Goal: Register for event/course

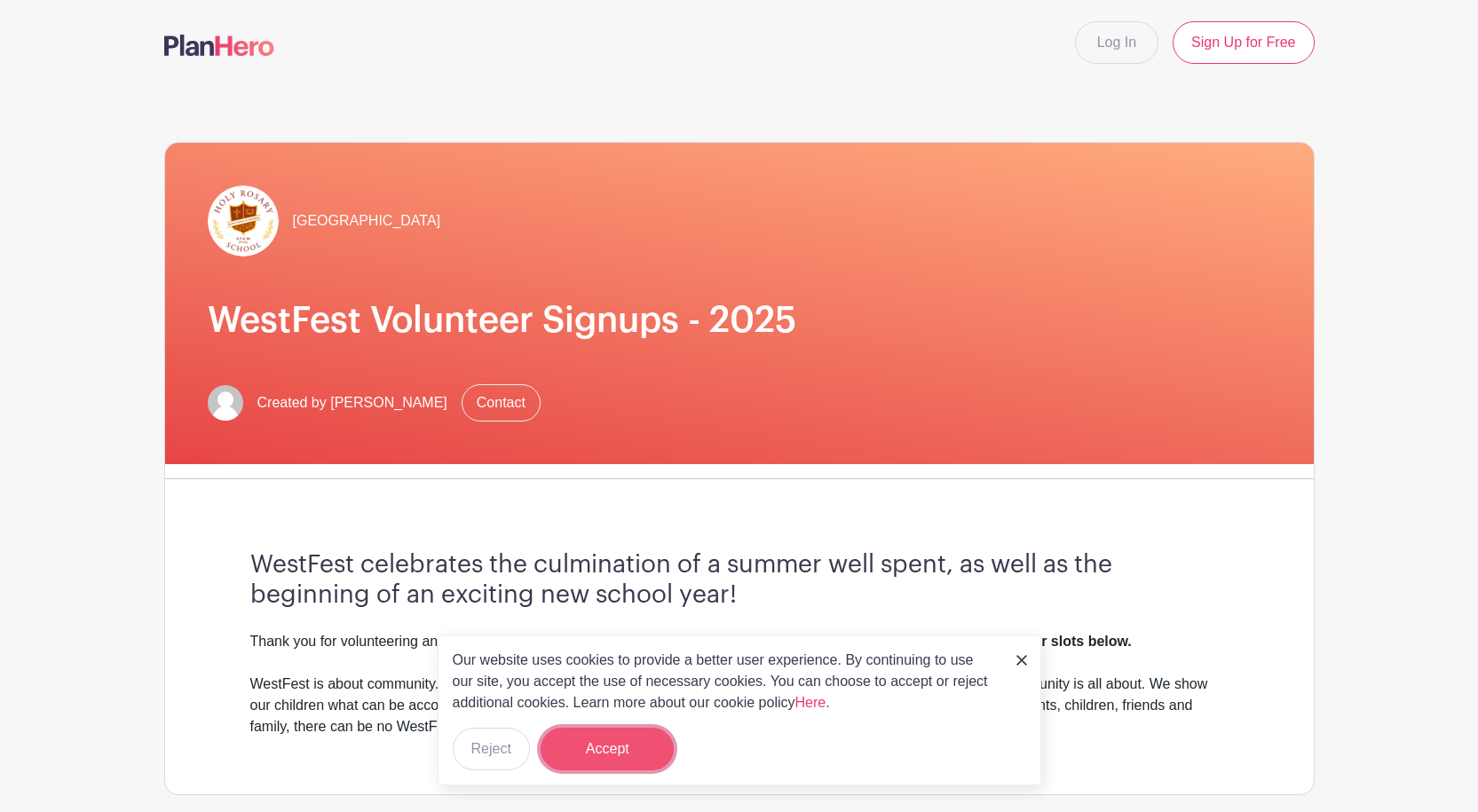
click at [603, 748] on button "Accept" at bounding box center [607, 749] width 133 height 43
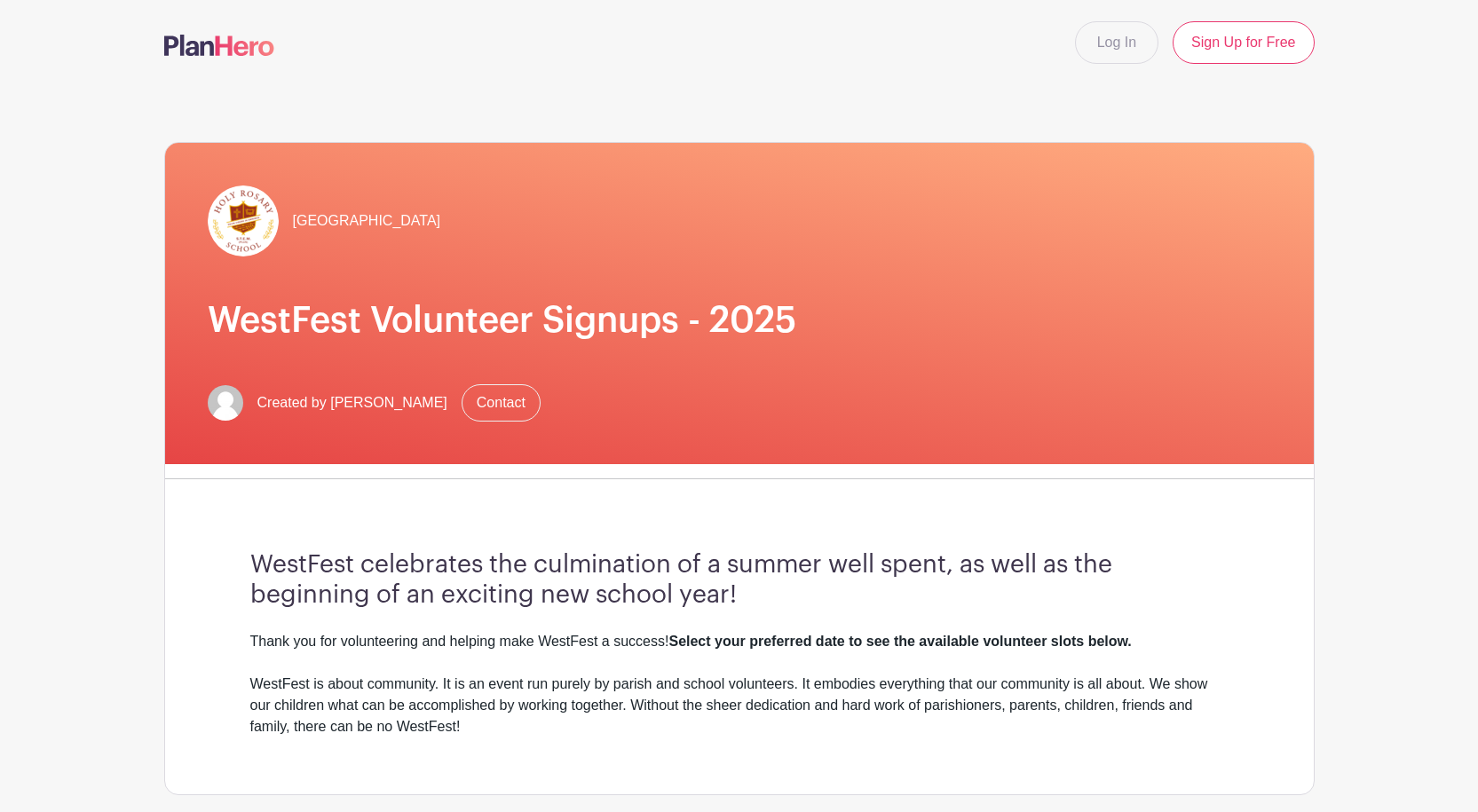
click at [273, 565] on h3 "WestFest celebrates the culmination of a summer well spent, as well as the begi…" at bounding box center [739, 580] width 979 height 59
click at [288, 566] on h3 "WestFest celebrates the culmination of a summer well spent, as well as the begi…" at bounding box center [739, 580] width 979 height 59
click at [301, 559] on h3 "WestFest celebrates the culmination of a summer well spent, as well as the begi…" at bounding box center [739, 580] width 979 height 59
click at [308, 559] on h3 "WestFest celebrates the culmination of a summer well spent, as well as the begi…" at bounding box center [739, 580] width 979 height 59
click at [318, 552] on h3 "WestFest celebrates the culmination of a summer well spent, as well as the begi…" at bounding box center [739, 580] width 979 height 59
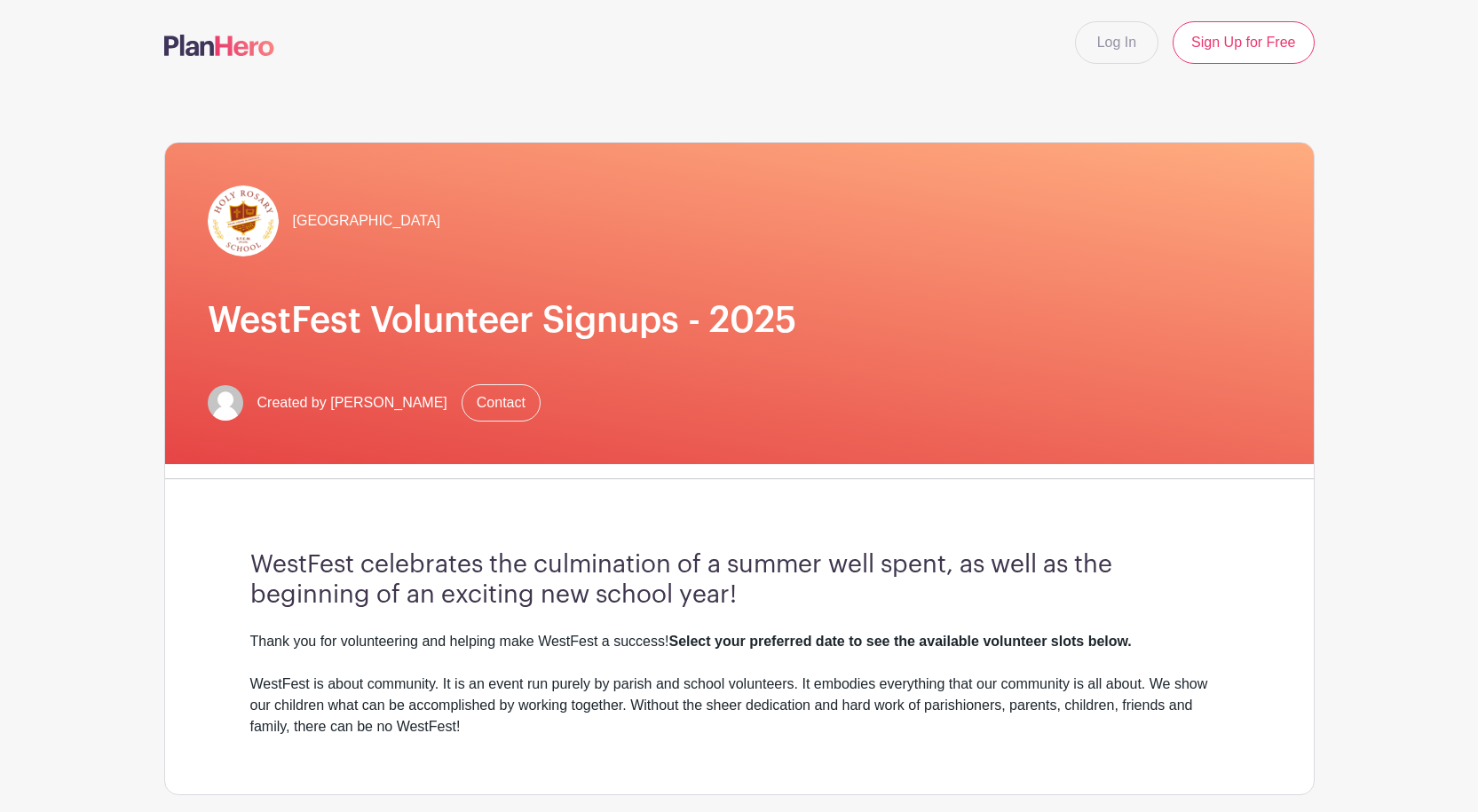
click at [335, 563] on h3 "WestFest celebrates the culmination of a summer well spent, as well as the begi…" at bounding box center [739, 580] width 979 height 59
click at [342, 564] on h3 "WestFest celebrates the culmination of a summer well spent, as well as the begi…" at bounding box center [739, 580] width 979 height 59
click at [369, 563] on h3 "WestFest celebrates the culmination of a summer well spent, as well as the begi…" at bounding box center [739, 580] width 979 height 59
click at [371, 562] on h3 "WestFest celebrates the culmination of a summer well spent, as well as the begi…" at bounding box center [739, 580] width 979 height 59
click at [385, 559] on h3 "WestFest celebrates the culmination of a summer well spent, as well as the begi…" at bounding box center [739, 580] width 979 height 59
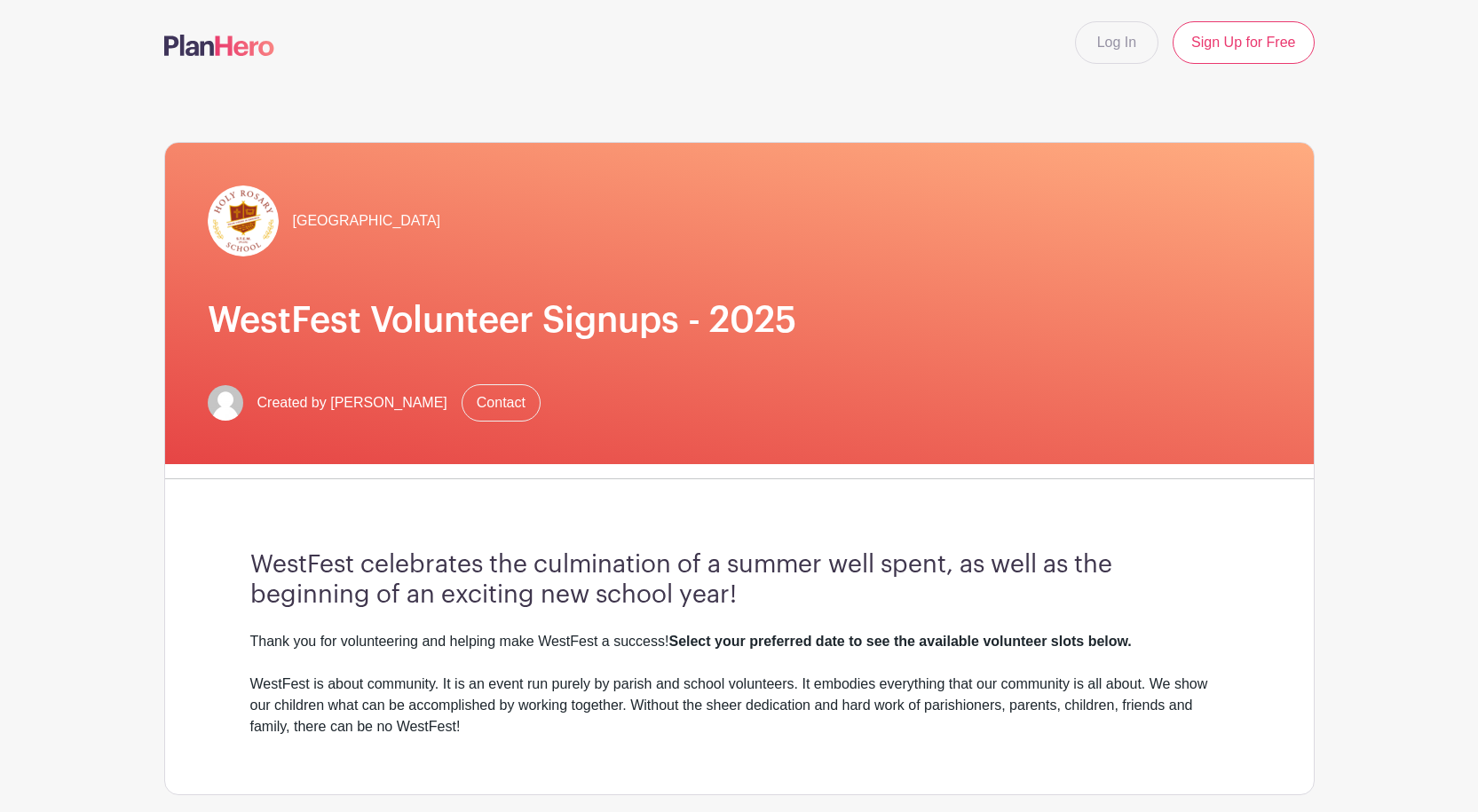
click at [395, 563] on h3 "WestFest celebrates the culmination of a summer well spent, as well as the begi…" at bounding box center [739, 580] width 979 height 59
click at [408, 564] on h3 "WestFest celebrates the culmination of a summer well spent, as well as the begi…" at bounding box center [739, 580] width 979 height 59
click at [425, 562] on h3 "WestFest celebrates the culmination of a summer well spent, as well as the begi…" at bounding box center [739, 580] width 979 height 59
click at [437, 562] on h3 "WestFest celebrates the culmination of a summer well spent, as well as the begi…" at bounding box center [739, 580] width 979 height 59
click at [445, 564] on h3 "WestFest celebrates the culmination of a summer well spent, as well as the begi…" at bounding box center [739, 580] width 979 height 59
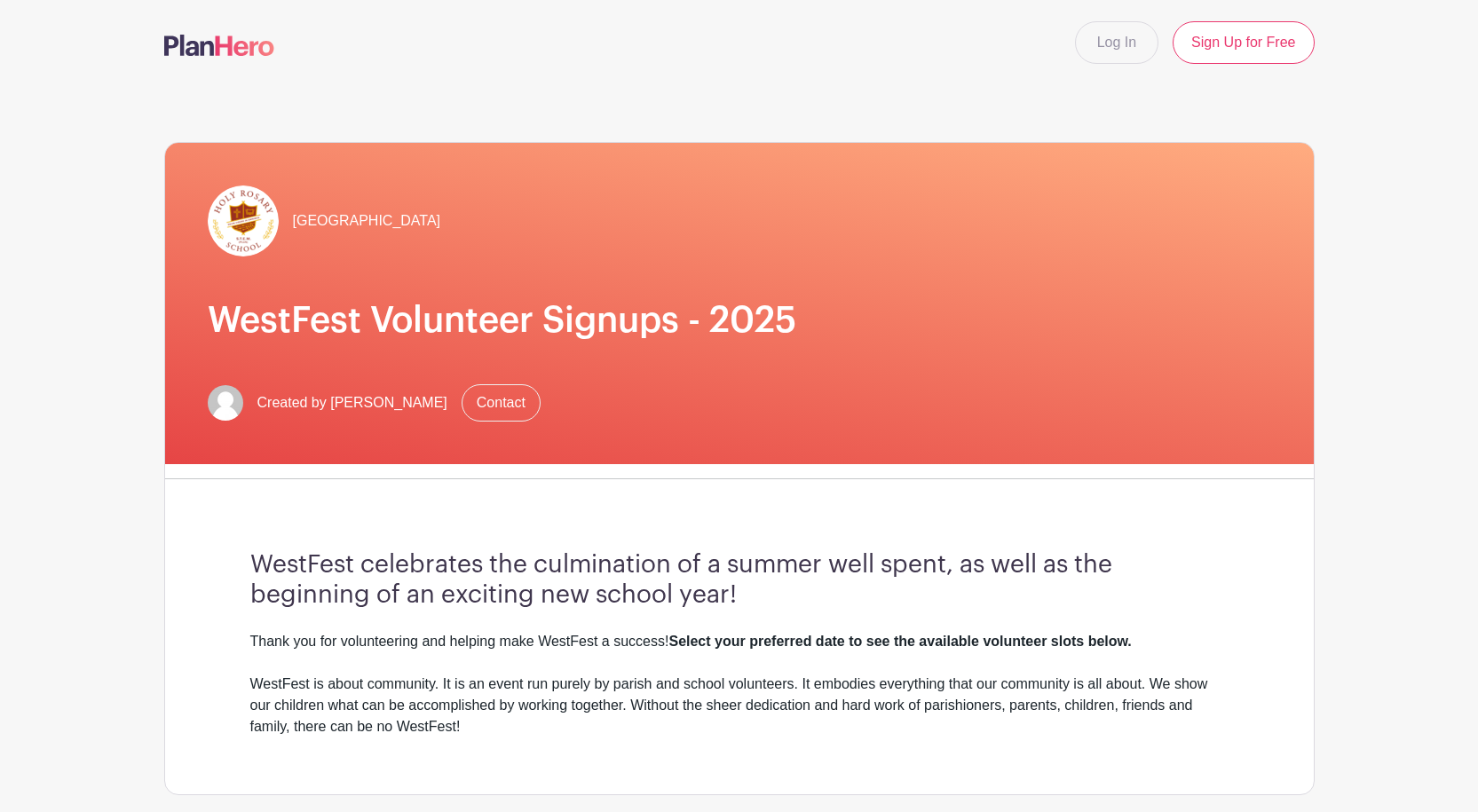
click at [452, 562] on h3 "WestFest celebrates the culmination of a summer well spent, as well as the begi…" at bounding box center [739, 580] width 979 height 59
click at [475, 564] on h3 "WestFest celebrates the culmination of a summer well spent, as well as the begi…" at bounding box center [739, 580] width 979 height 59
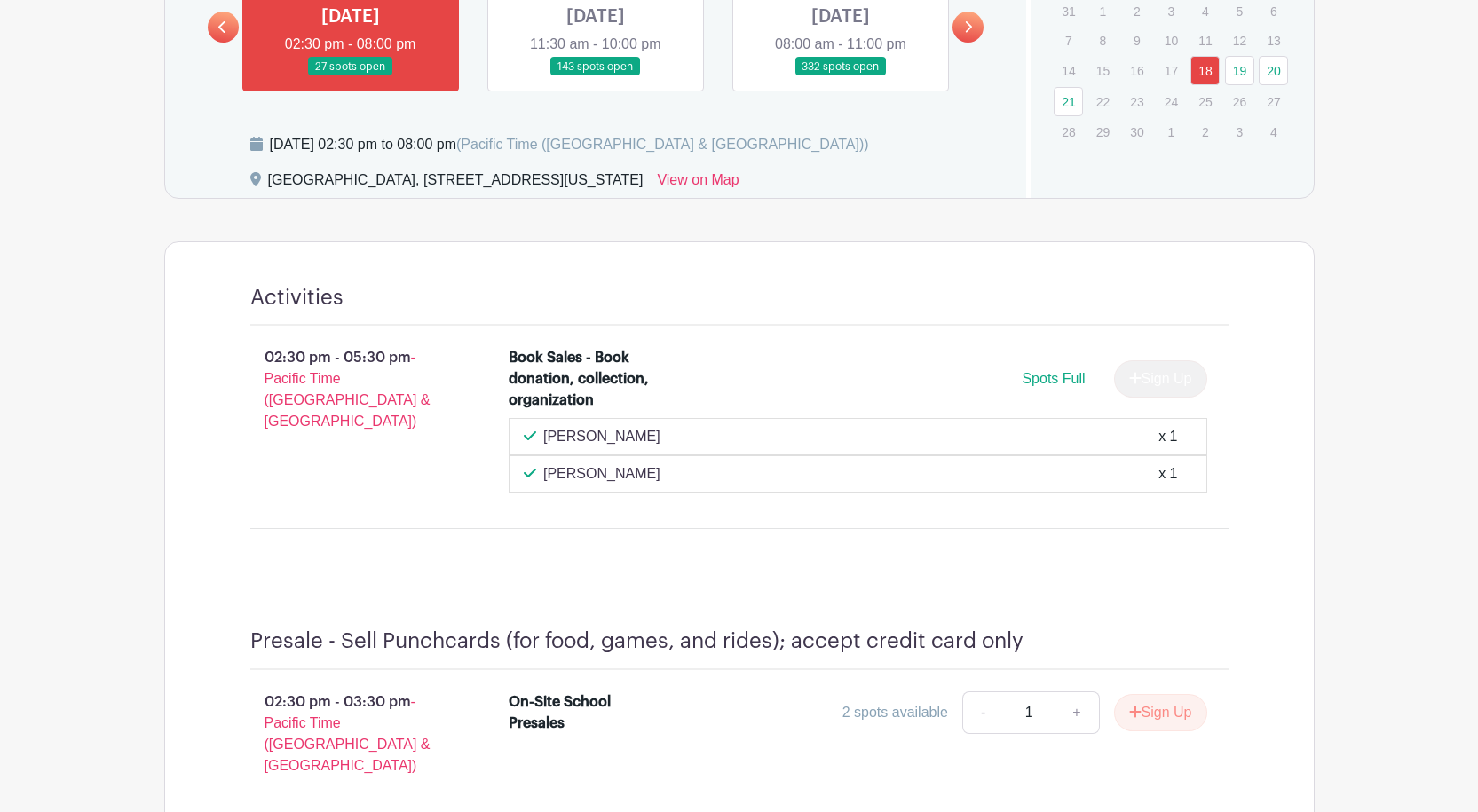
scroll to position [970, 0]
click at [1363, 434] on main "Log In Sign Up for Free [GEOGRAPHIC_DATA] WestFest Volunteer Signups - 2025 Cre…" at bounding box center [739, 394] width 1478 height 2727
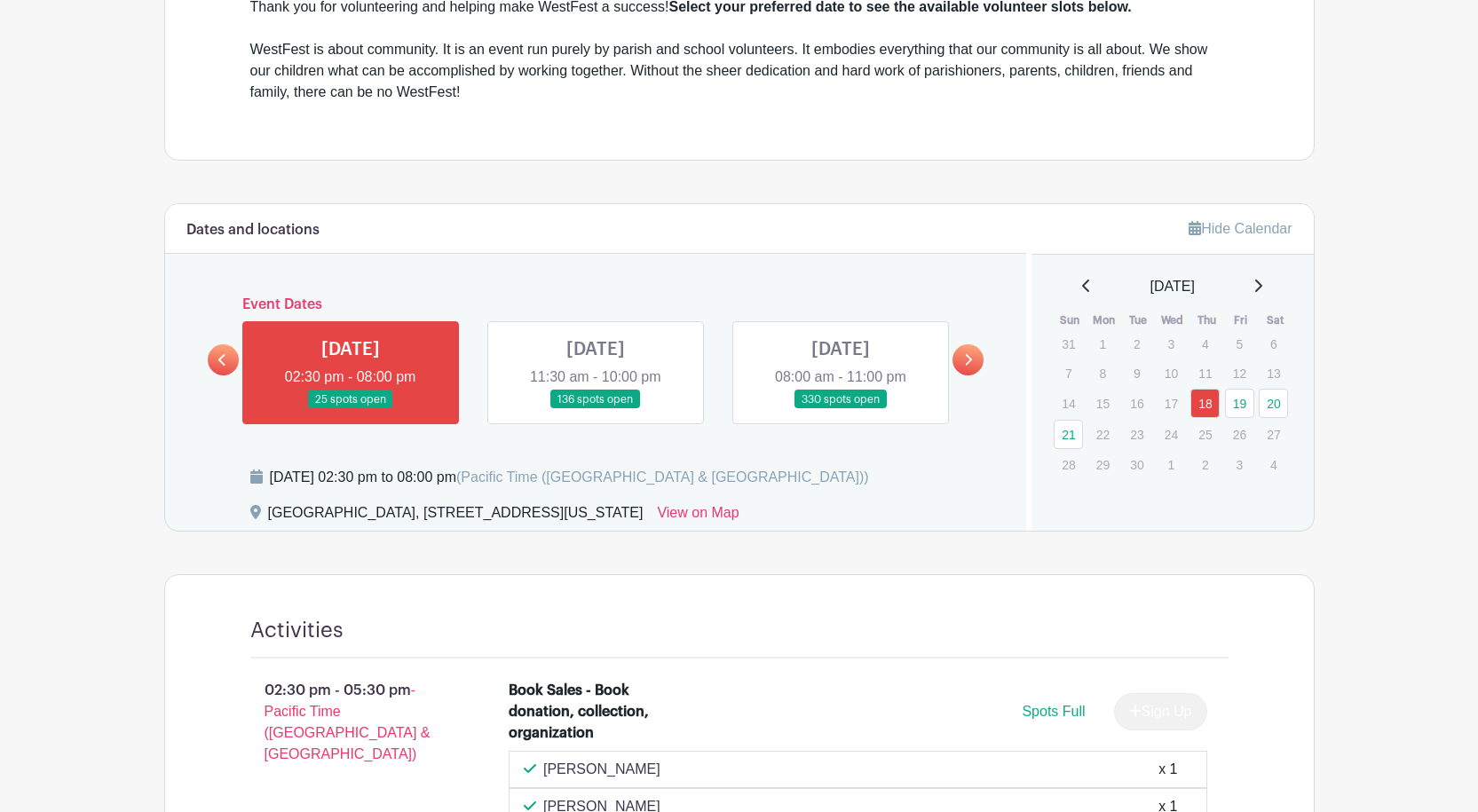
scroll to position [615, 0]
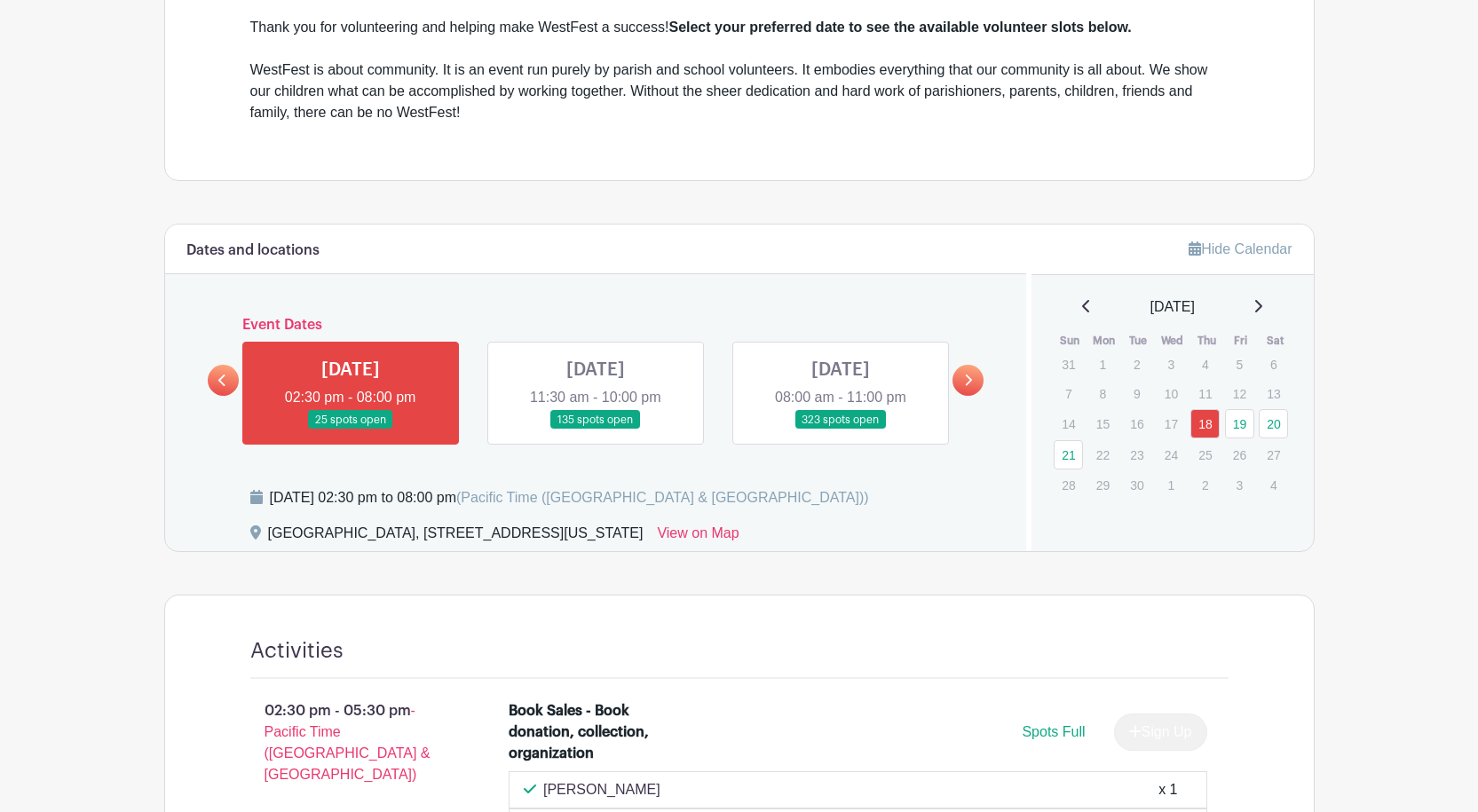
click at [595, 430] on link at bounding box center [595, 430] width 0 height 0
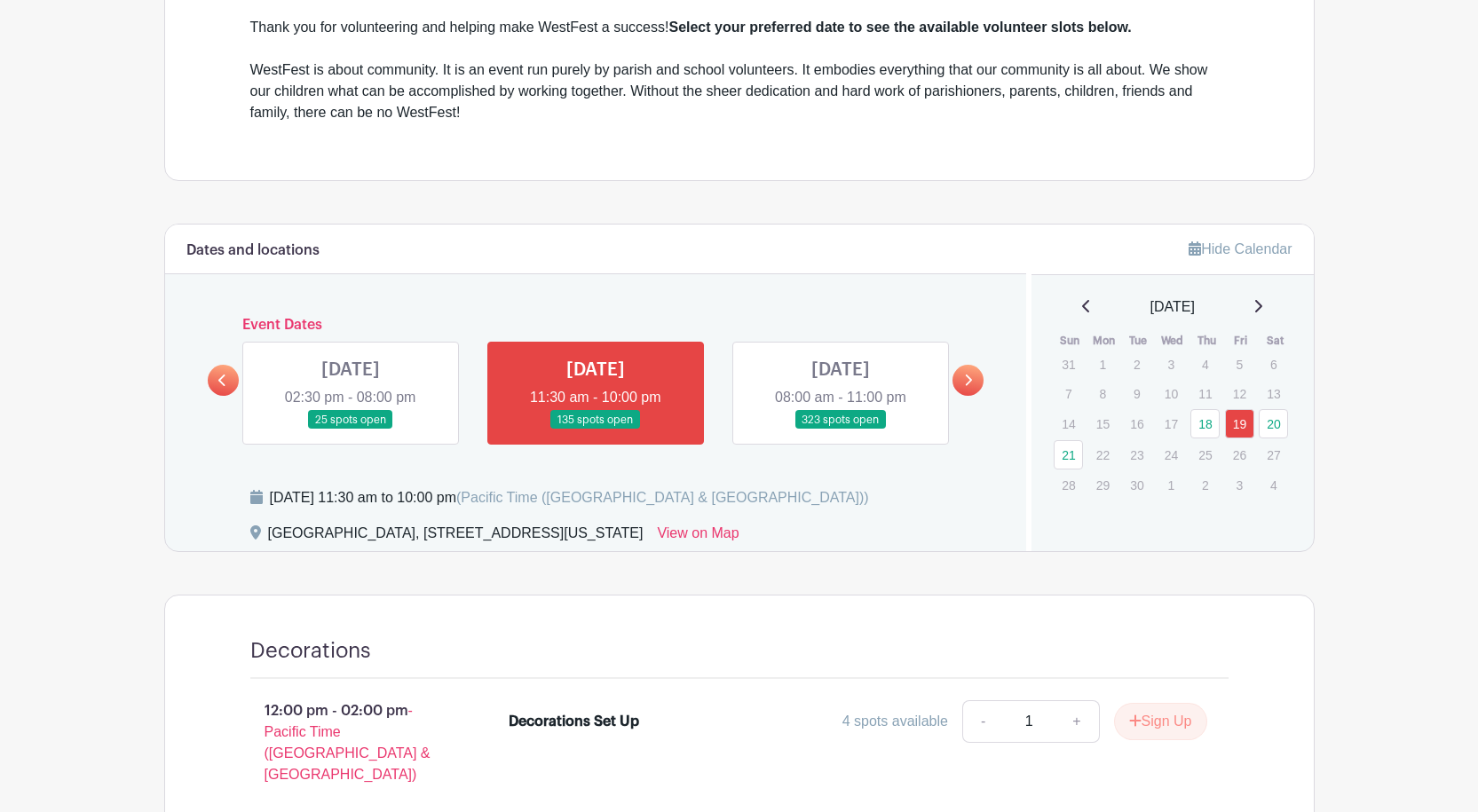
click at [350, 430] on link at bounding box center [350, 430] width 0 height 0
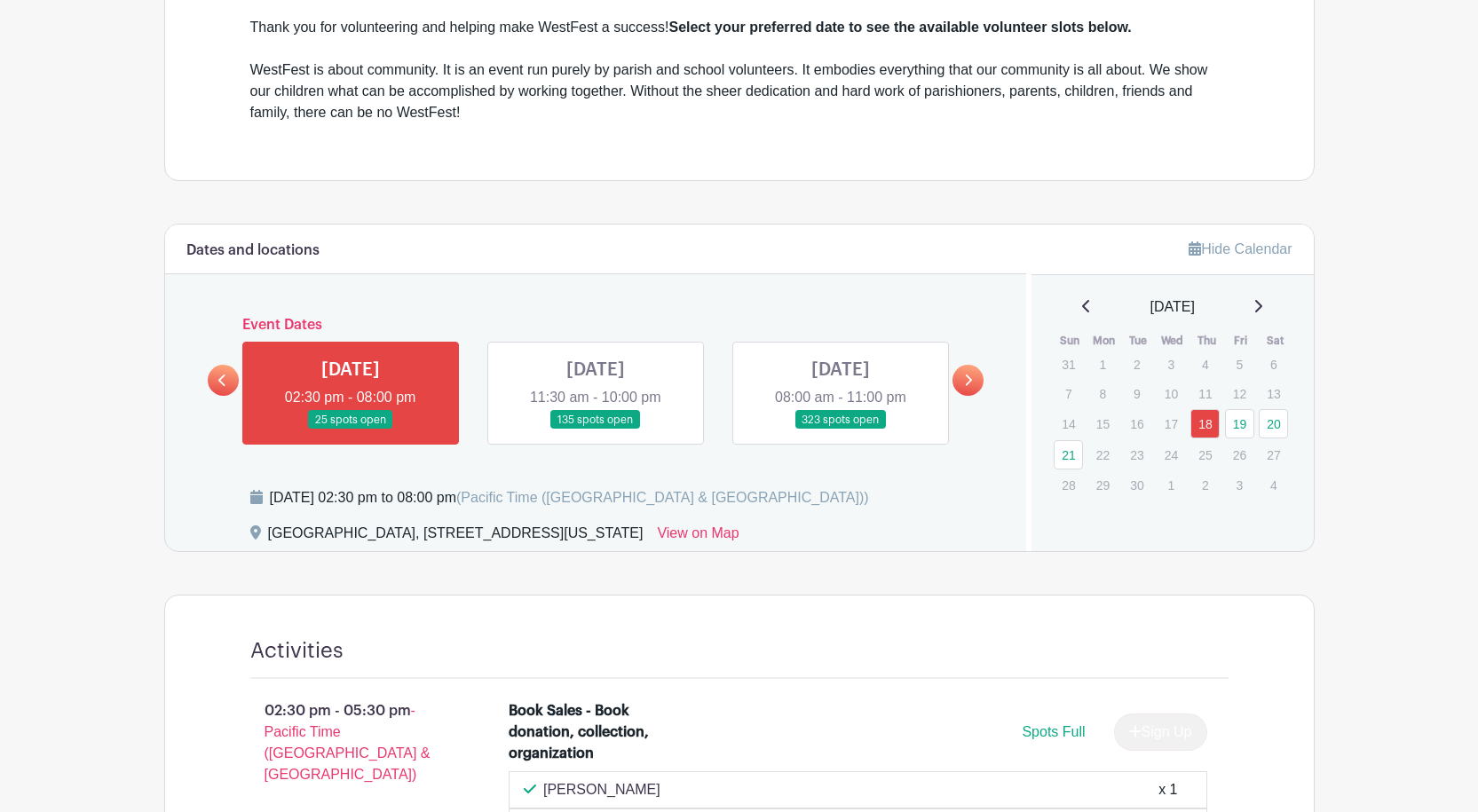
click at [350, 430] on link at bounding box center [350, 430] width 0 height 0
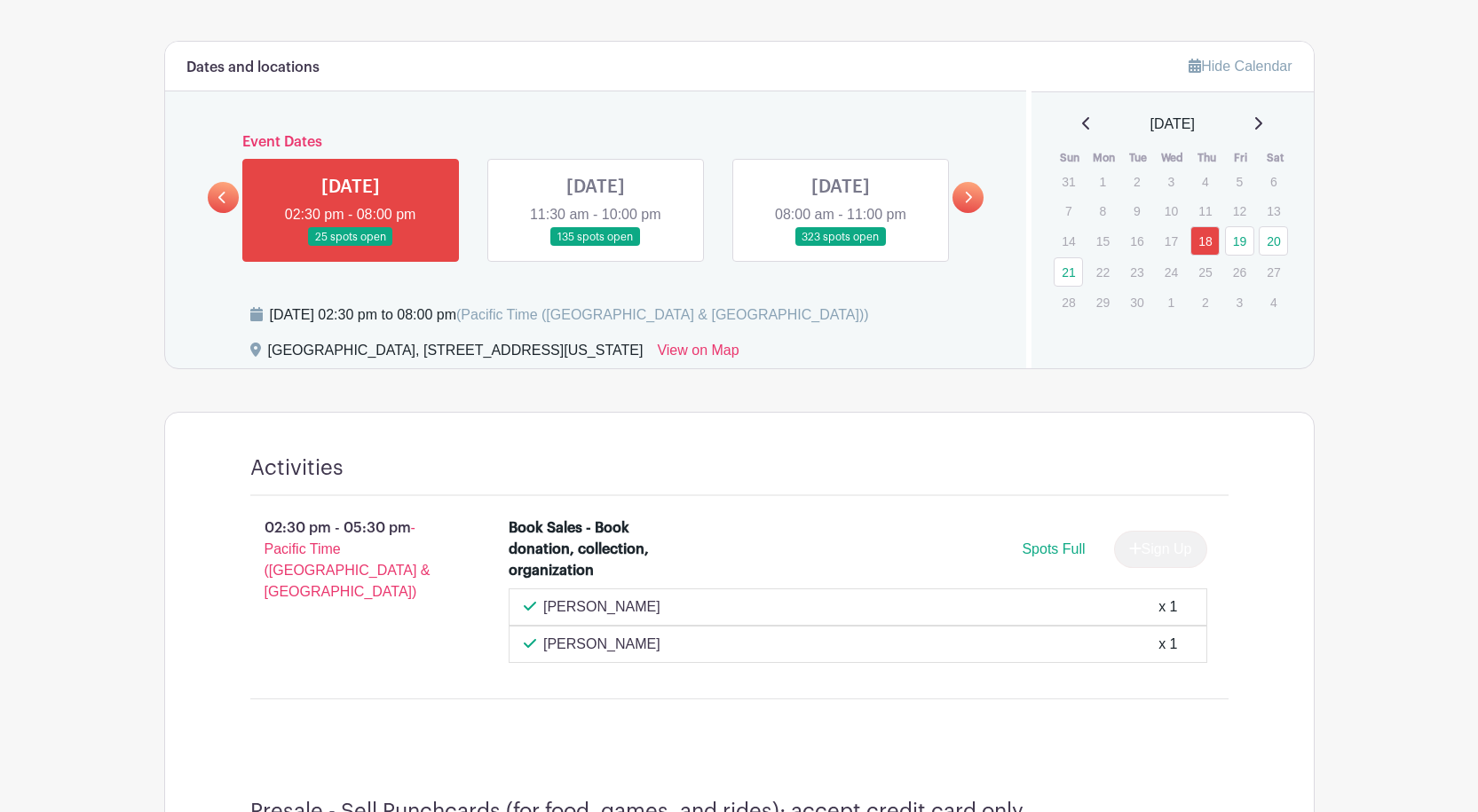
scroll to position [600, 0]
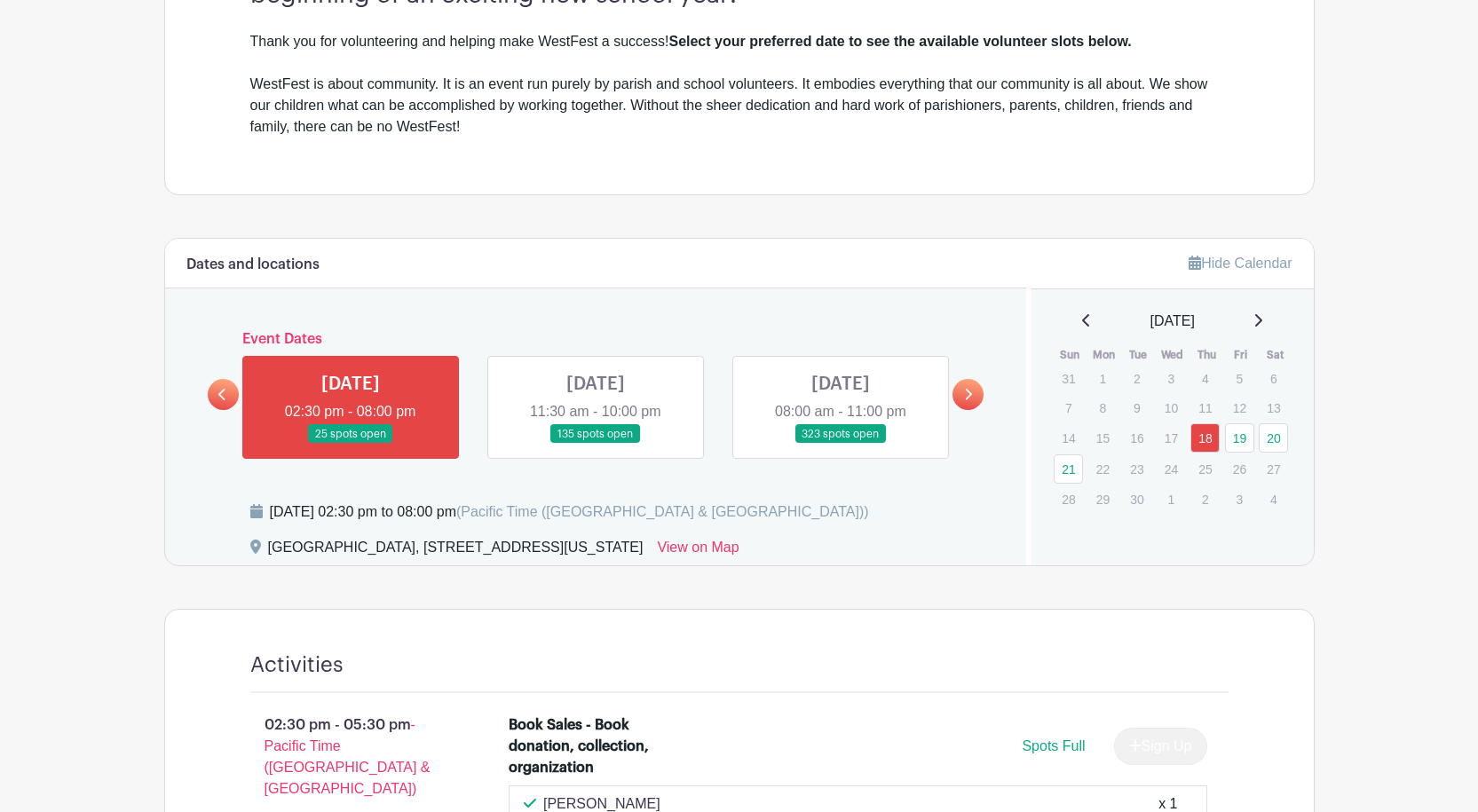
click at [595, 443] on link at bounding box center [595, 443] width 0 height 0
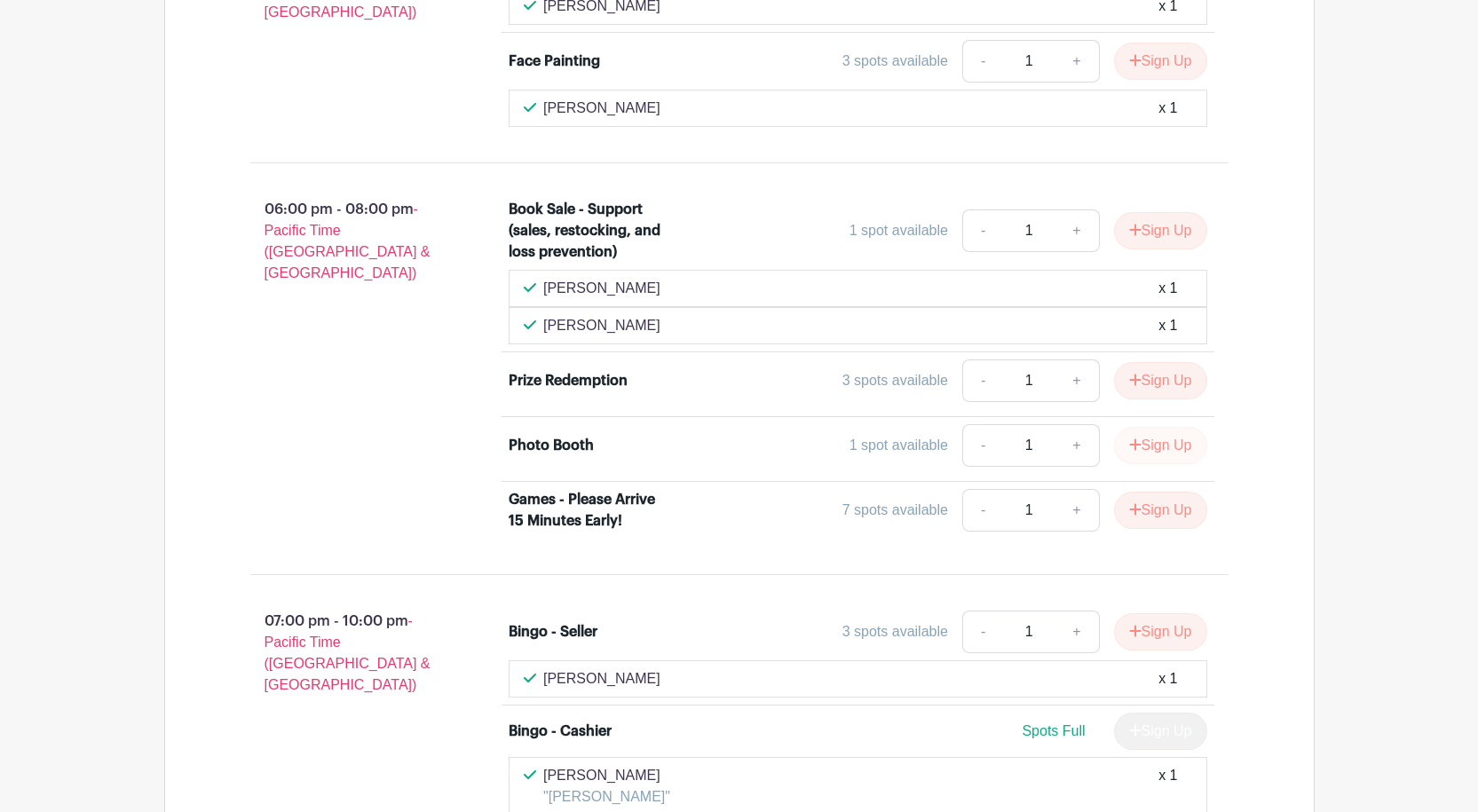
scroll to position [3257, 0]
click at [1149, 427] on button "Sign Up" at bounding box center [1161, 445] width 93 height 37
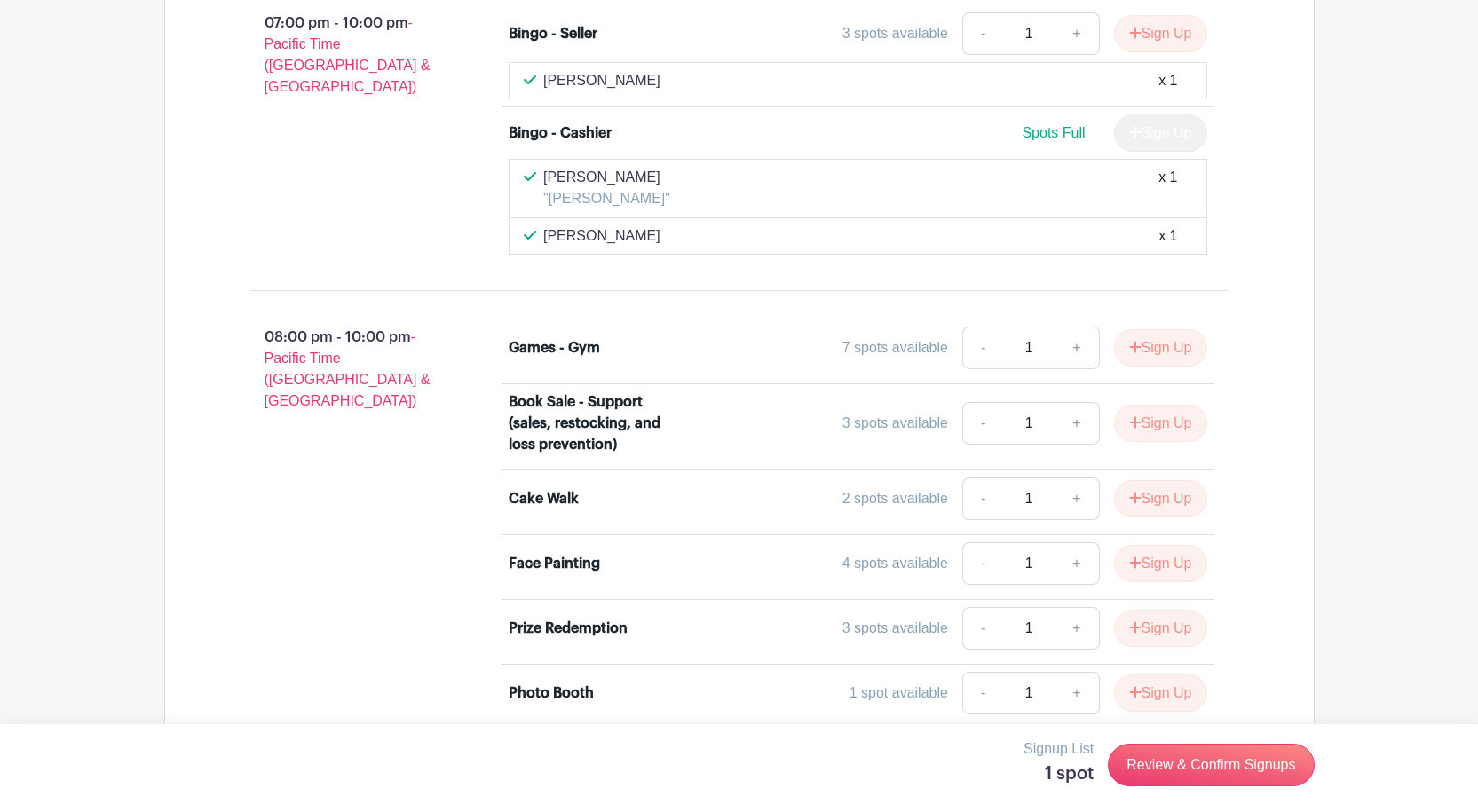
scroll to position [3790, 0]
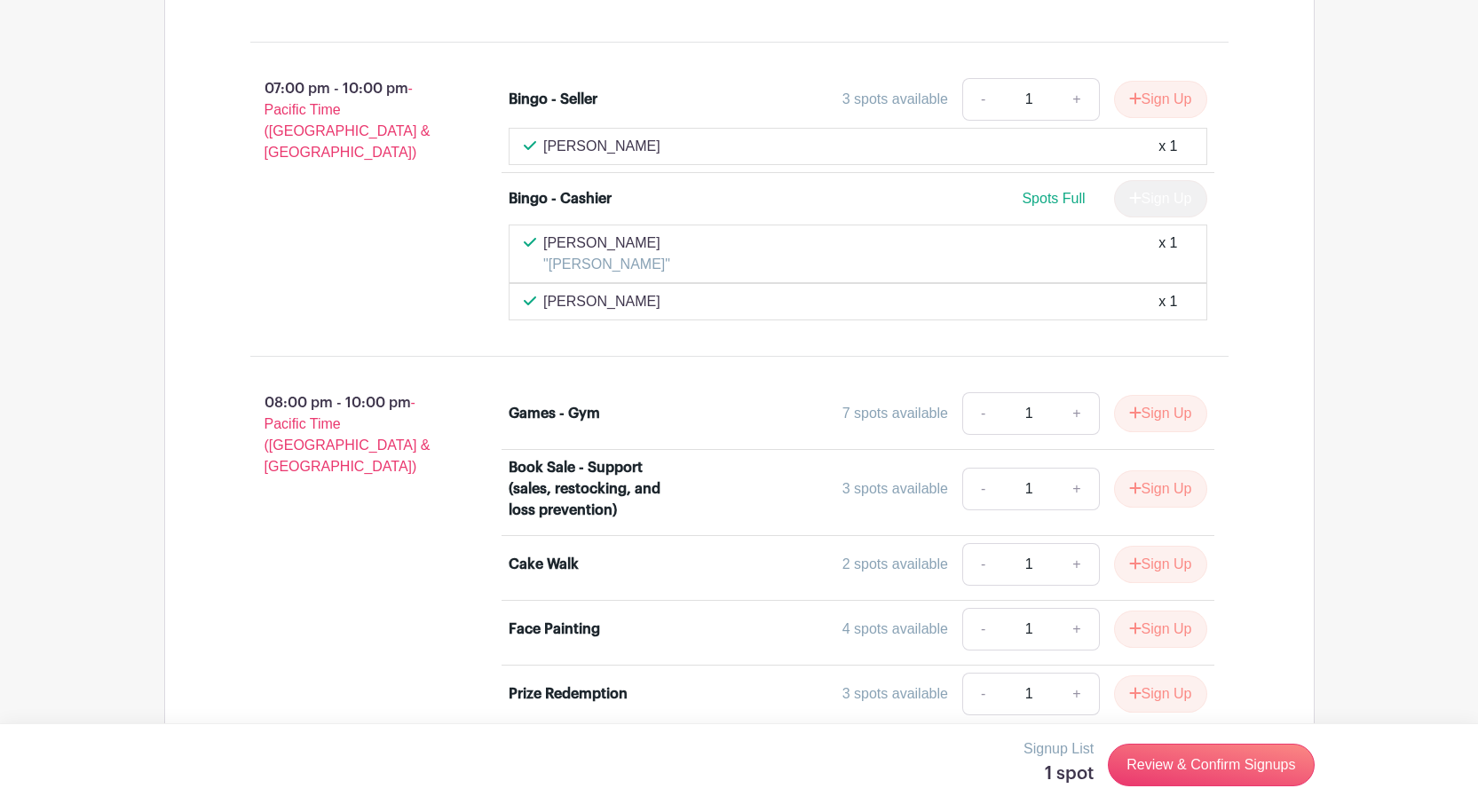
click at [1154, 740] on button "Sign Up" at bounding box center [1161, 759] width 93 height 37
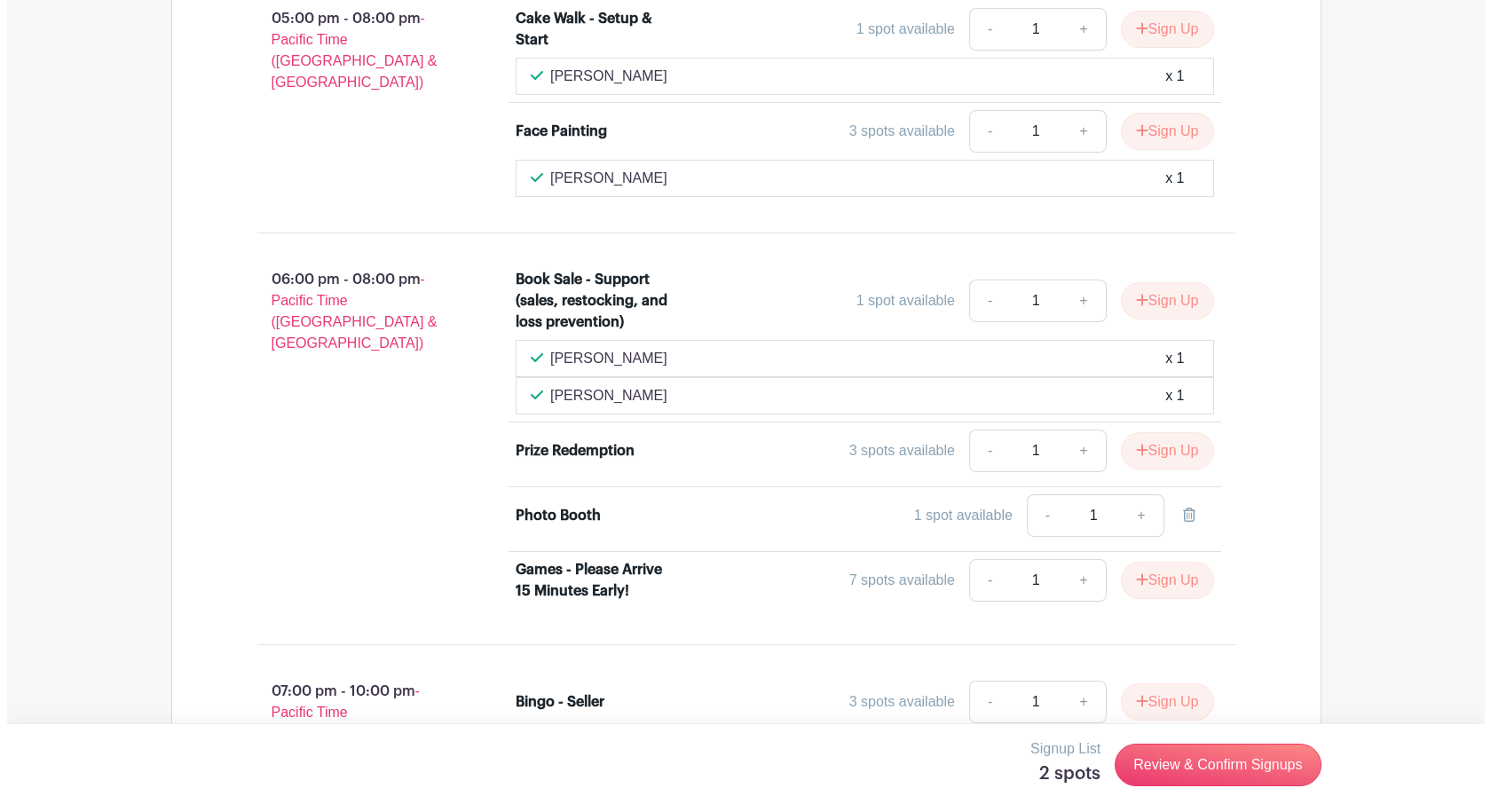
scroll to position [3168, 0]
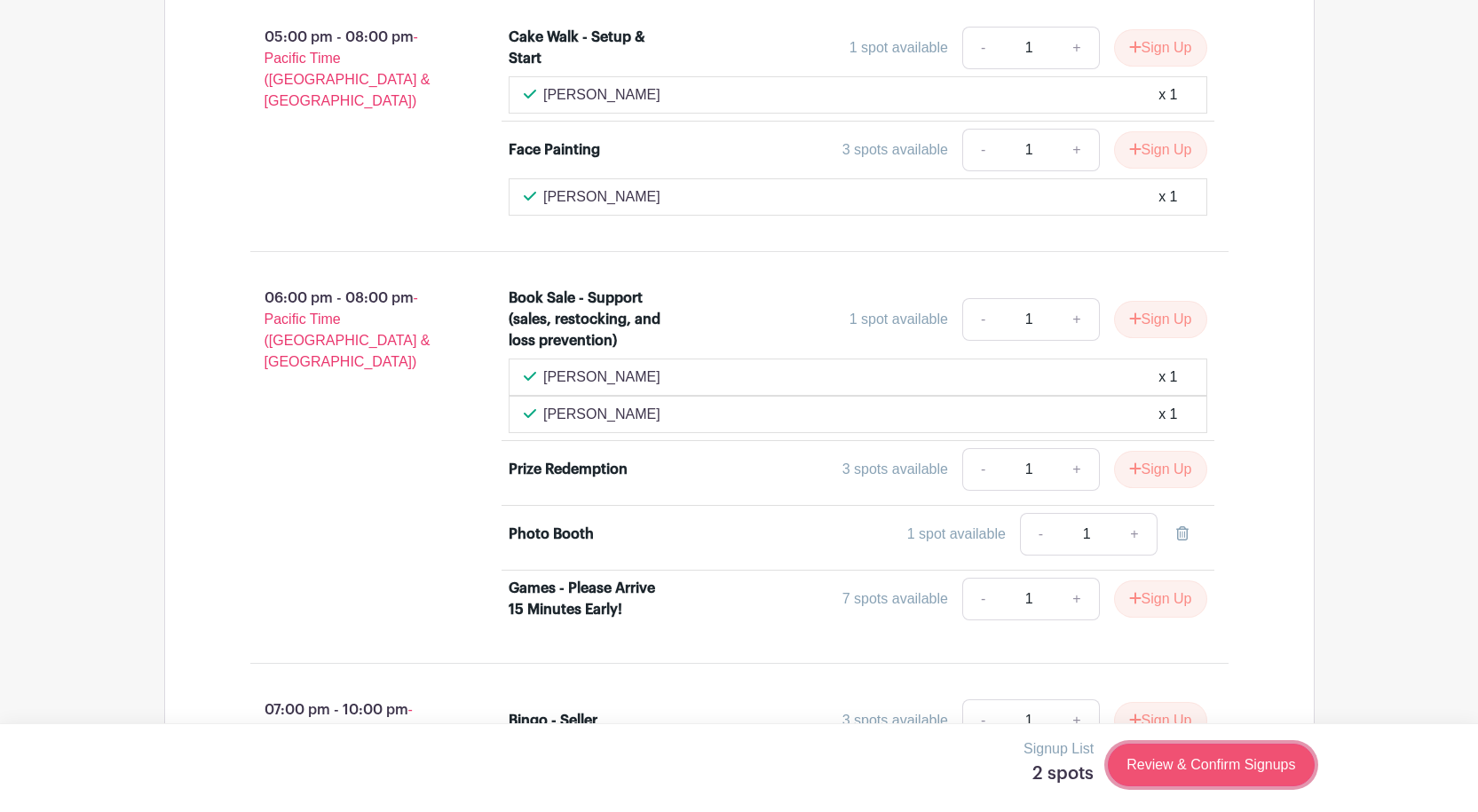
click at [1224, 760] on link "Review & Confirm Signups" at bounding box center [1211, 765] width 206 height 43
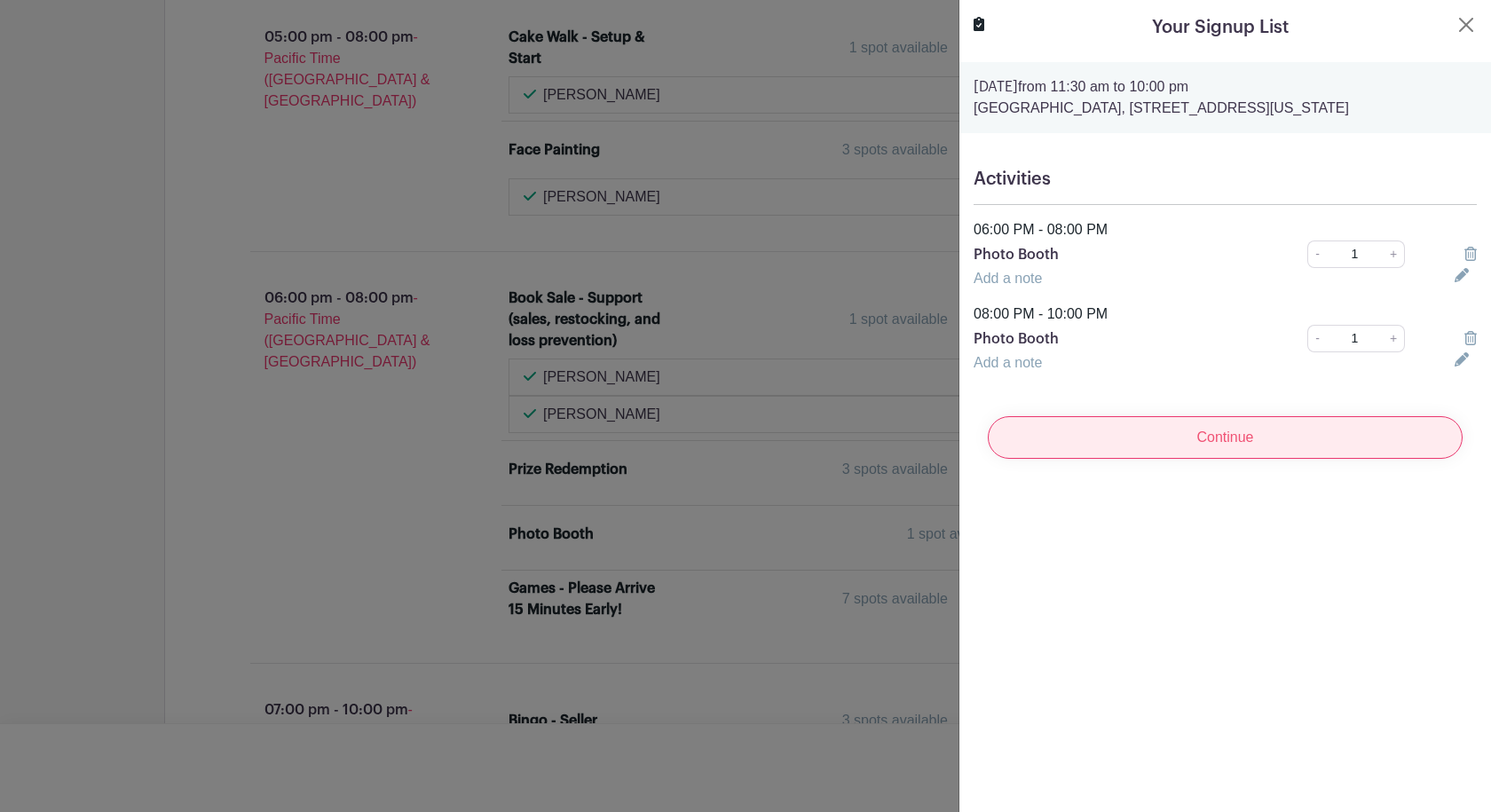
click at [1222, 438] on input "Continue" at bounding box center [1225, 438] width 475 height 43
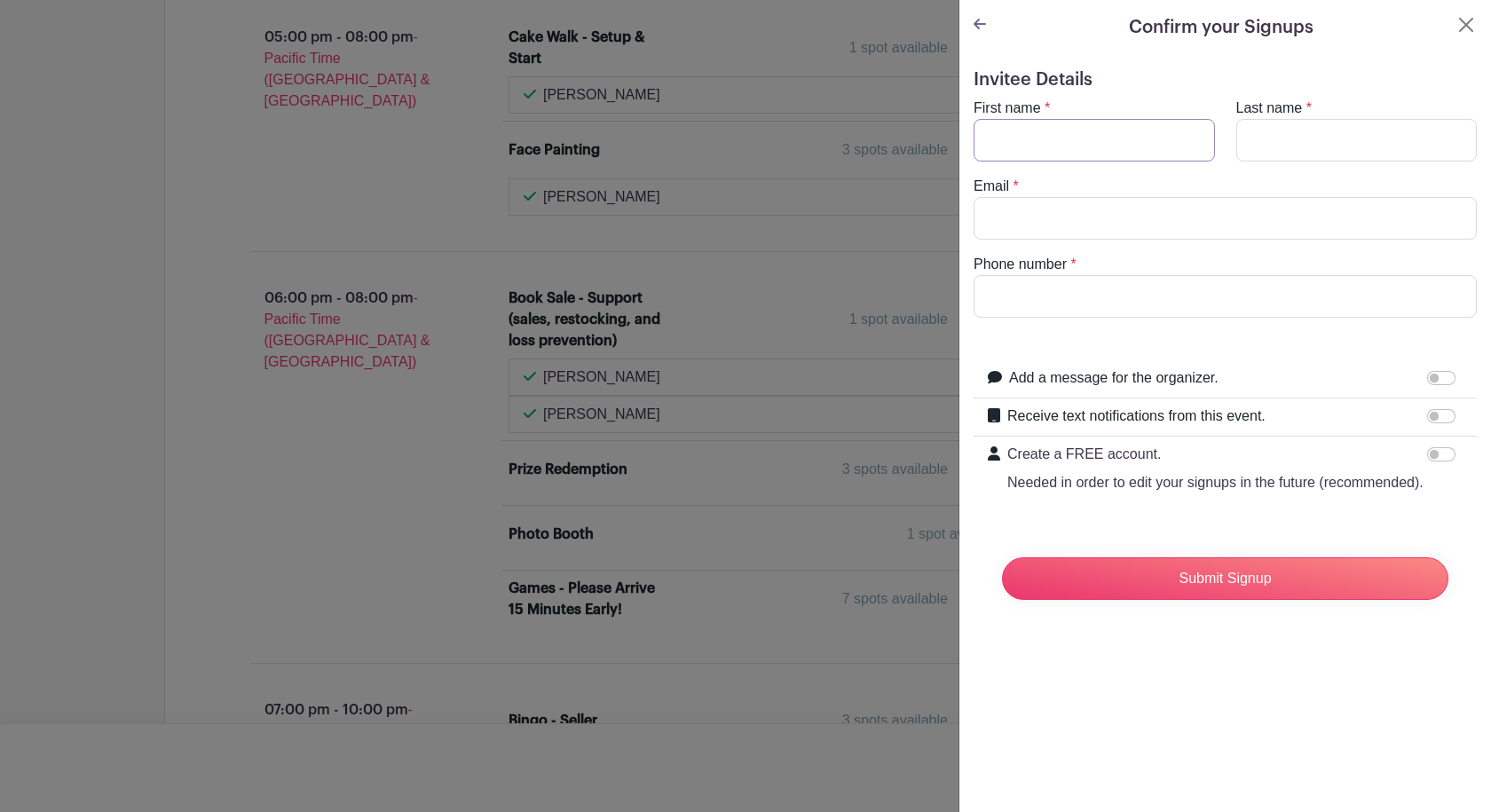
click at [1117, 139] on input "First name" at bounding box center [1094, 140] width 241 height 43
type input "[PERSON_NAME]"
type input "[EMAIL_ADDRESS][DOMAIN_NAME]"
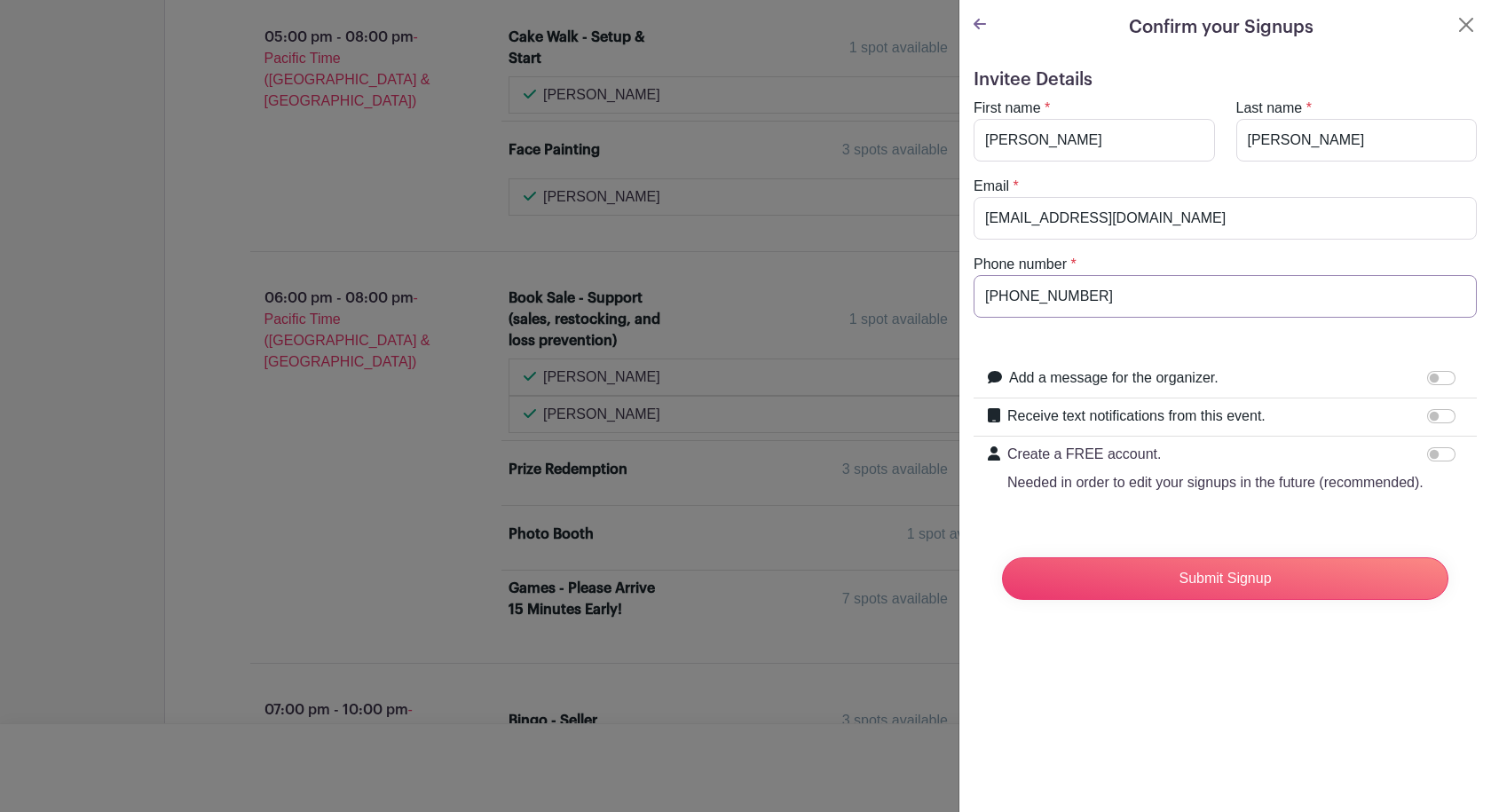
type input "[PHONE_NUMBER]"
click at [1434, 417] on input "Receive text notifications from this event." at bounding box center [1440, 416] width 28 height 15
checkbox input "true"
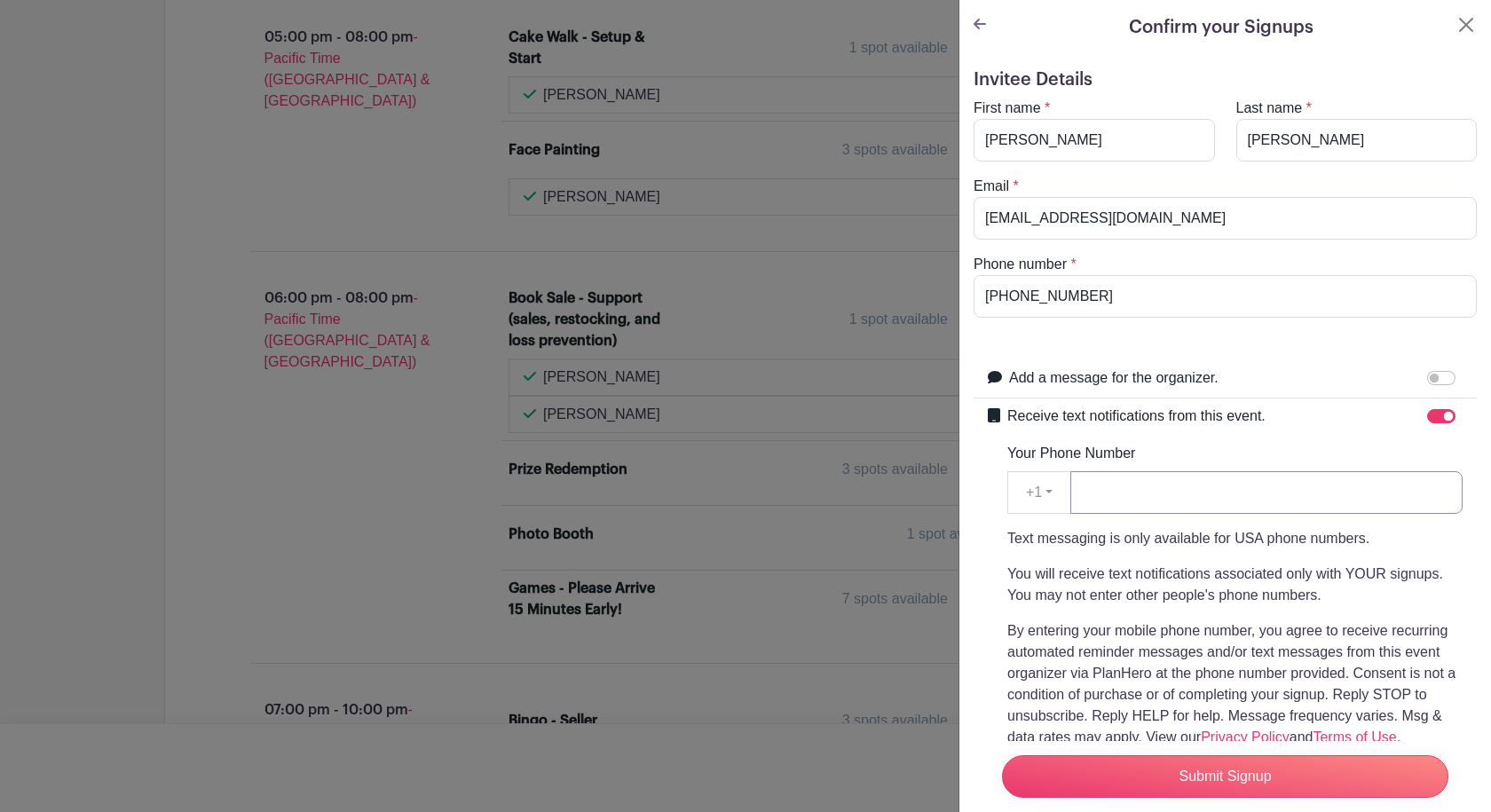
click at [1167, 490] on input "Your Phone Number" at bounding box center [1266, 493] width 392 height 43
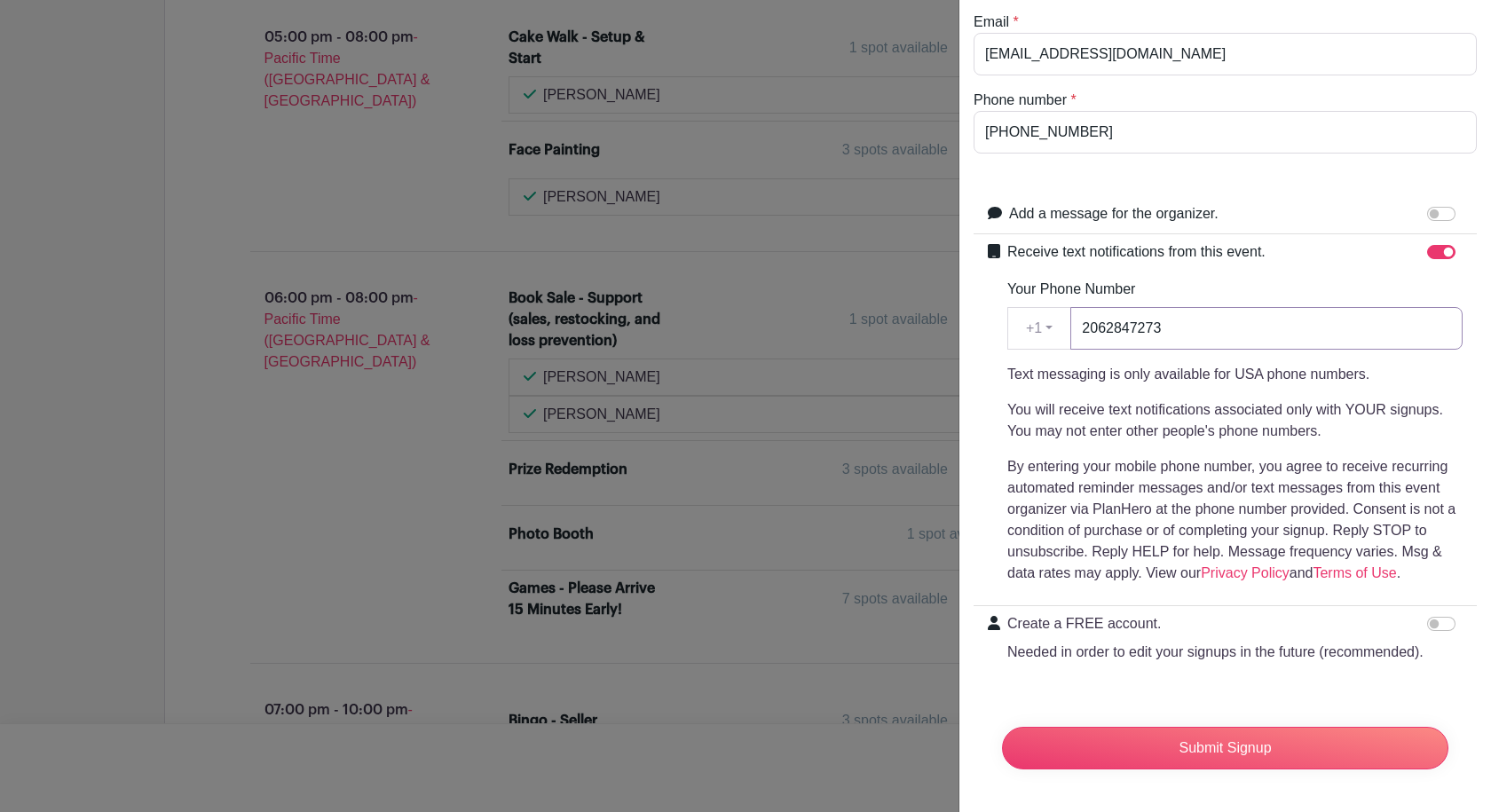
scroll to position [198, 0]
type input "2062847273"
click at [1215, 729] on input "Submit Signup" at bounding box center [1225, 748] width 446 height 43
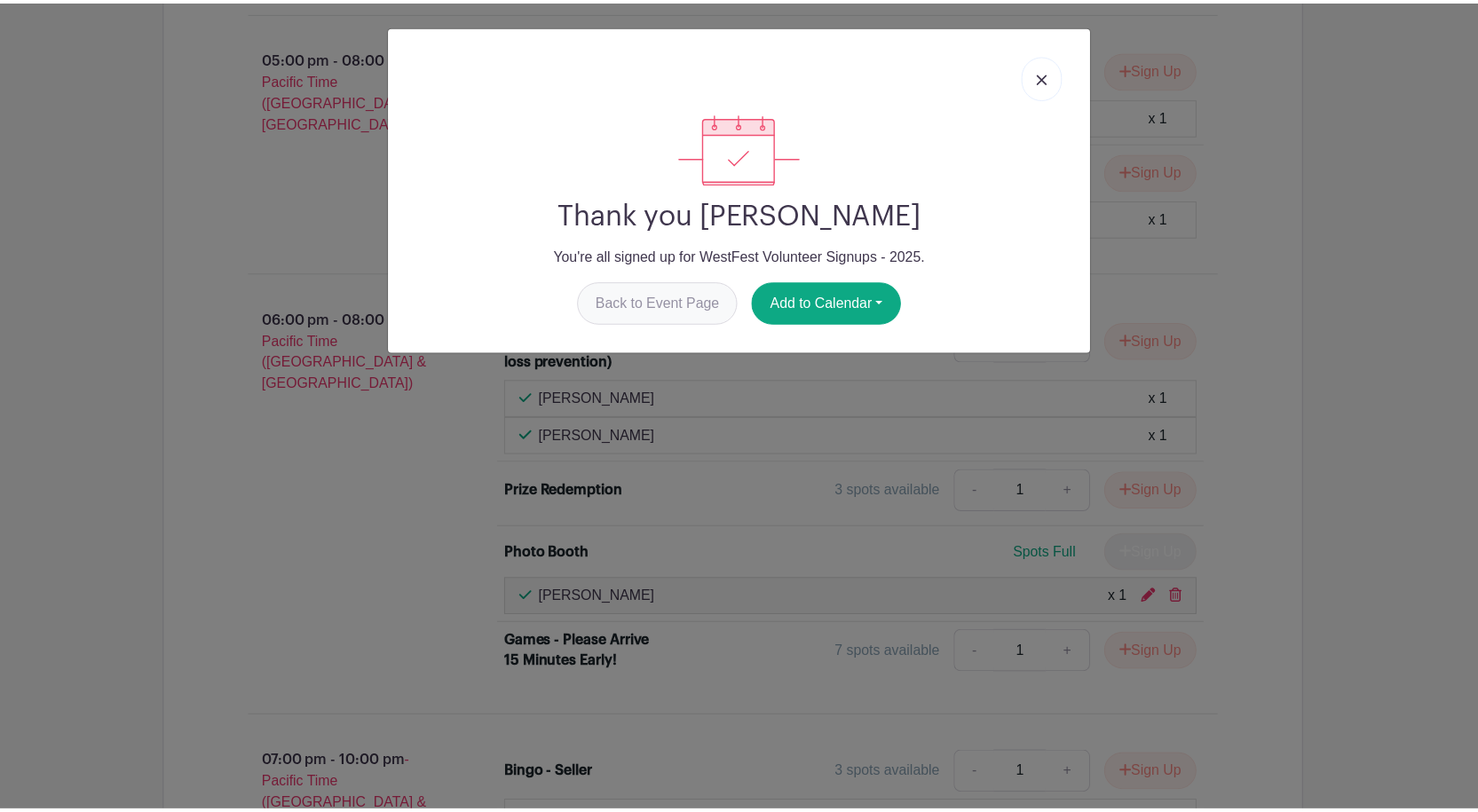
scroll to position [3190, 0]
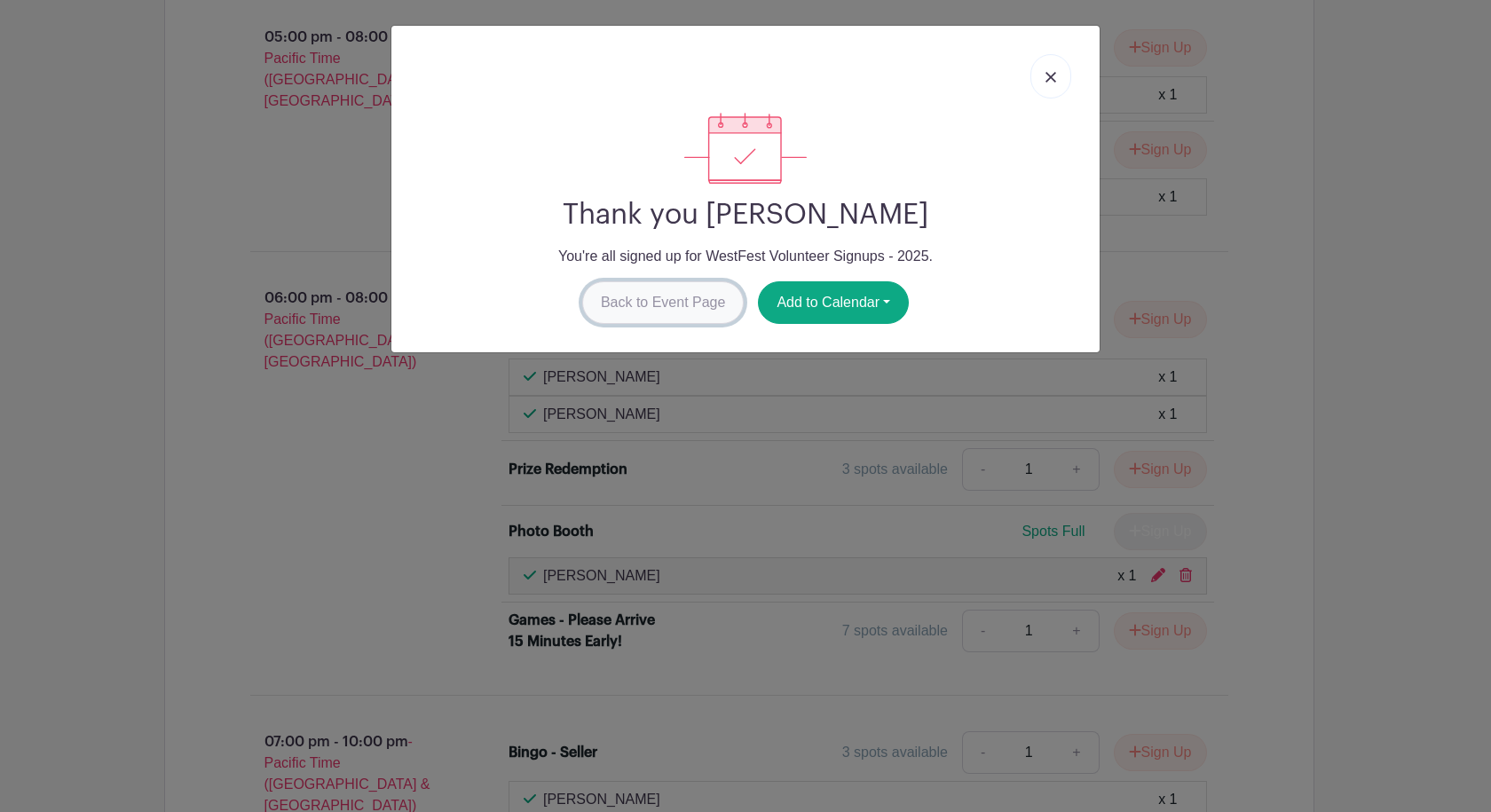
click at [681, 301] on link "Back to Event Page" at bounding box center [663, 302] width 162 height 43
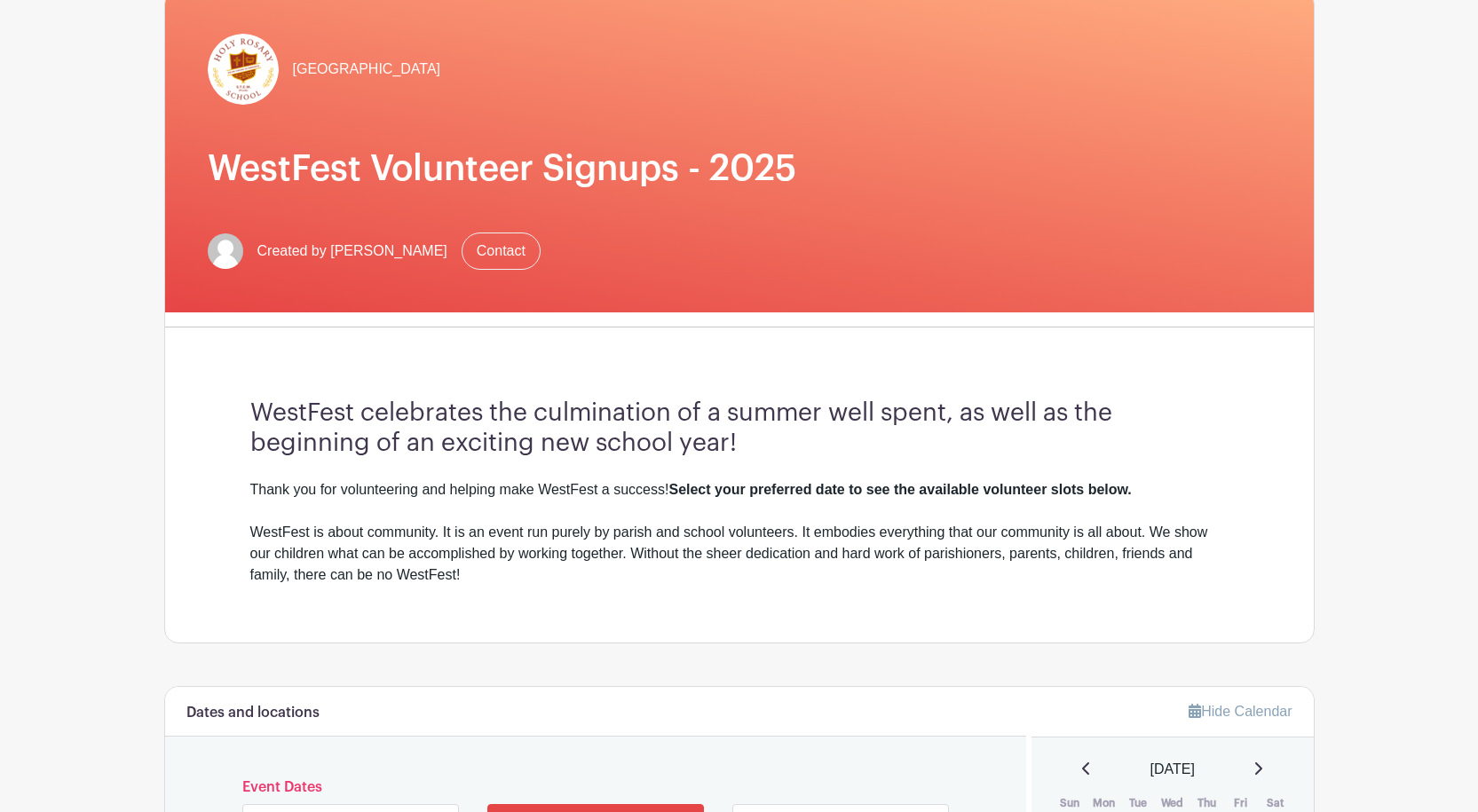
scroll to position [443, 0]
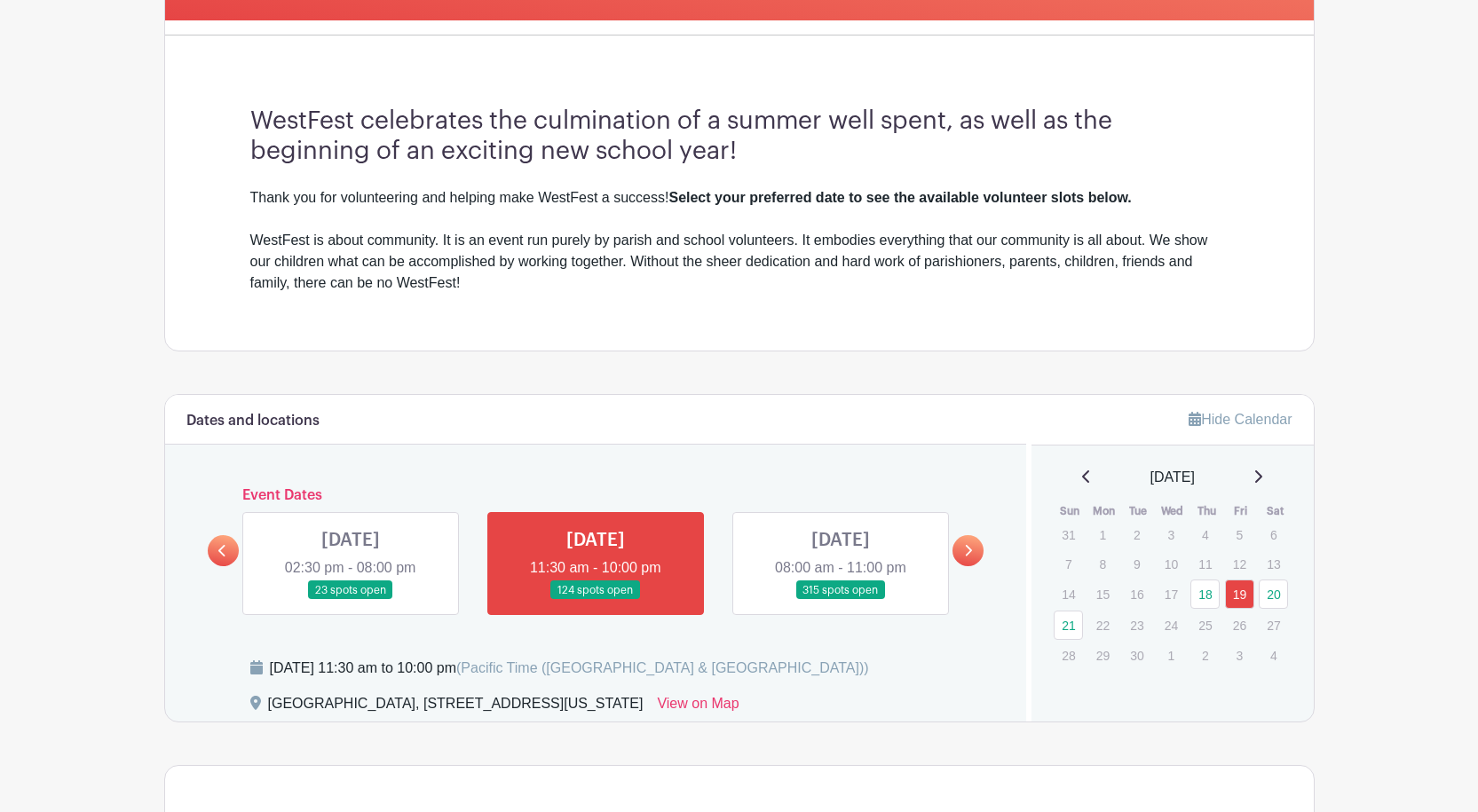
click at [841, 600] on link at bounding box center [841, 600] width 0 height 0
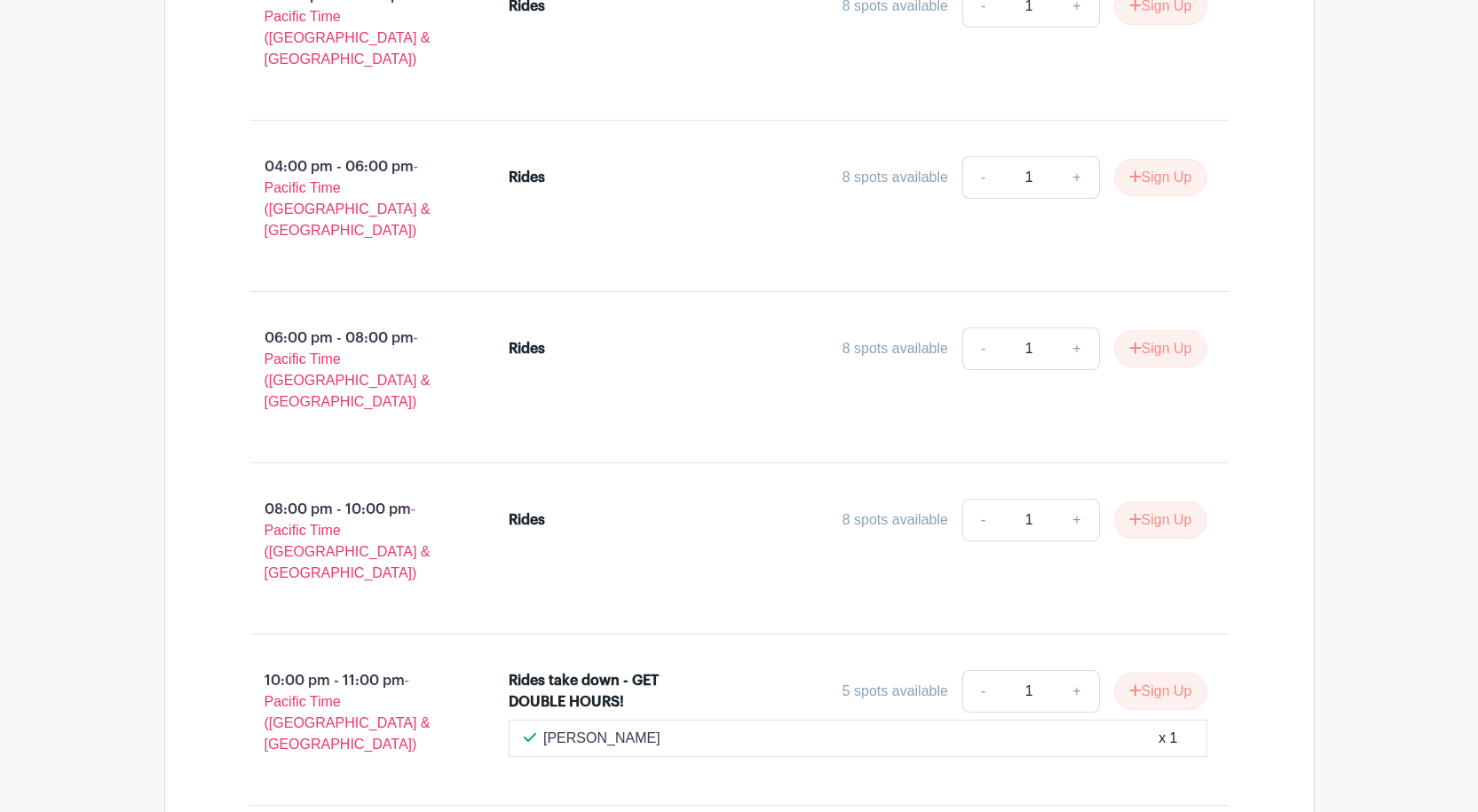
scroll to position [1686, 0]
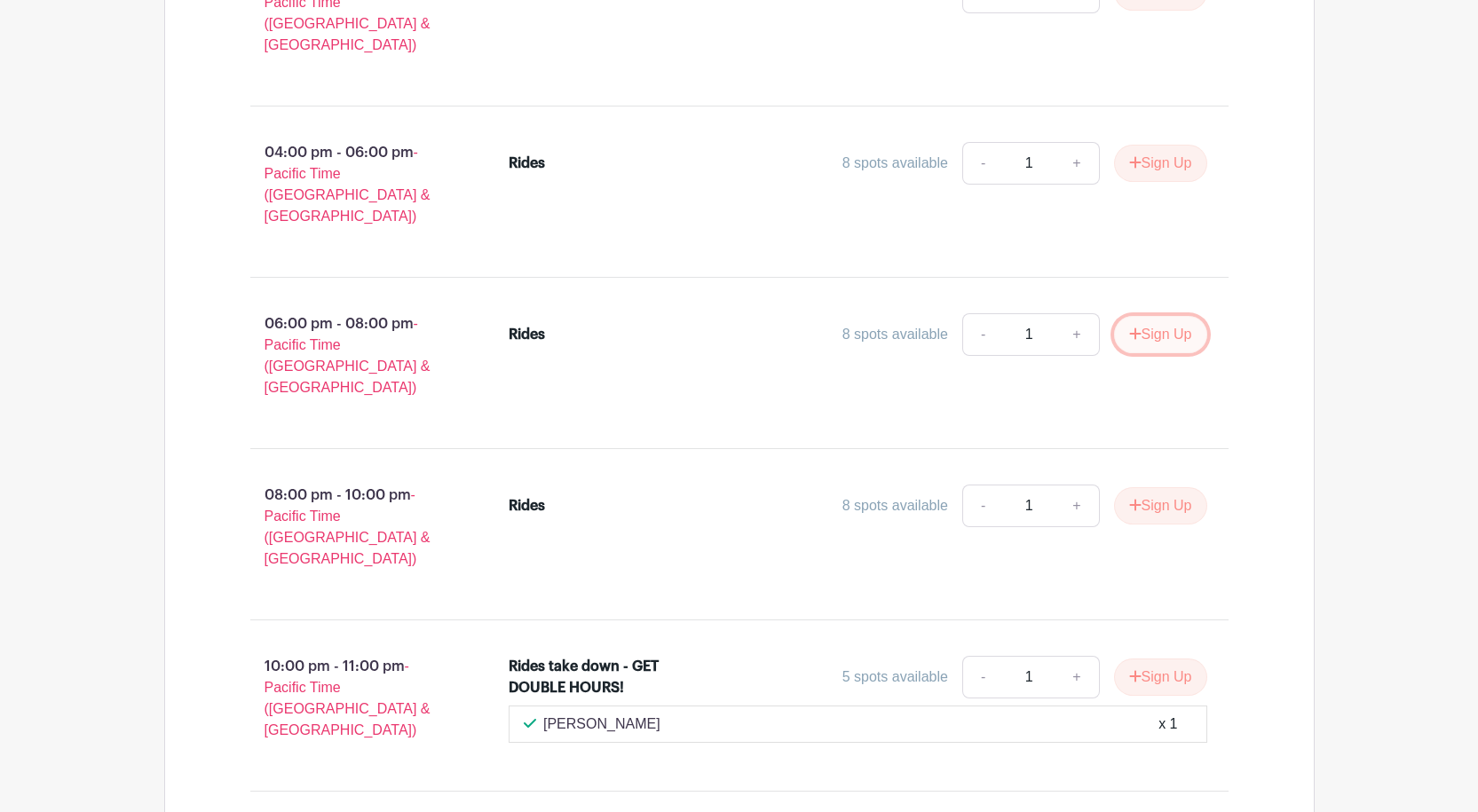
click at [1161, 316] on button "Sign Up" at bounding box center [1161, 335] width 93 height 37
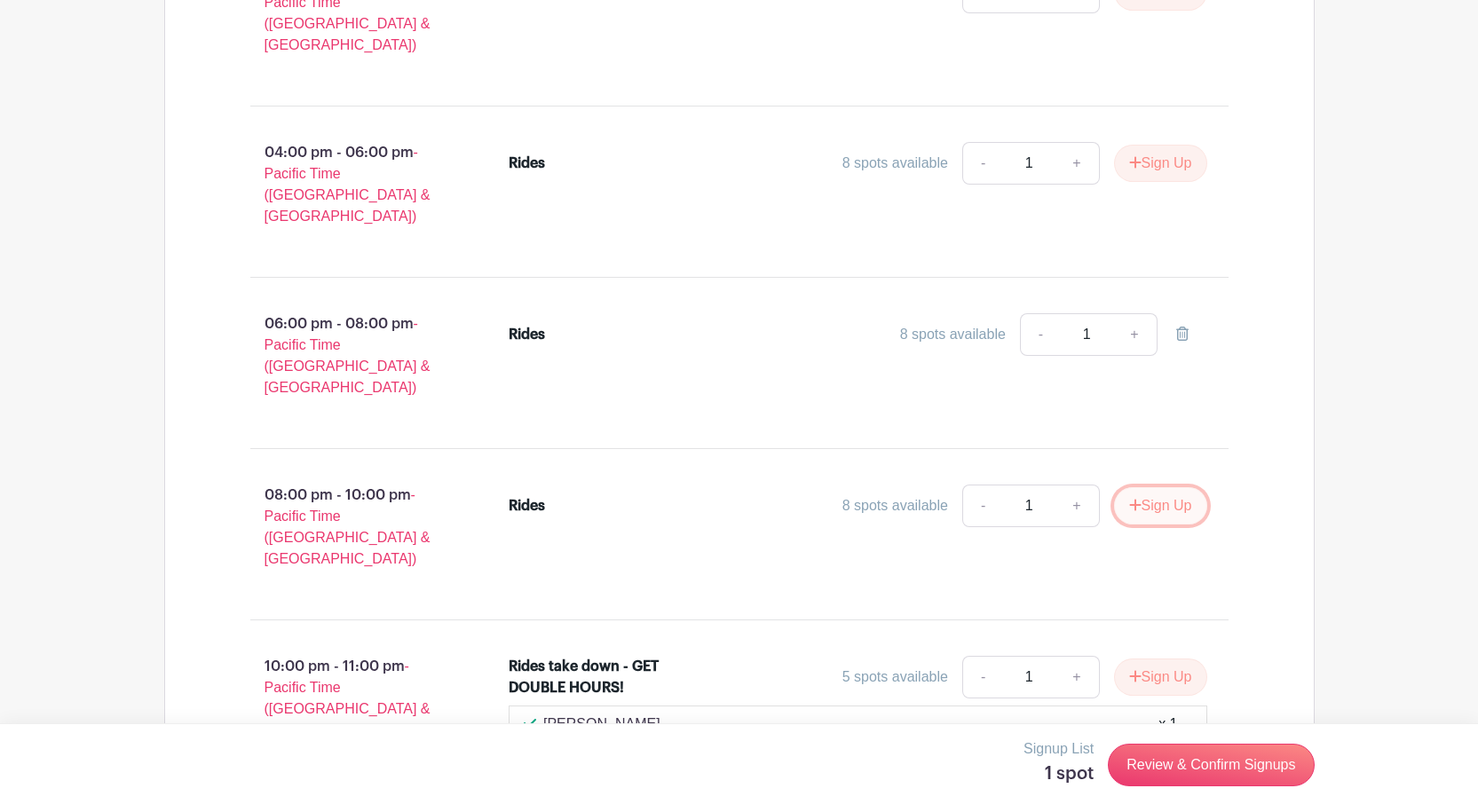
click at [1149, 487] on button "Sign Up" at bounding box center [1161, 506] width 93 height 37
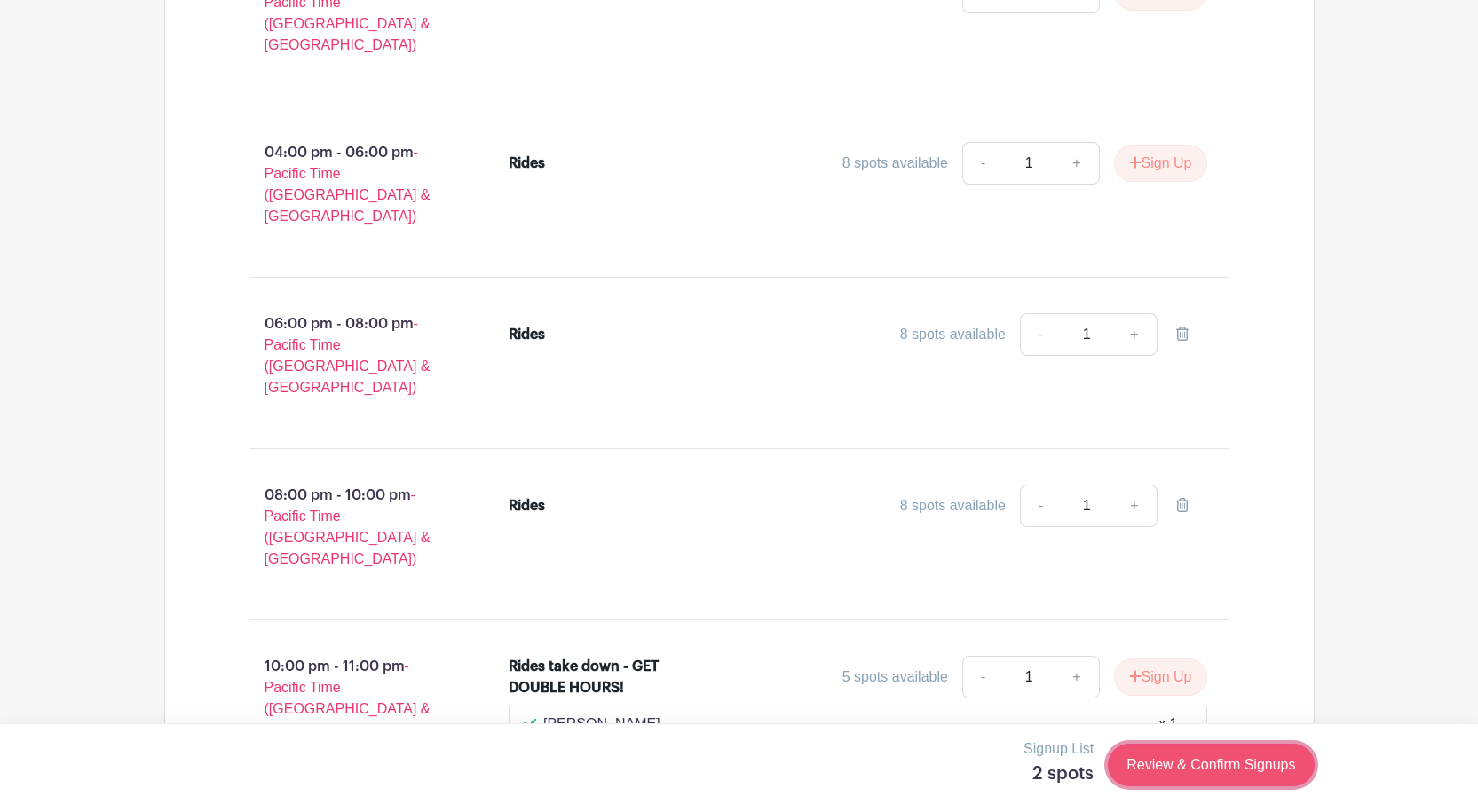
click at [1227, 765] on link "Review & Confirm Signups" at bounding box center [1211, 765] width 206 height 43
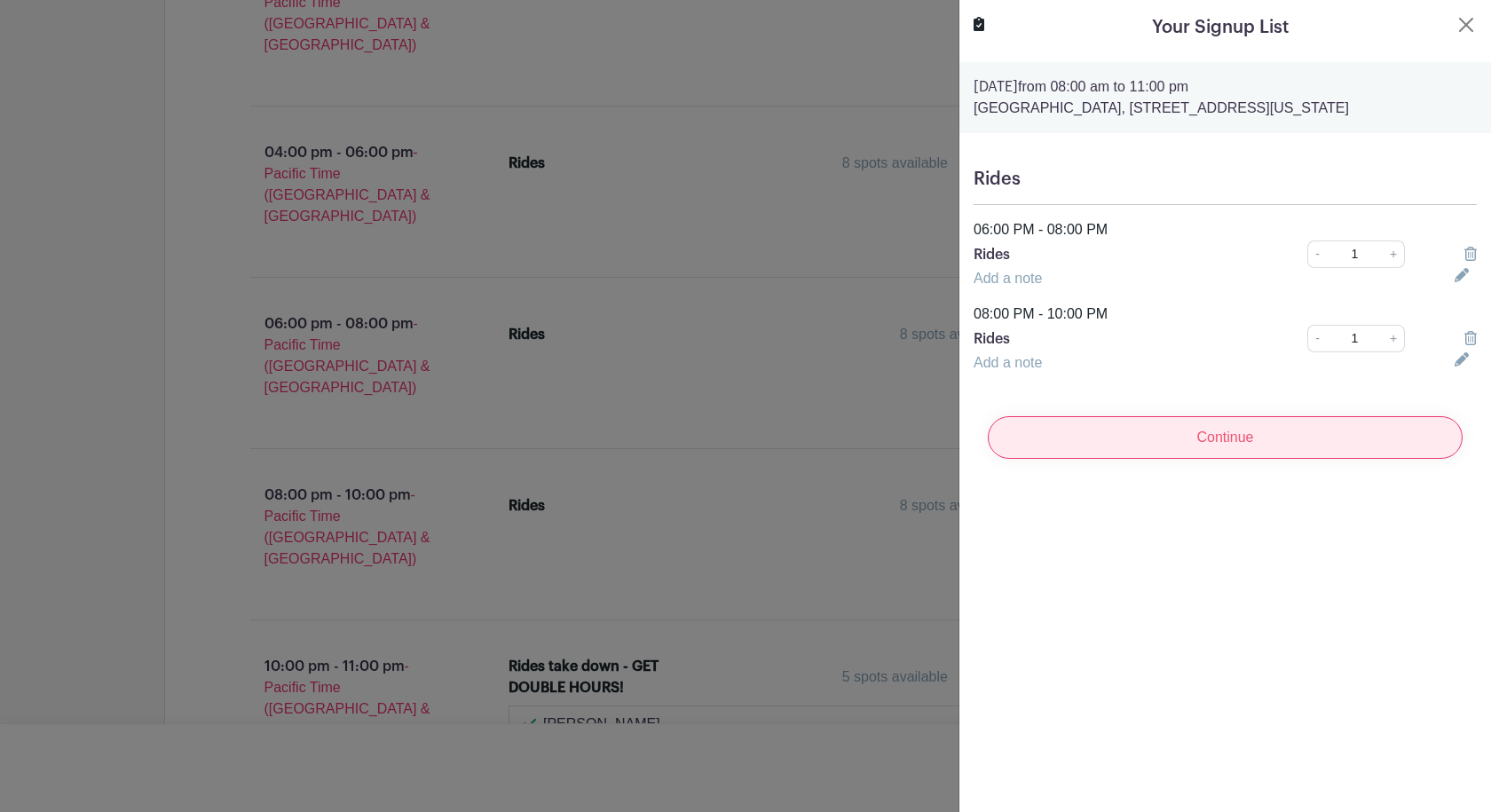
click at [1235, 440] on input "Continue" at bounding box center [1225, 438] width 475 height 43
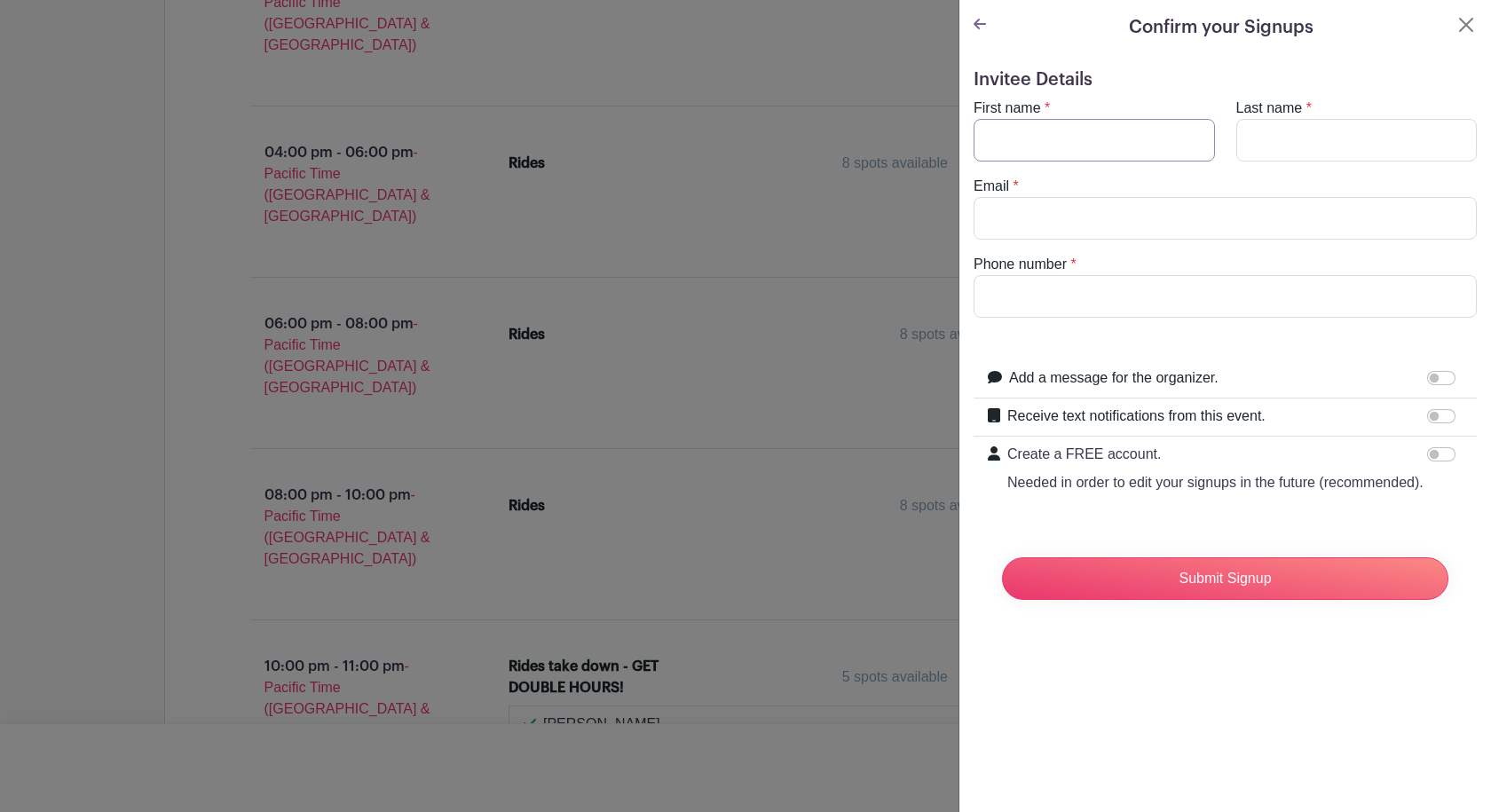
click at [1064, 147] on input "First name" at bounding box center [1094, 140] width 241 height 43
type input "[PERSON_NAME]"
click at [1248, 142] on input "Last name" at bounding box center [1357, 140] width 241 height 43
type input "[PERSON_NAME]"
click at [1184, 212] on input "Email" at bounding box center [1225, 219] width 503 height 43
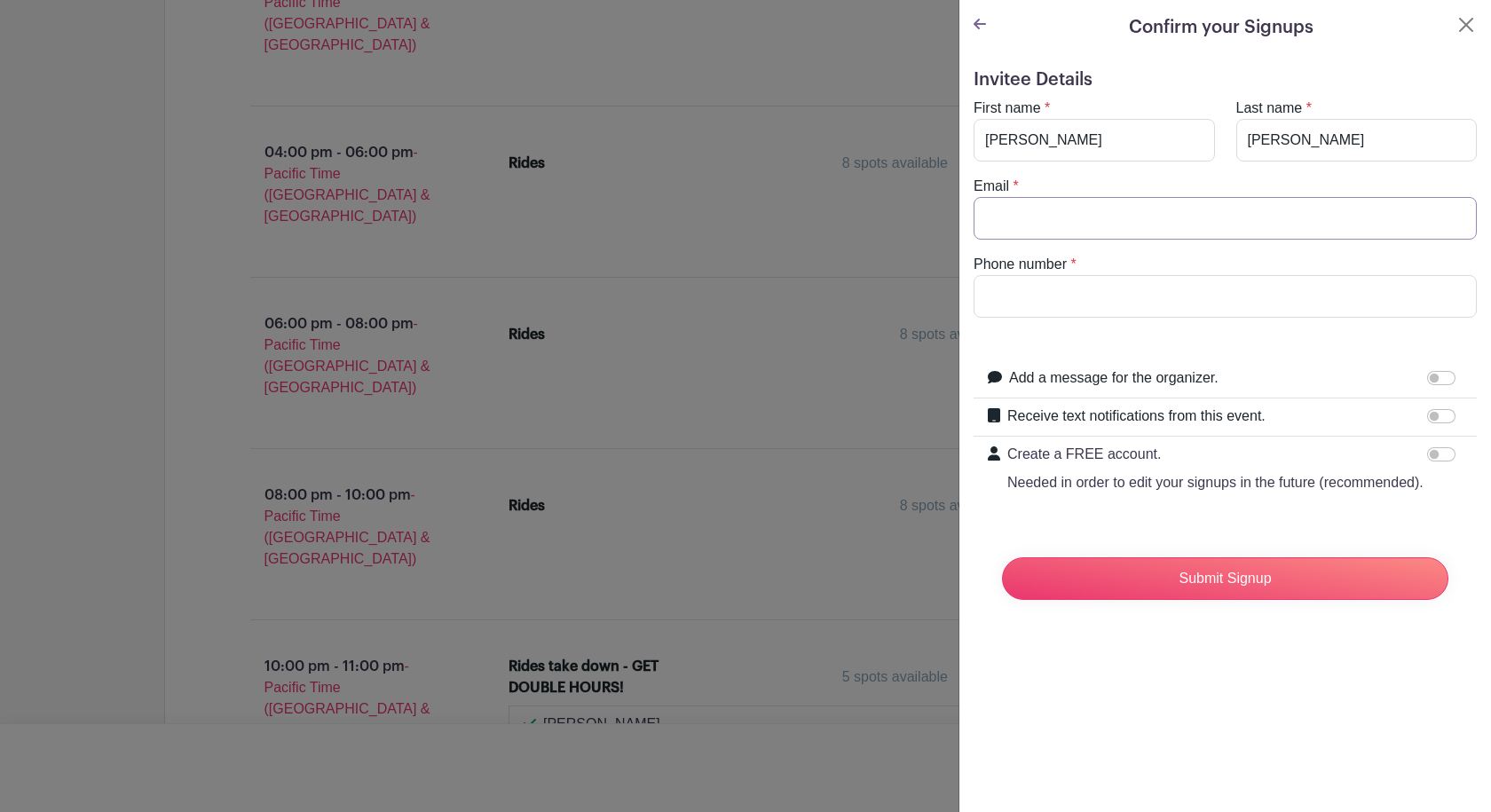
type input "[EMAIL_ADDRESS][DOMAIN_NAME]"
click at [1106, 290] on input "Phone number" at bounding box center [1225, 297] width 503 height 43
type input "[PHONE_NUMBER]"
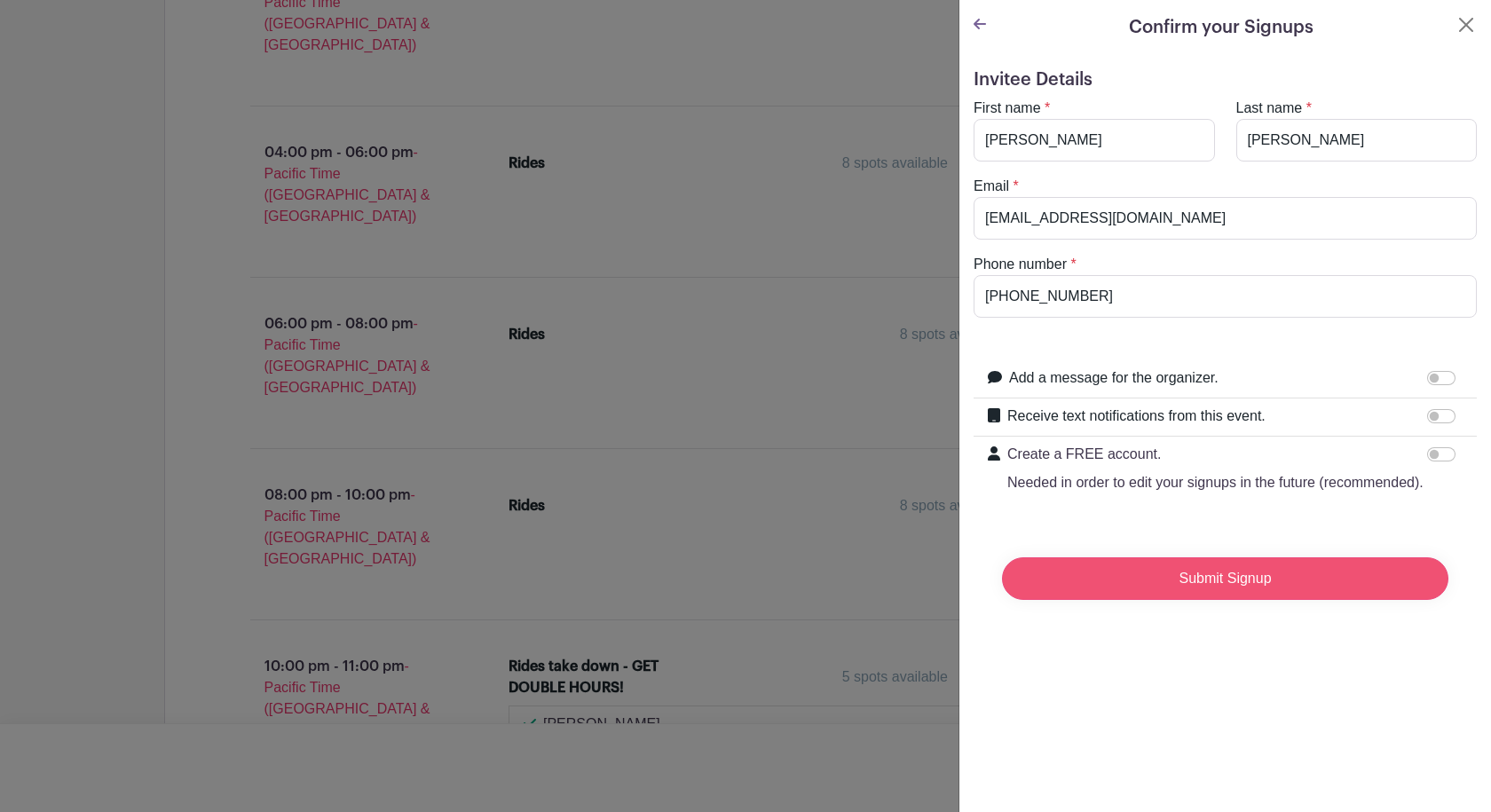
click at [1246, 596] on input "Submit Signup" at bounding box center [1225, 579] width 446 height 43
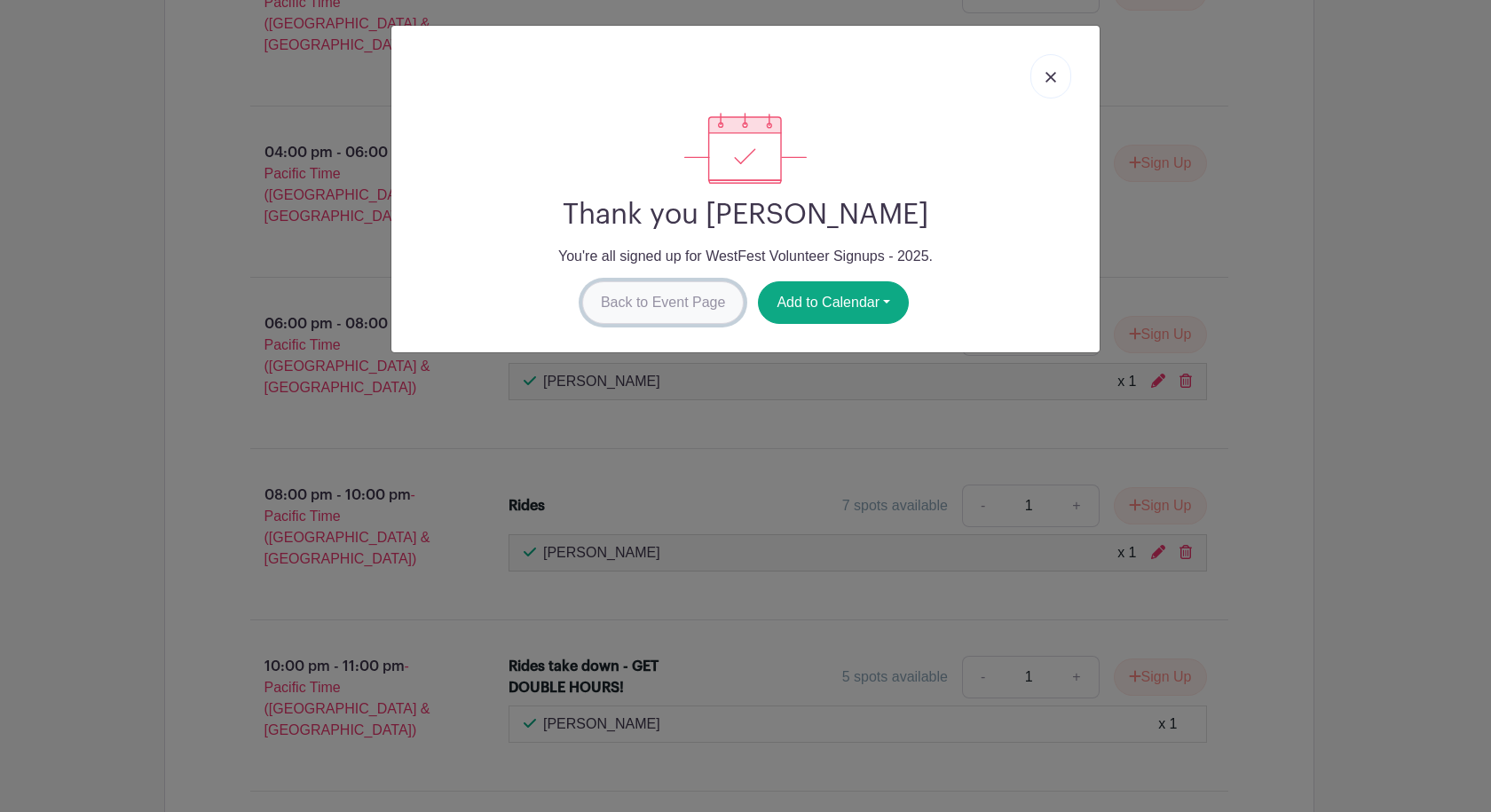
click at [669, 300] on link "Back to Event Page" at bounding box center [663, 302] width 162 height 43
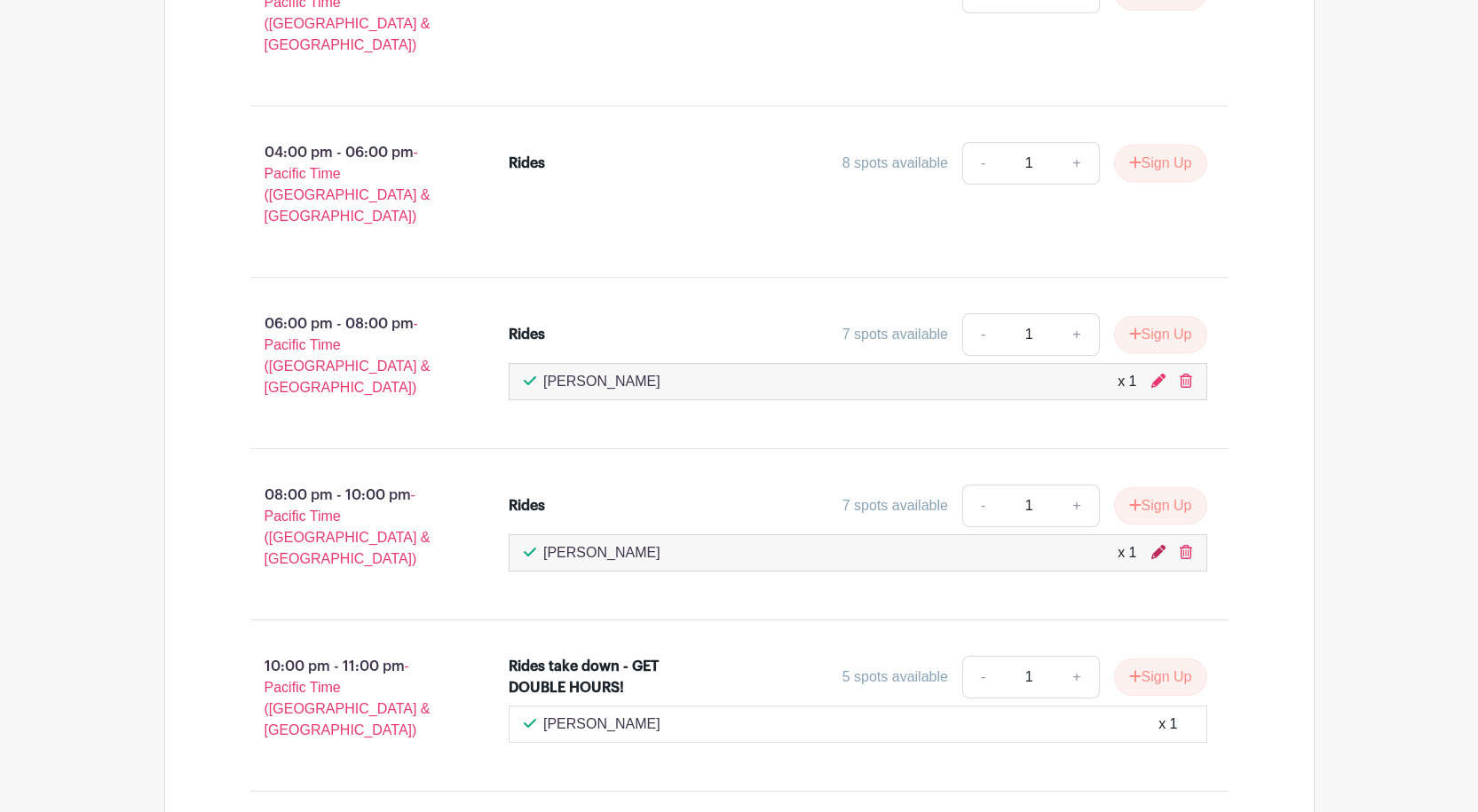
click at [1153, 545] on icon at bounding box center [1159, 551] width 15 height 15
click at [1161, 545] on icon at bounding box center [1159, 551] width 15 height 15
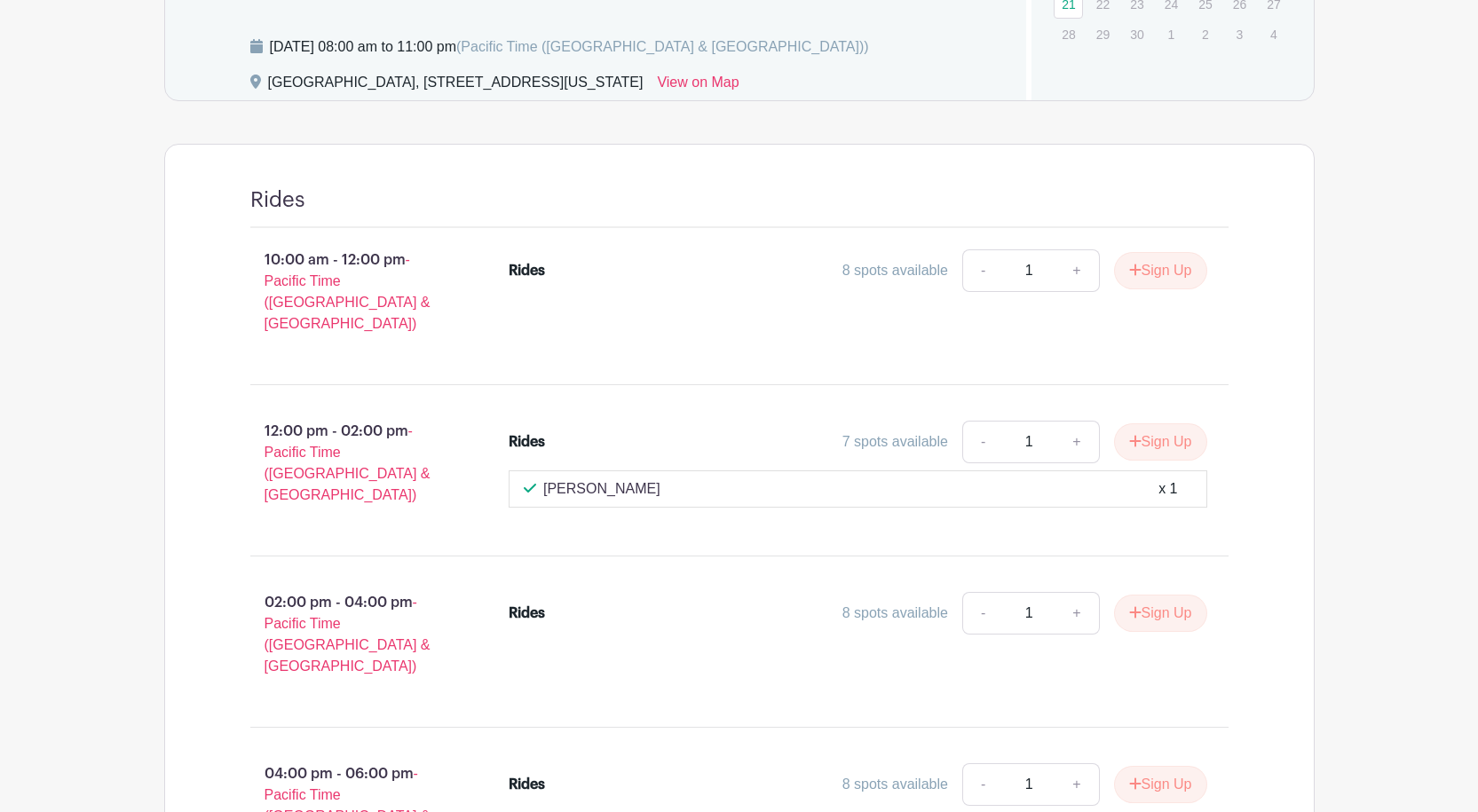
scroll to position [621, 0]
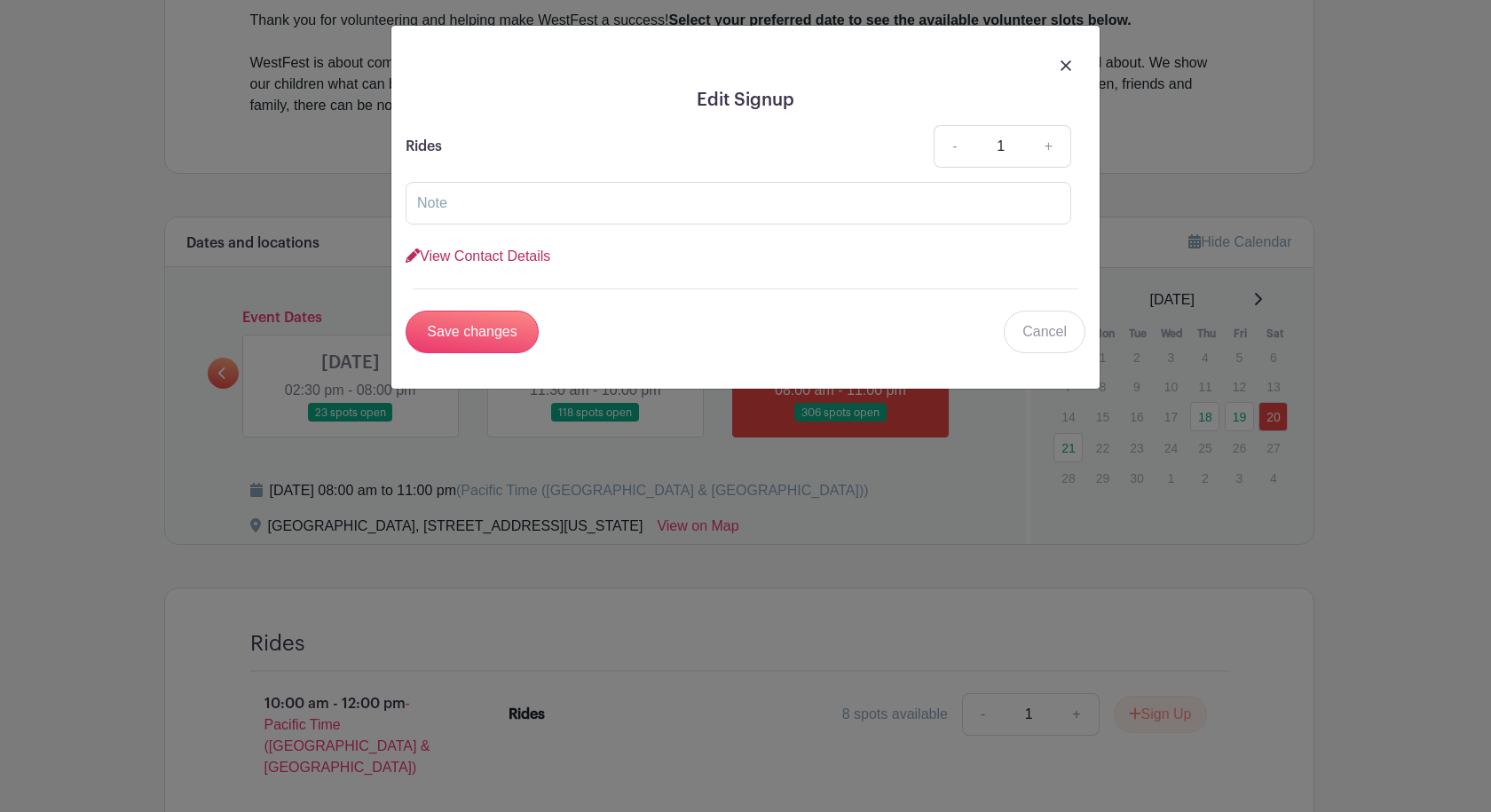
click at [522, 252] on link "View Contact Details" at bounding box center [478, 257] width 145 height 16
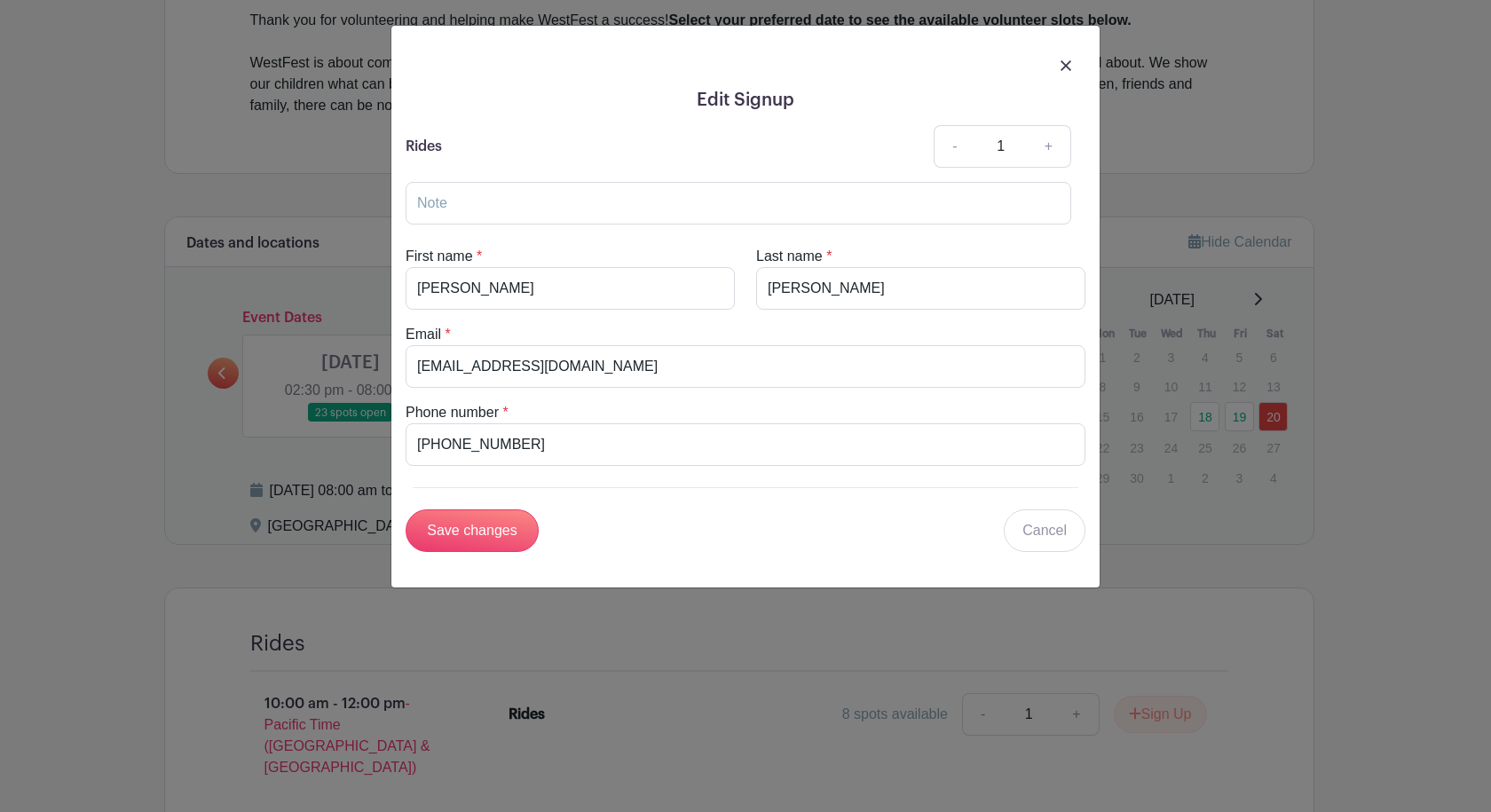
click at [1073, 68] on div at bounding box center [745, 64] width 680 height 50
click at [1069, 63] on img at bounding box center [1066, 65] width 11 height 11
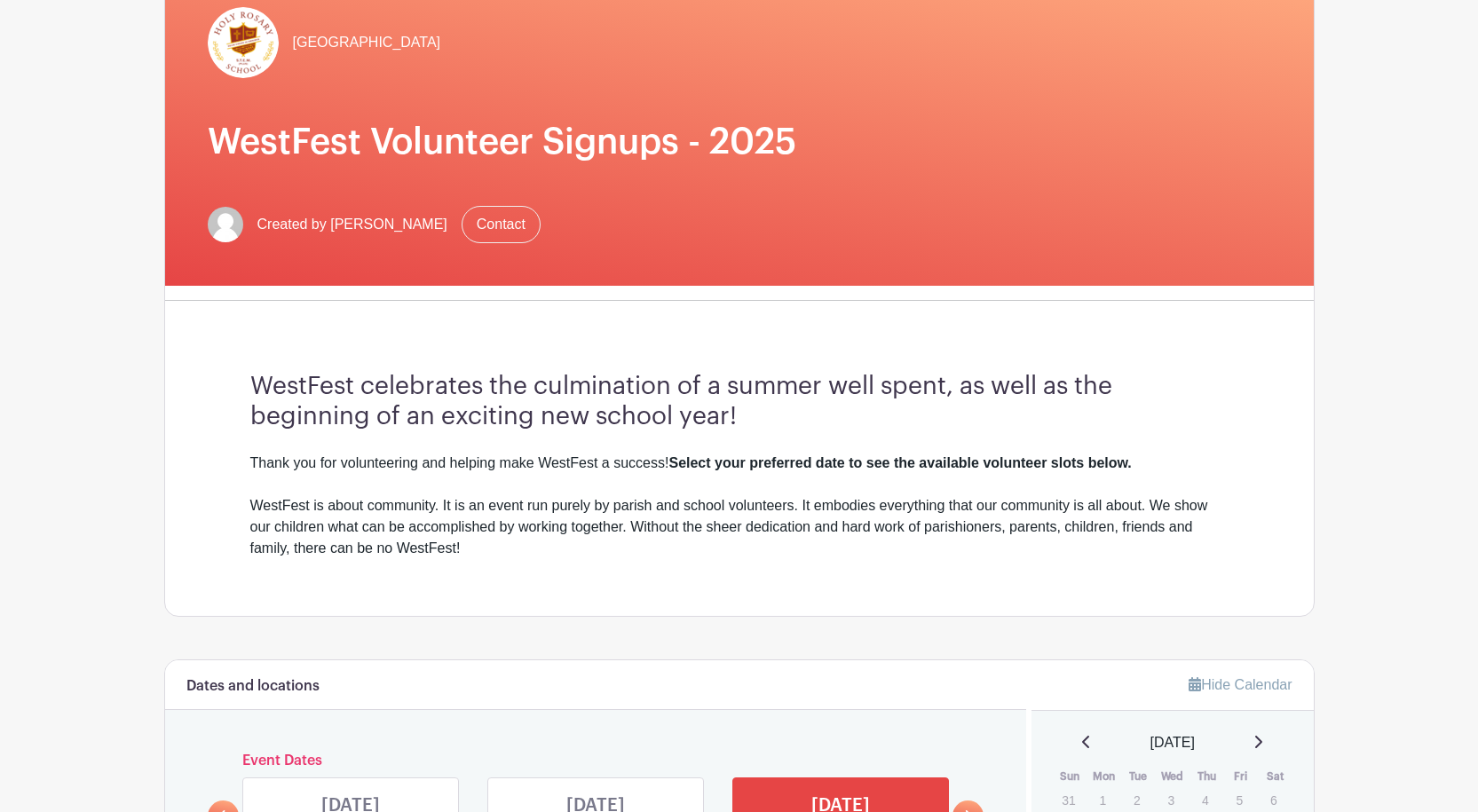
scroll to position [0, 0]
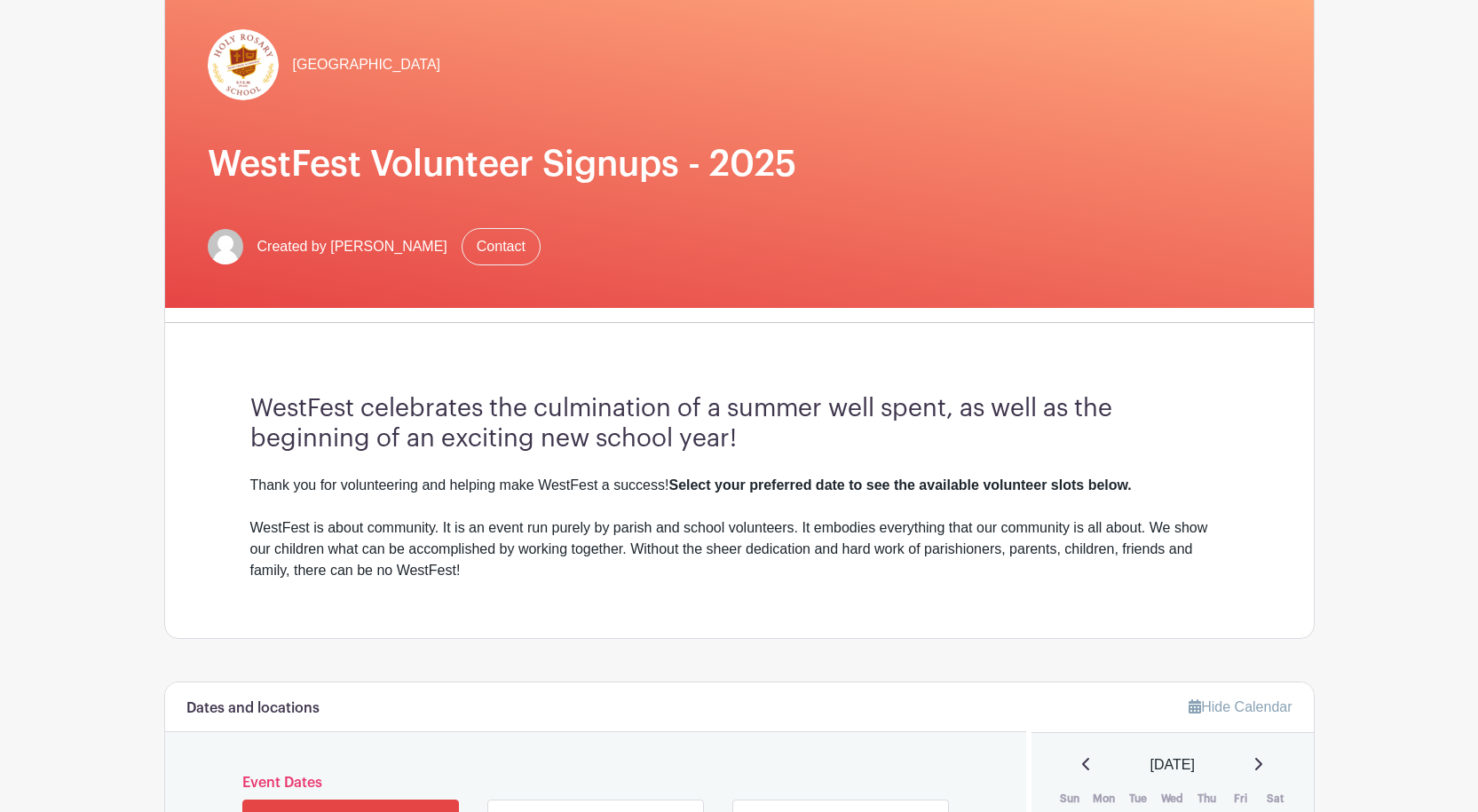
scroll to position [355, 0]
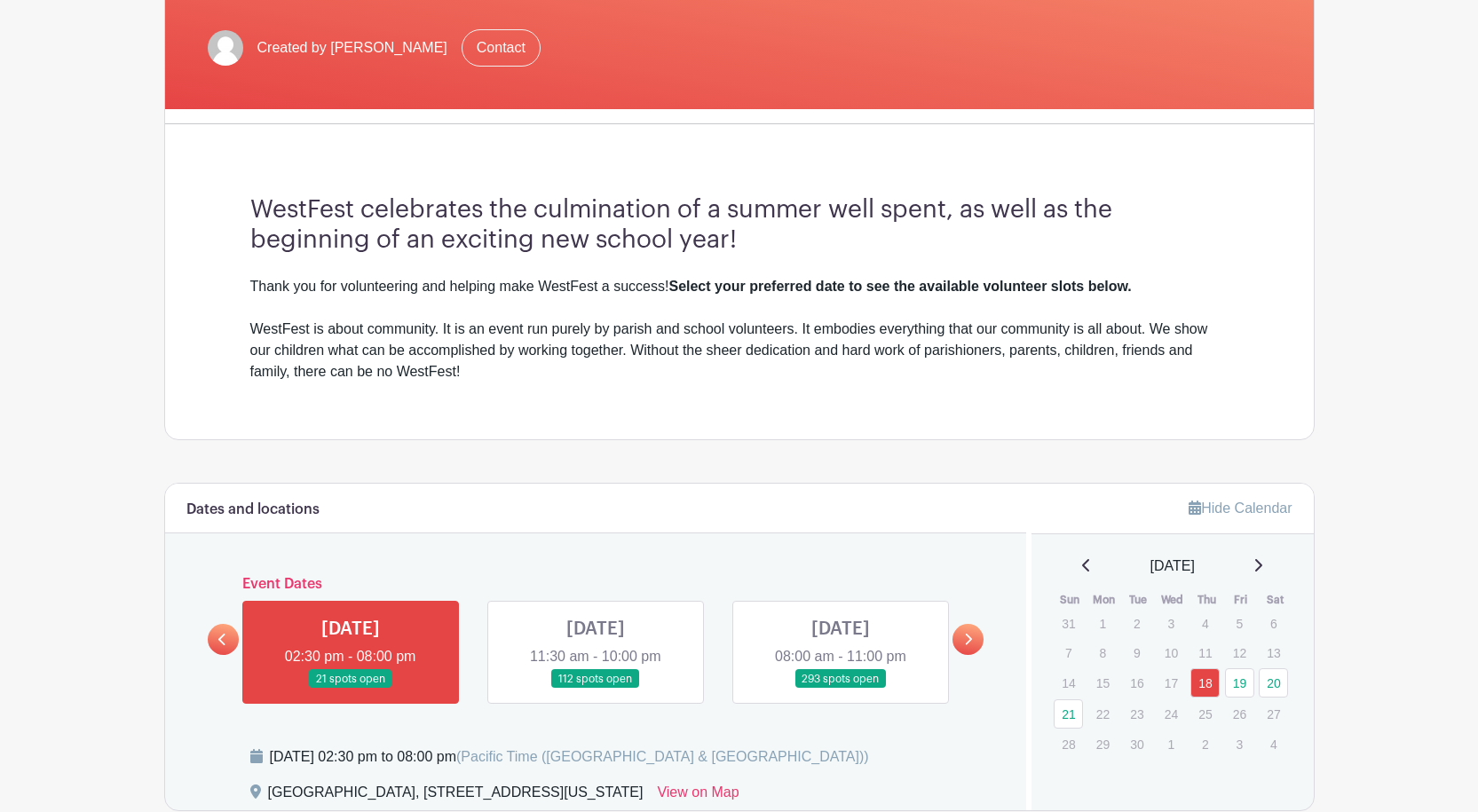
click at [595, 688] on link at bounding box center [595, 688] width 0 height 0
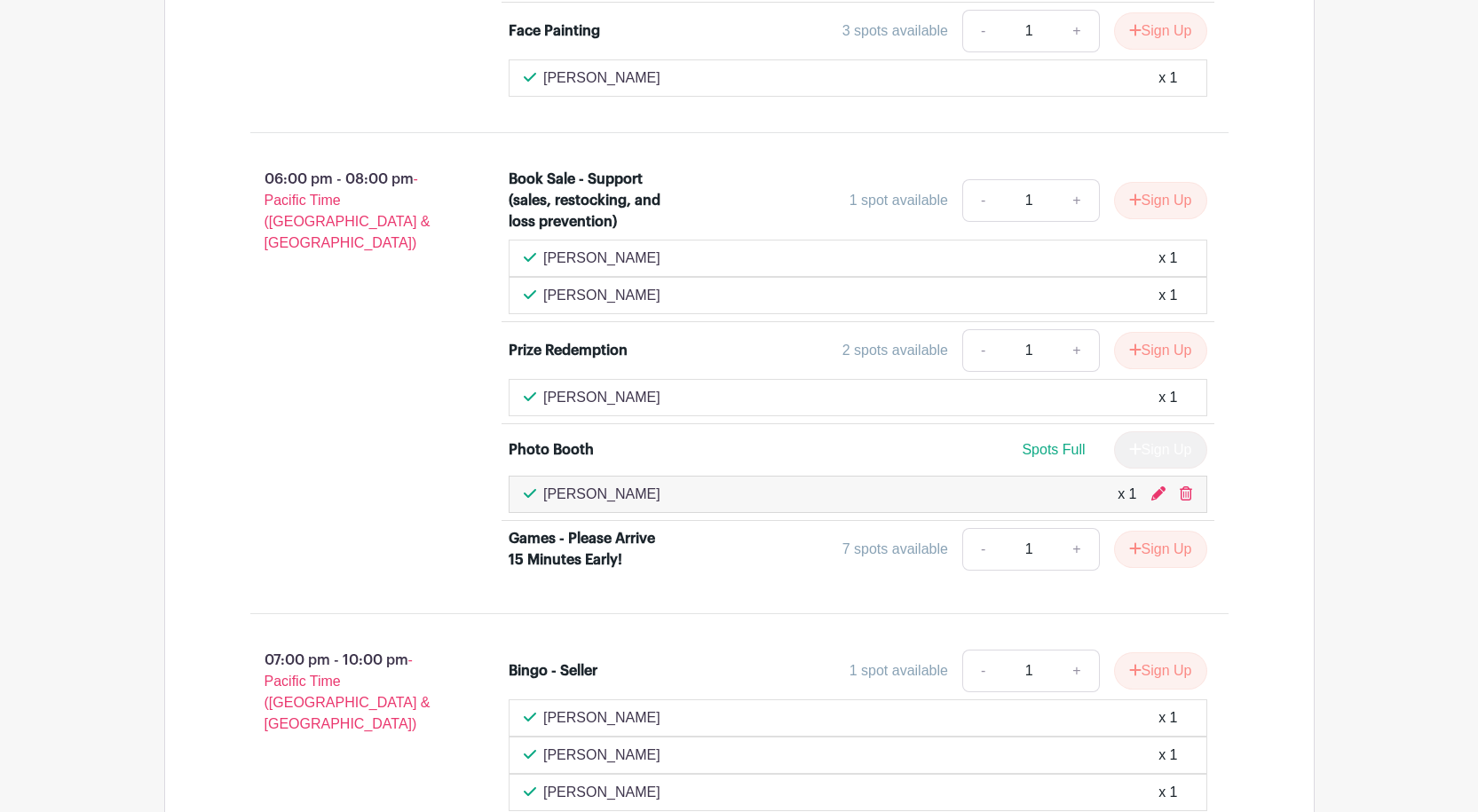
scroll to position [3461, 0]
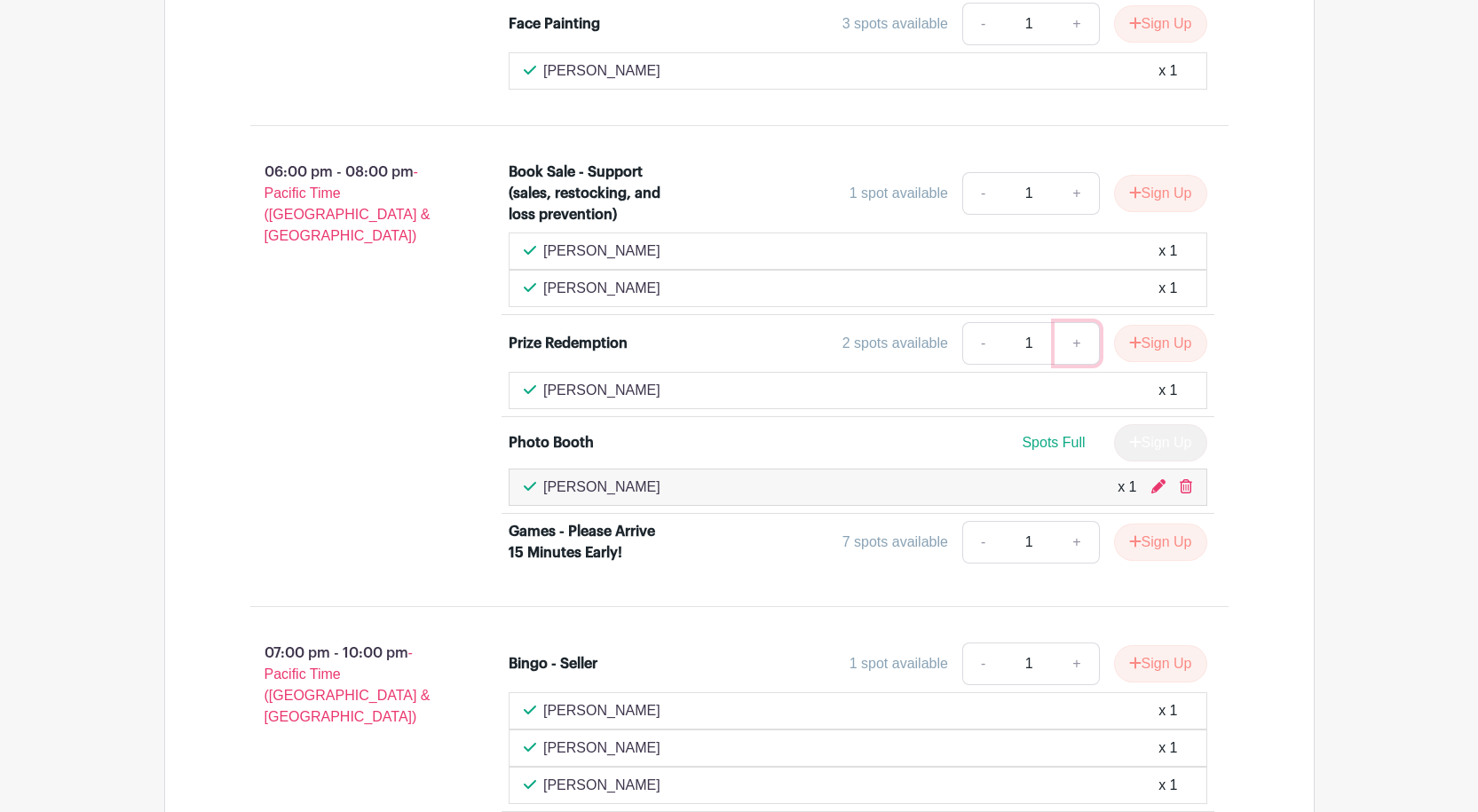
click at [1075, 322] on link "+" at bounding box center [1077, 343] width 45 height 43
type input "2"
click at [1186, 479] on icon at bounding box center [1186, 486] width 13 height 15
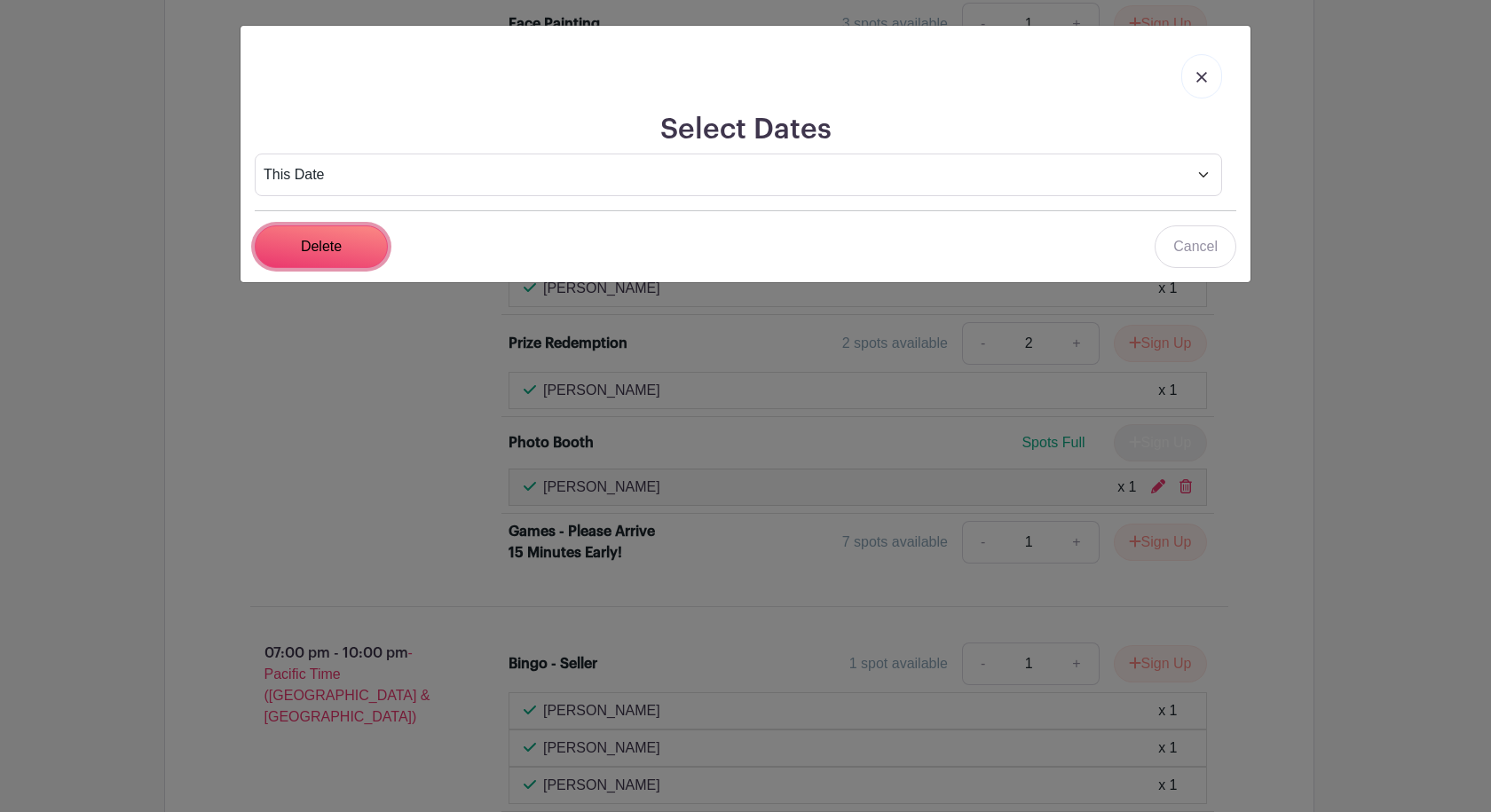
drag, startPoint x: 329, startPoint y: 236, endPoint x: 344, endPoint y: 240, distance: 15.5
click at [329, 237] on input "Delete" at bounding box center [321, 247] width 133 height 43
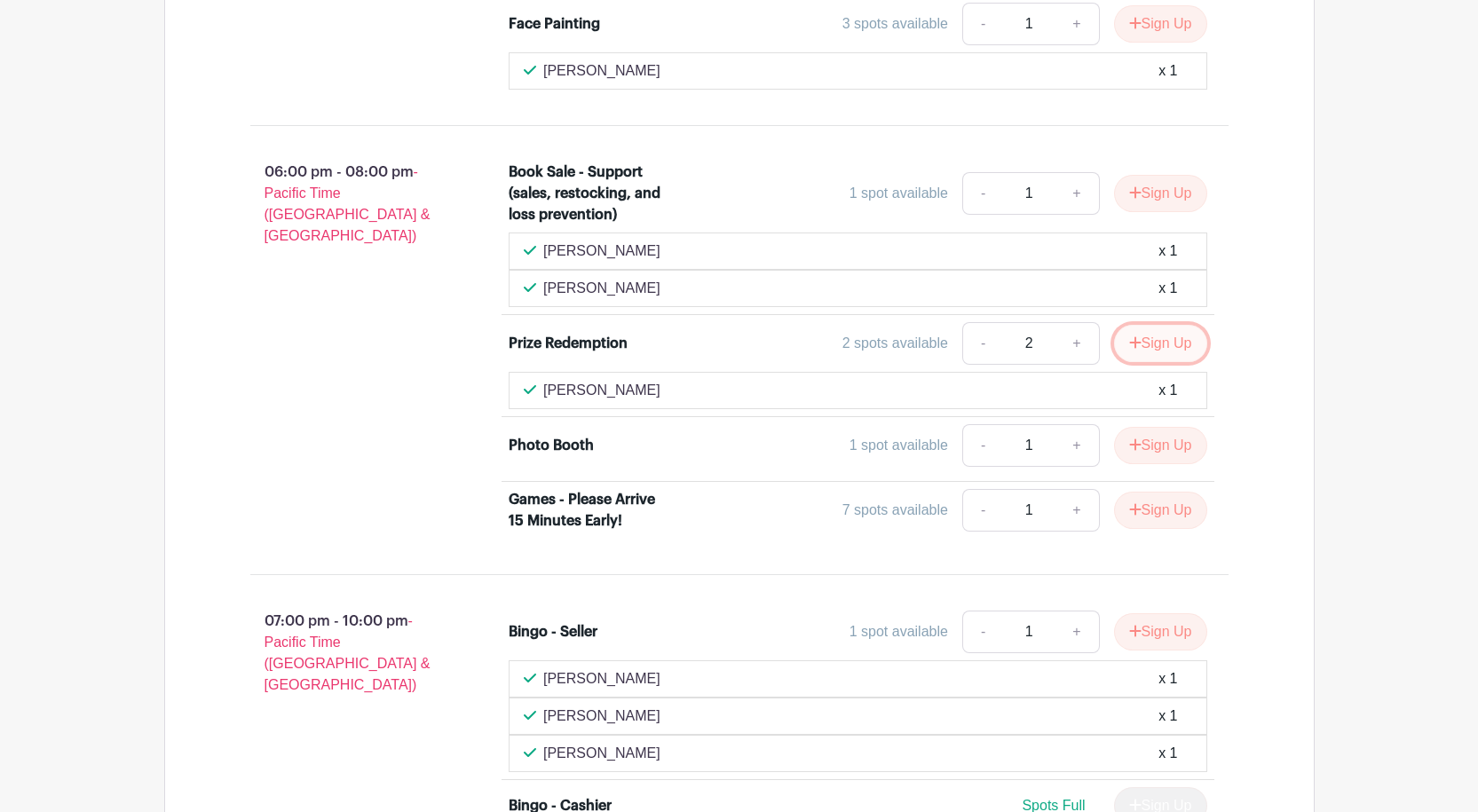
click at [1162, 325] on button "Sign Up" at bounding box center [1161, 343] width 93 height 37
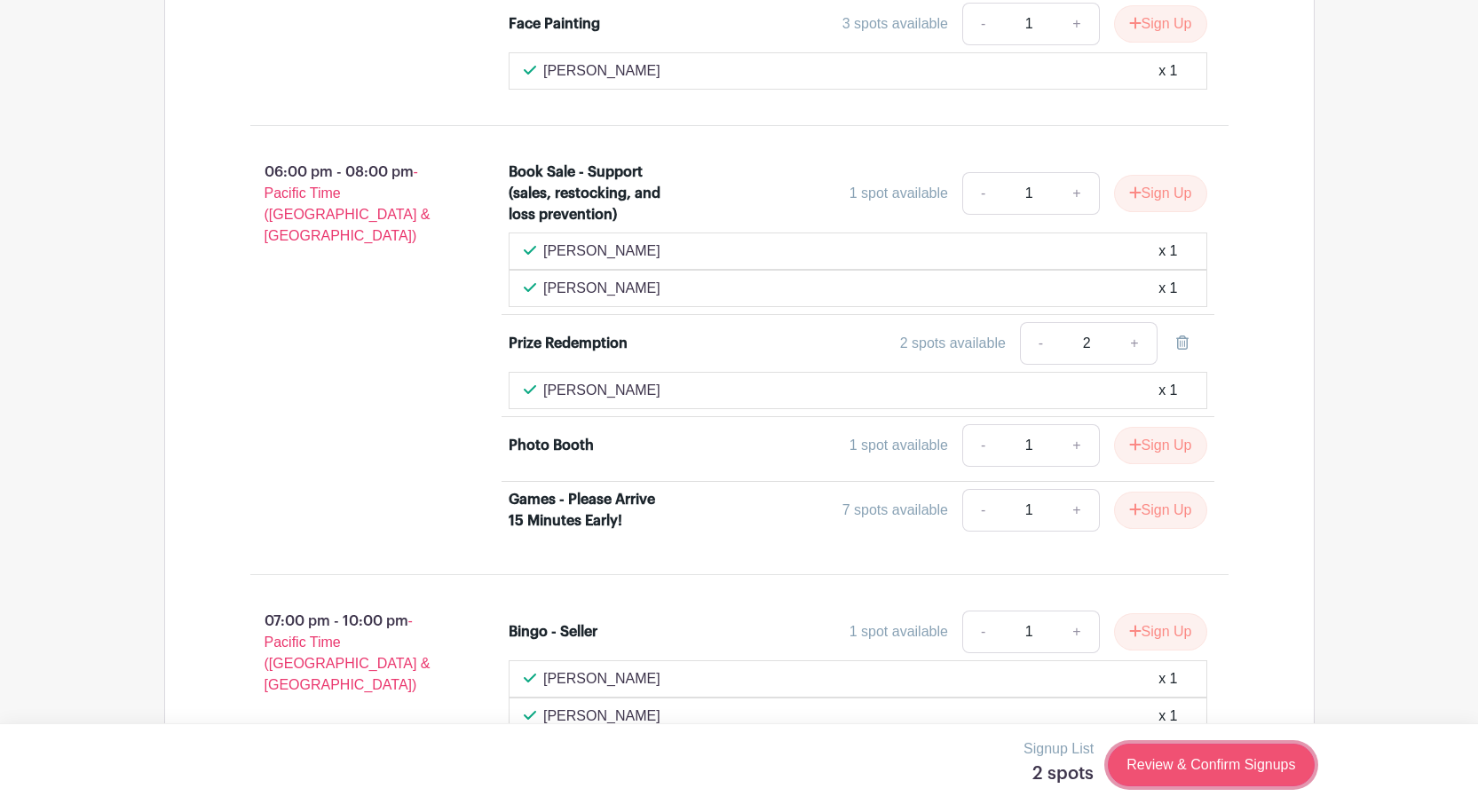
click at [1197, 767] on link "Review & Confirm Signups" at bounding box center [1211, 765] width 206 height 43
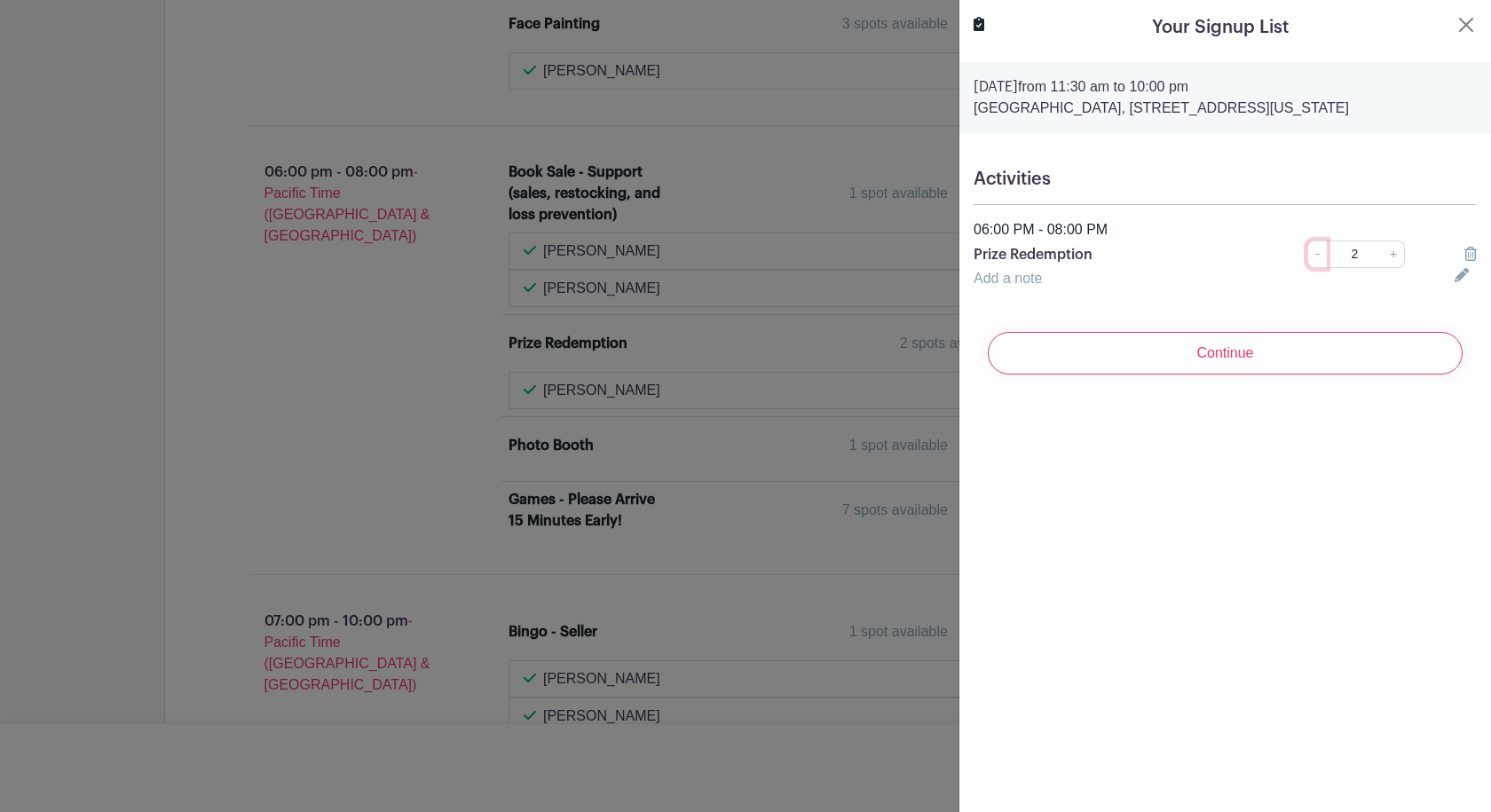
click at [1310, 247] on link "-" at bounding box center [1317, 254] width 19 height 27
type input "1"
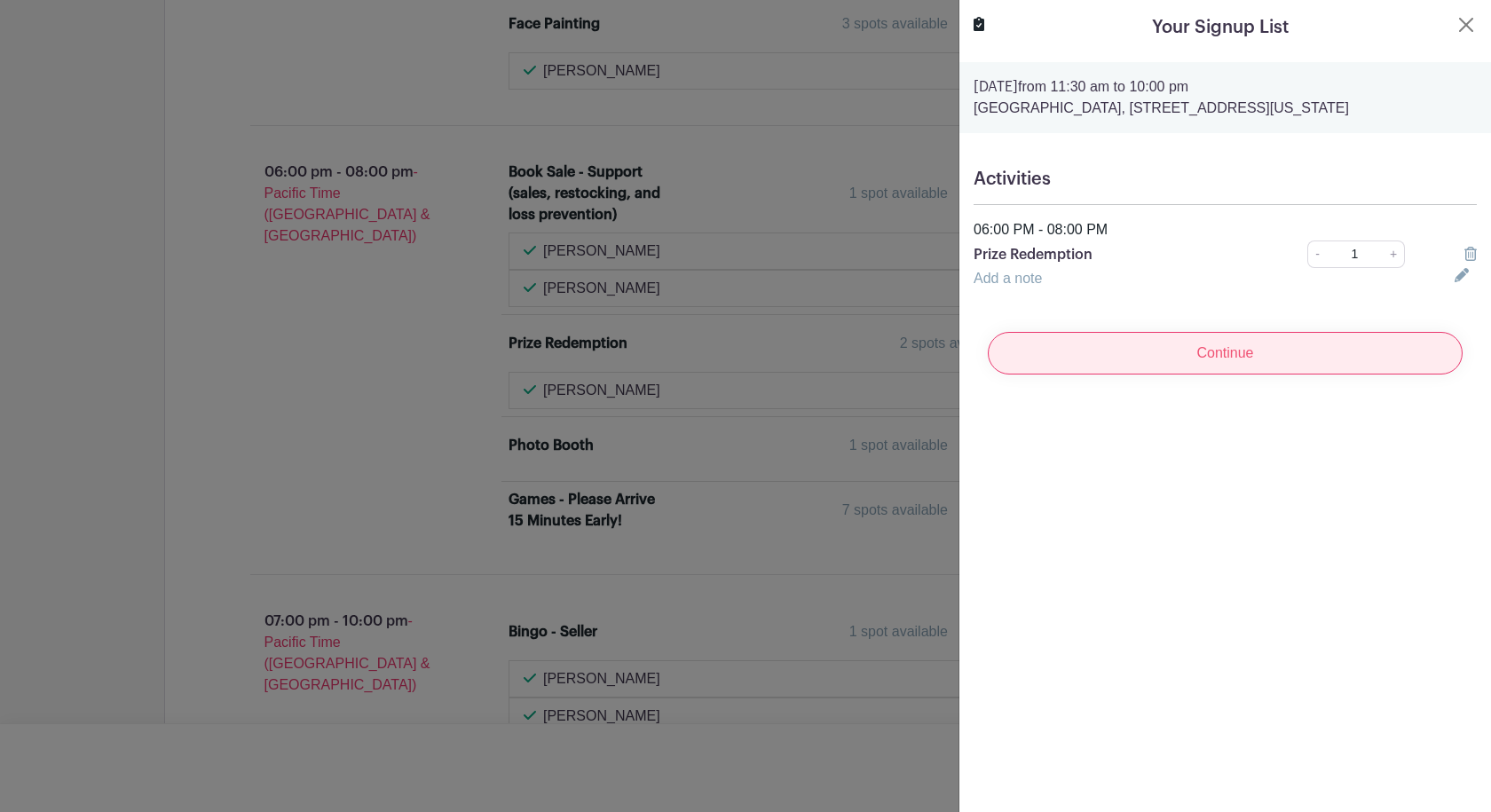
click at [1199, 354] on input "Continue" at bounding box center [1225, 353] width 475 height 43
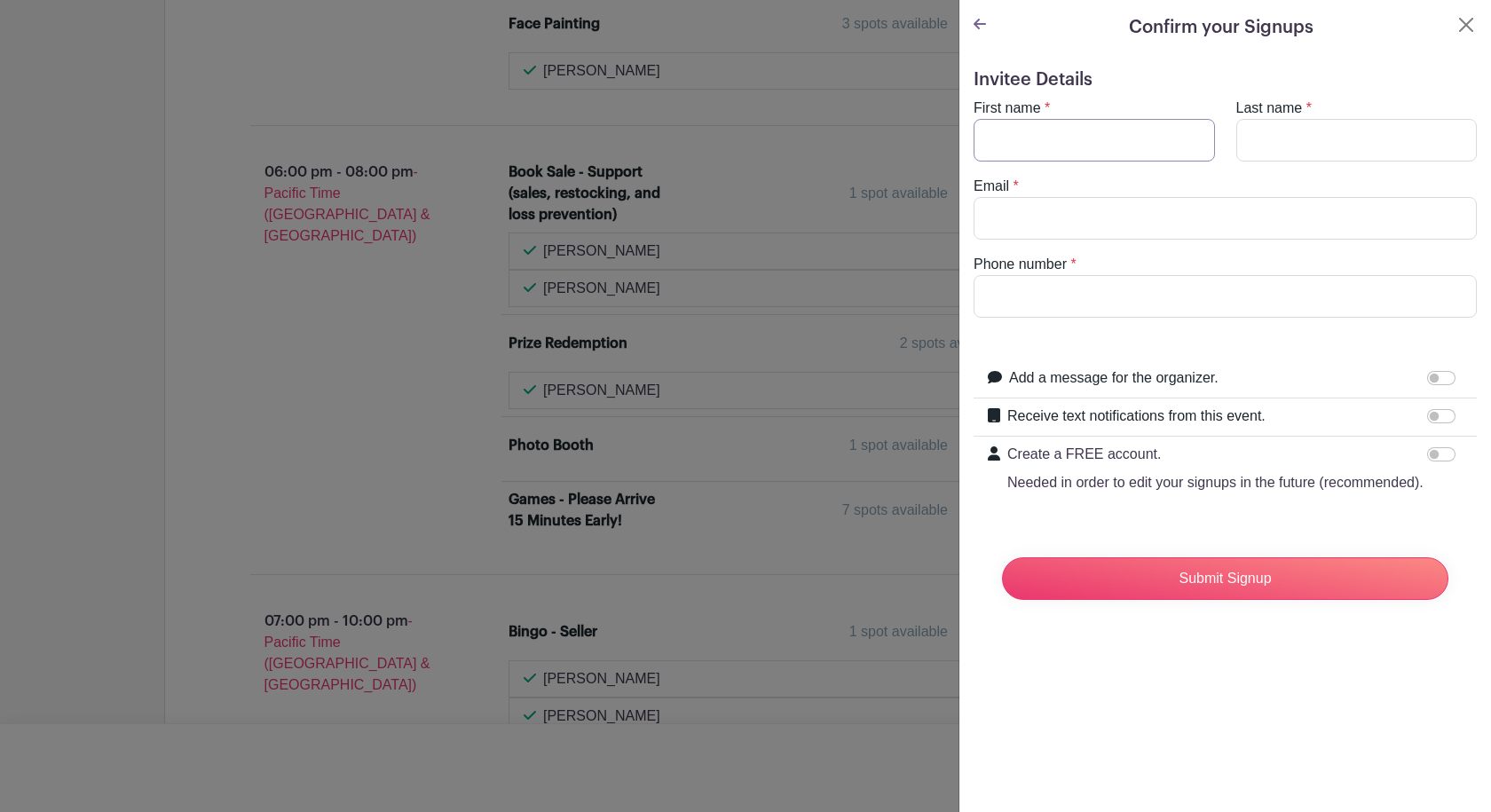
click at [1086, 141] on input "First name" at bounding box center [1094, 140] width 241 height 43
type input "[PERSON_NAME]"
click at [1291, 148] on input "Last name" at bounding box center [1357, 140] width 241 height 43
type input "[PERSON_NAME]"
click at [1104, 207] on input "Email" at bounding box center [1225, 219] width 503 height 43
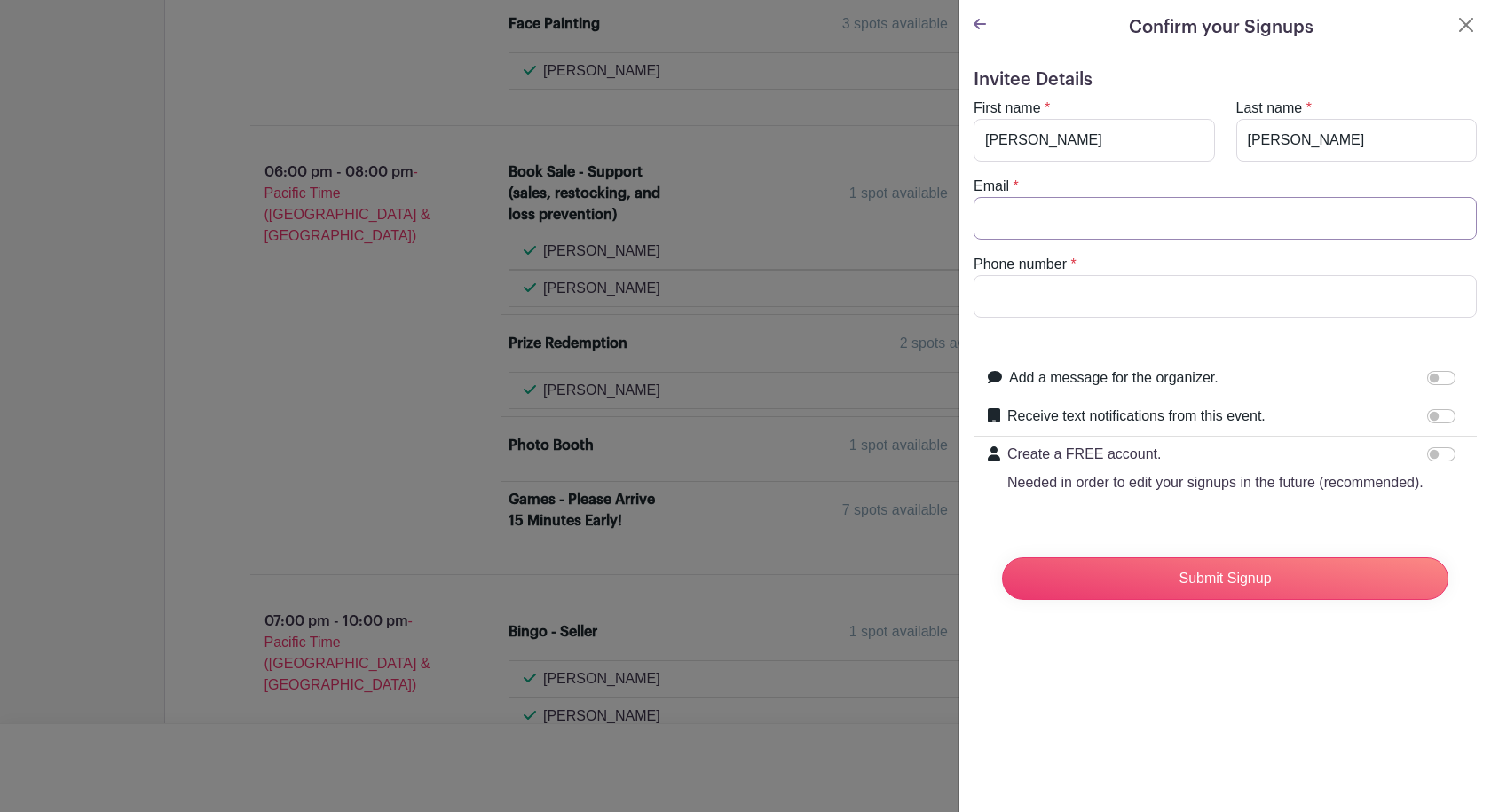
type input "[EMAIL_ADDRESS][DOMAIN_NAME]"
click at [1096, 300] on input "Phone number" at bounding box center [1225, 297] width 503 height 43
type input "[PHONE_NUMBER]"
click at [1436, 414] on input "Receive text notifications from this event." at bounding box center [1440, 416] width 28 height 15
checkbox input "true"
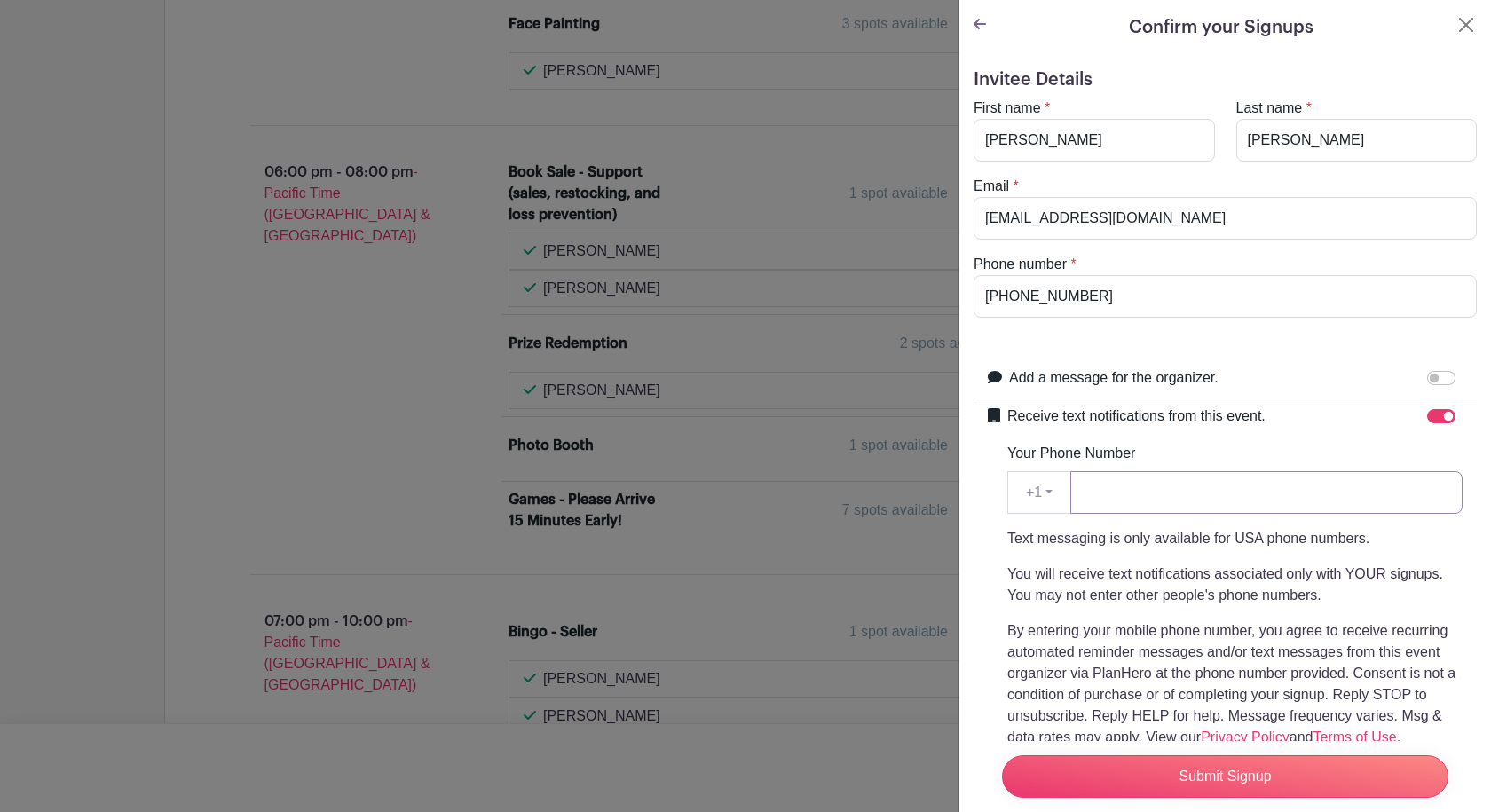
click at [1122, 482] on input "Your Phone Number" at bounding box center [1266, 493] width 392 height 43
type input "2062847273"
click at [1200, 771] on input "Submit Signup" at bounding box center [1225, 777] width 446 height 43
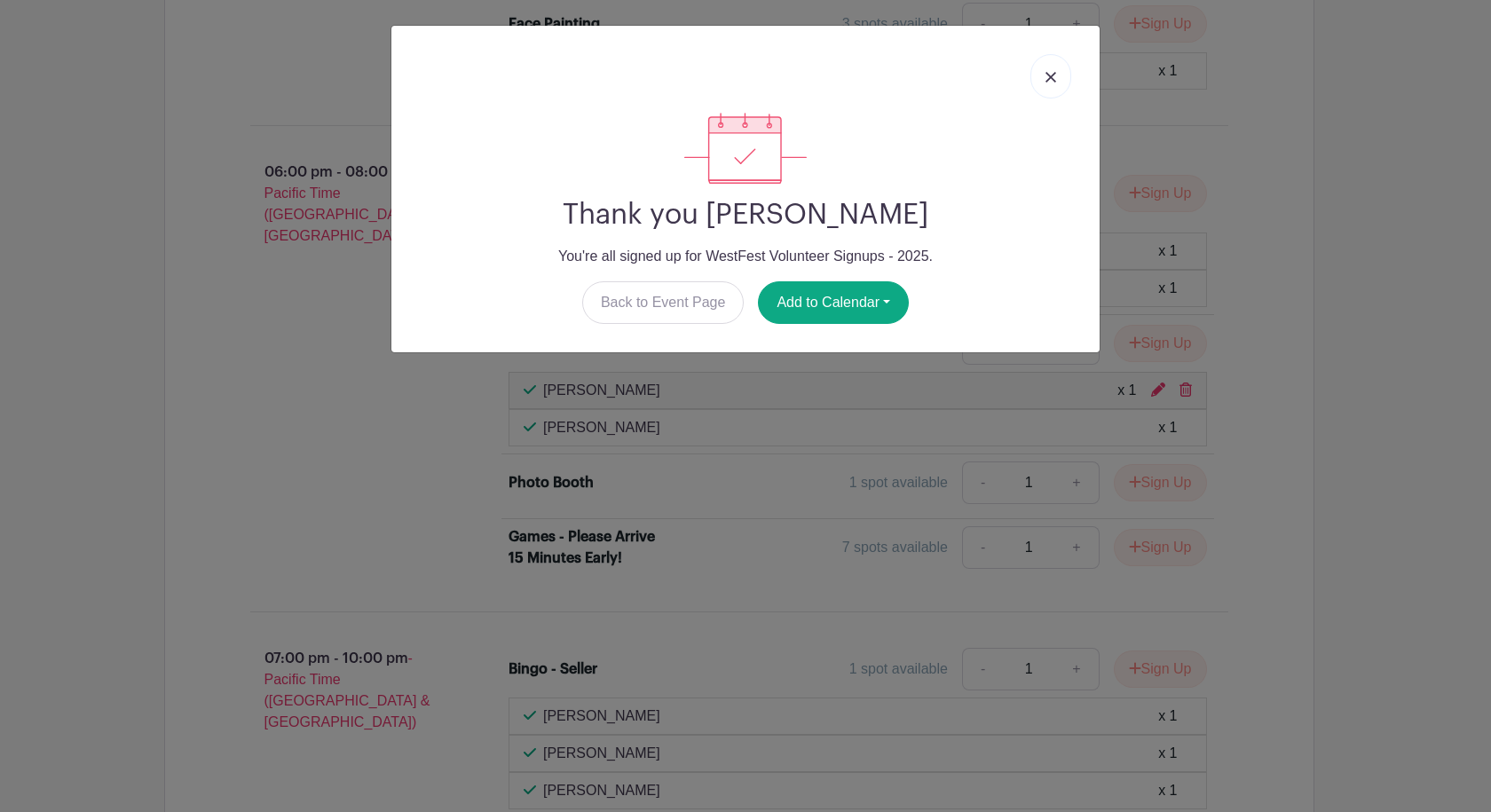
click at [1048, 74] on img at bounding box center [1050, 77] width 11 height 11
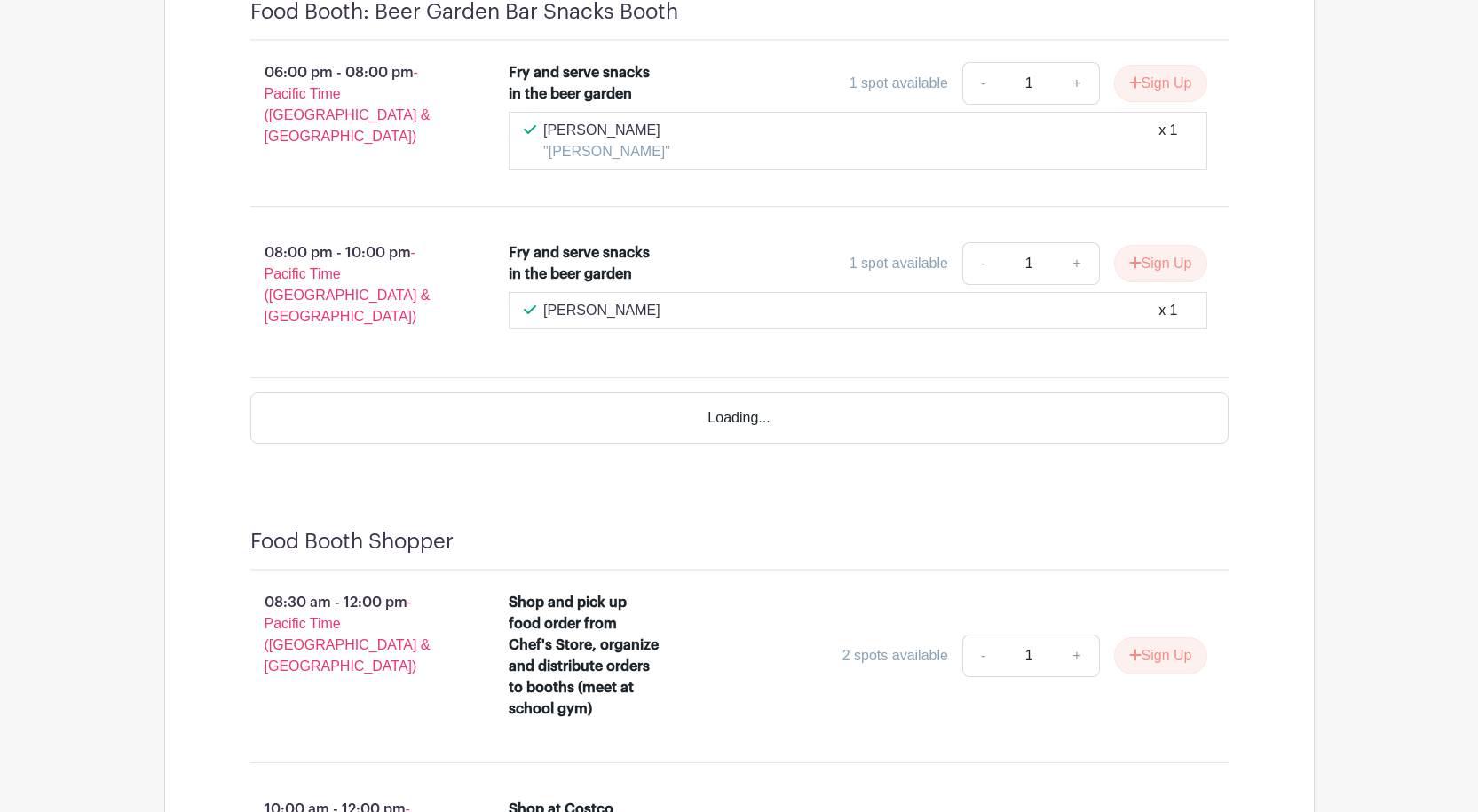
scroll to position [13540, 0]
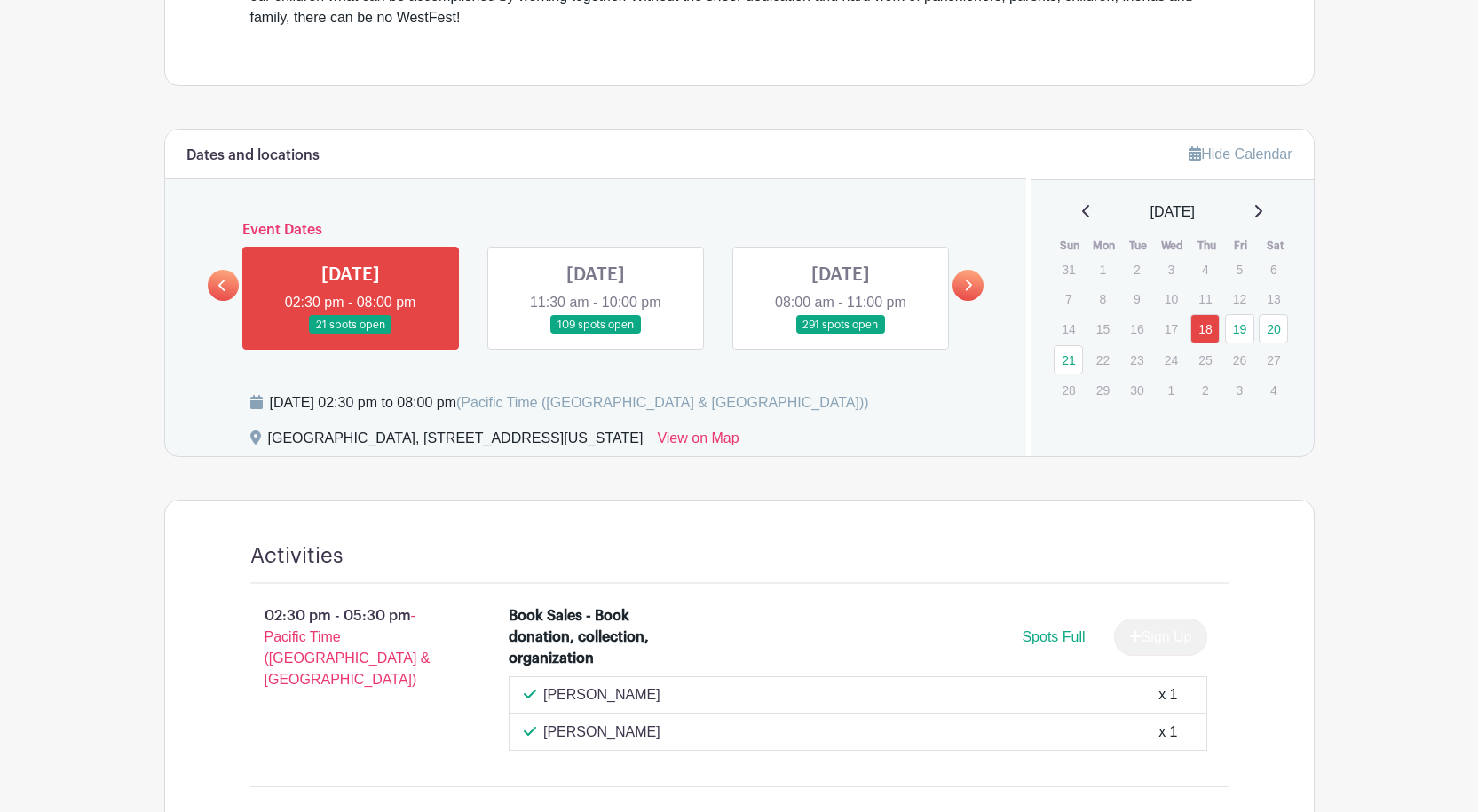
scroll to position [710, 0]
click at [841, 334] on link at bounding box center [841, 334] width 0 height 0
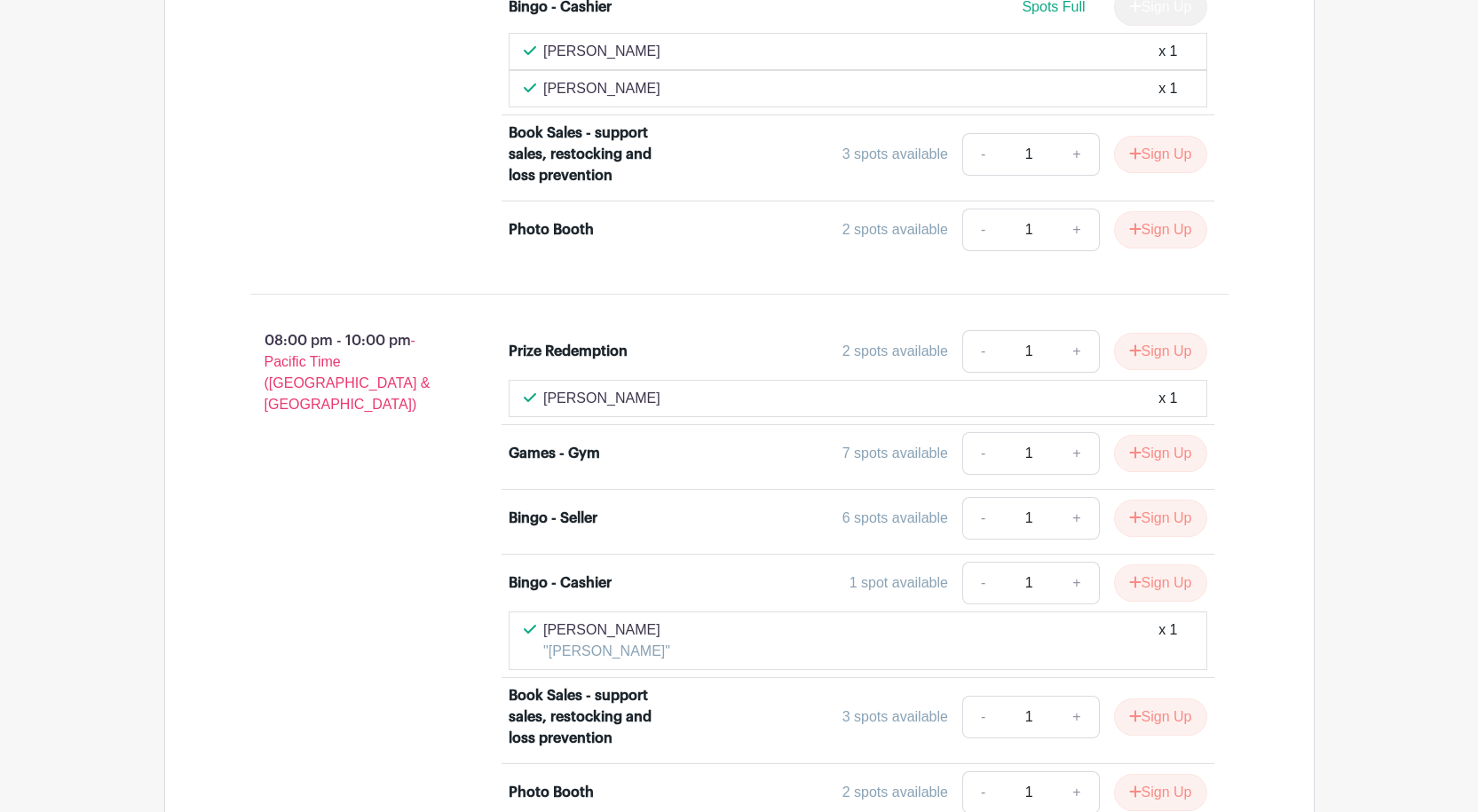
scroll to position [6035, 0]
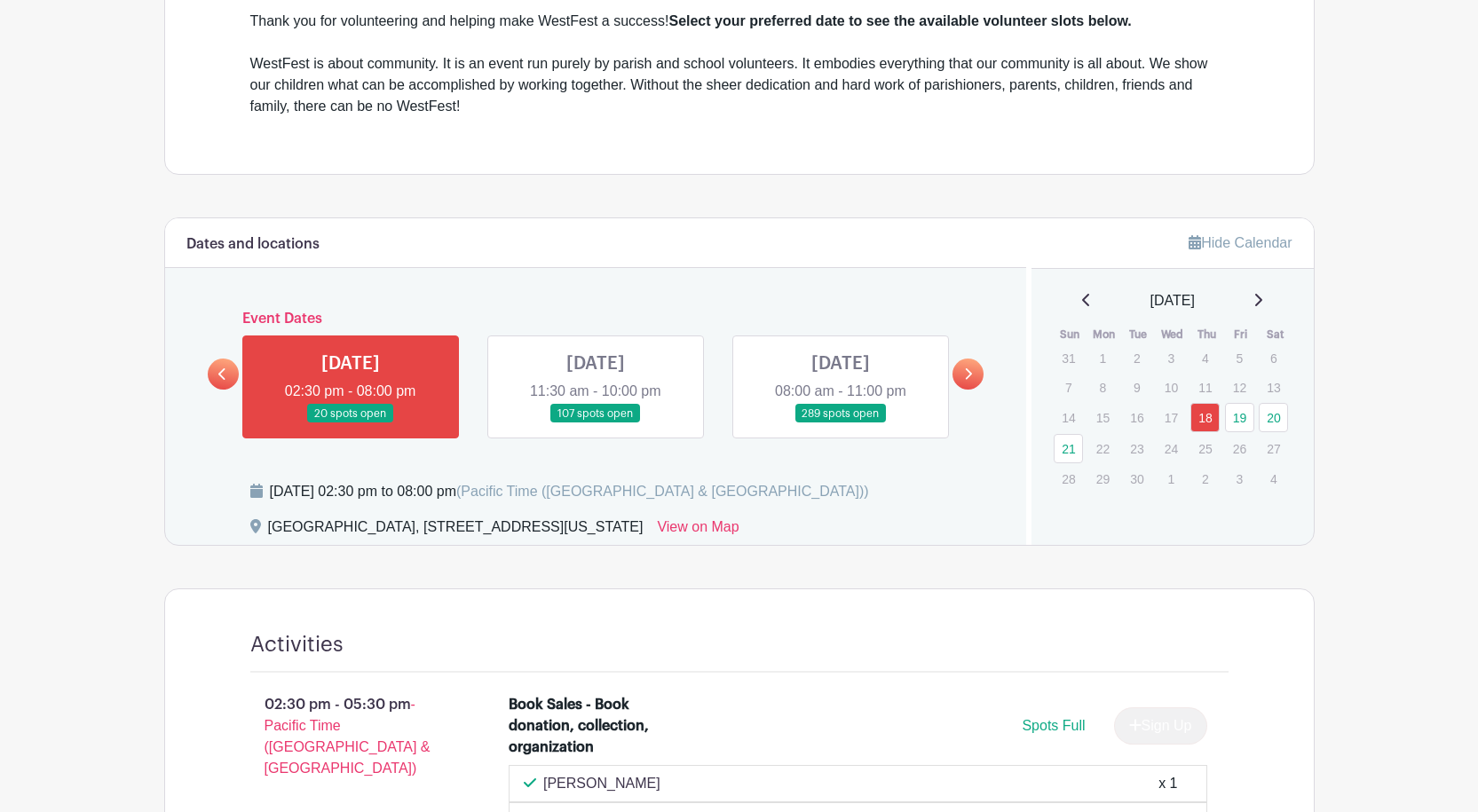
scroll to position [621, 0]
click at [595, 422] on link at bounding box center [595, 422] width 0 height 0
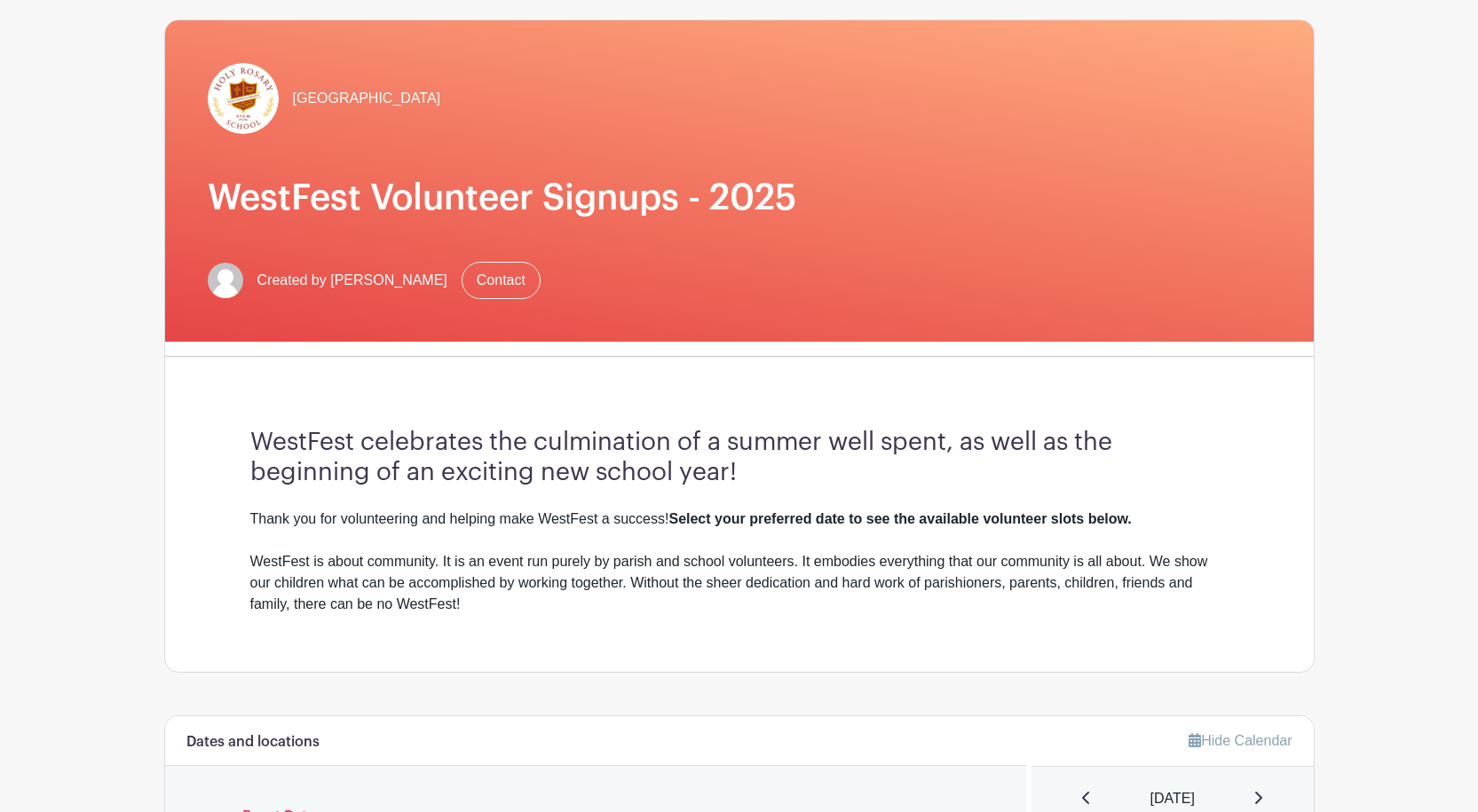
scroll to position [443, 0]
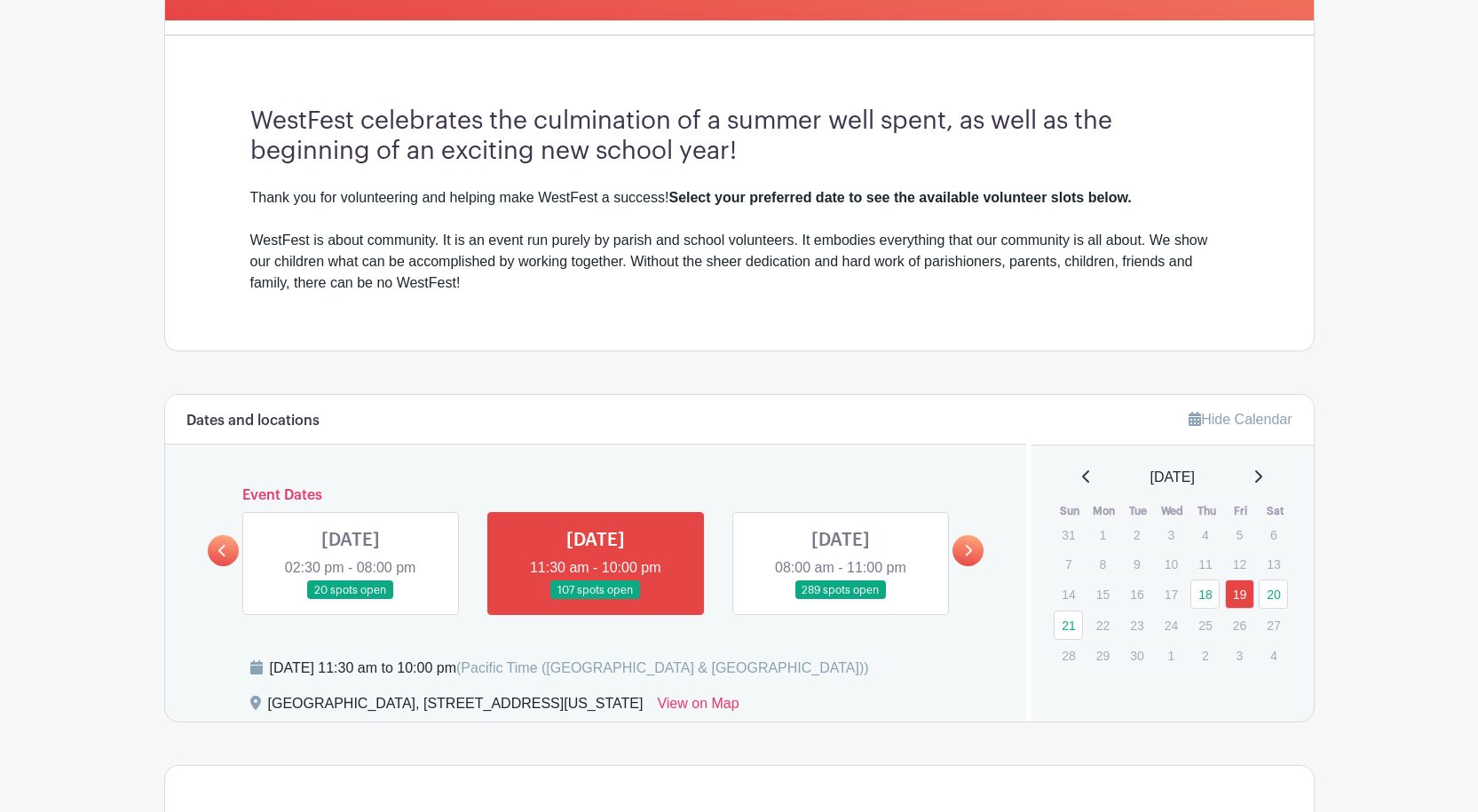
click at [841, 600] on link at bounding box center [841, 600] width 0 height 0
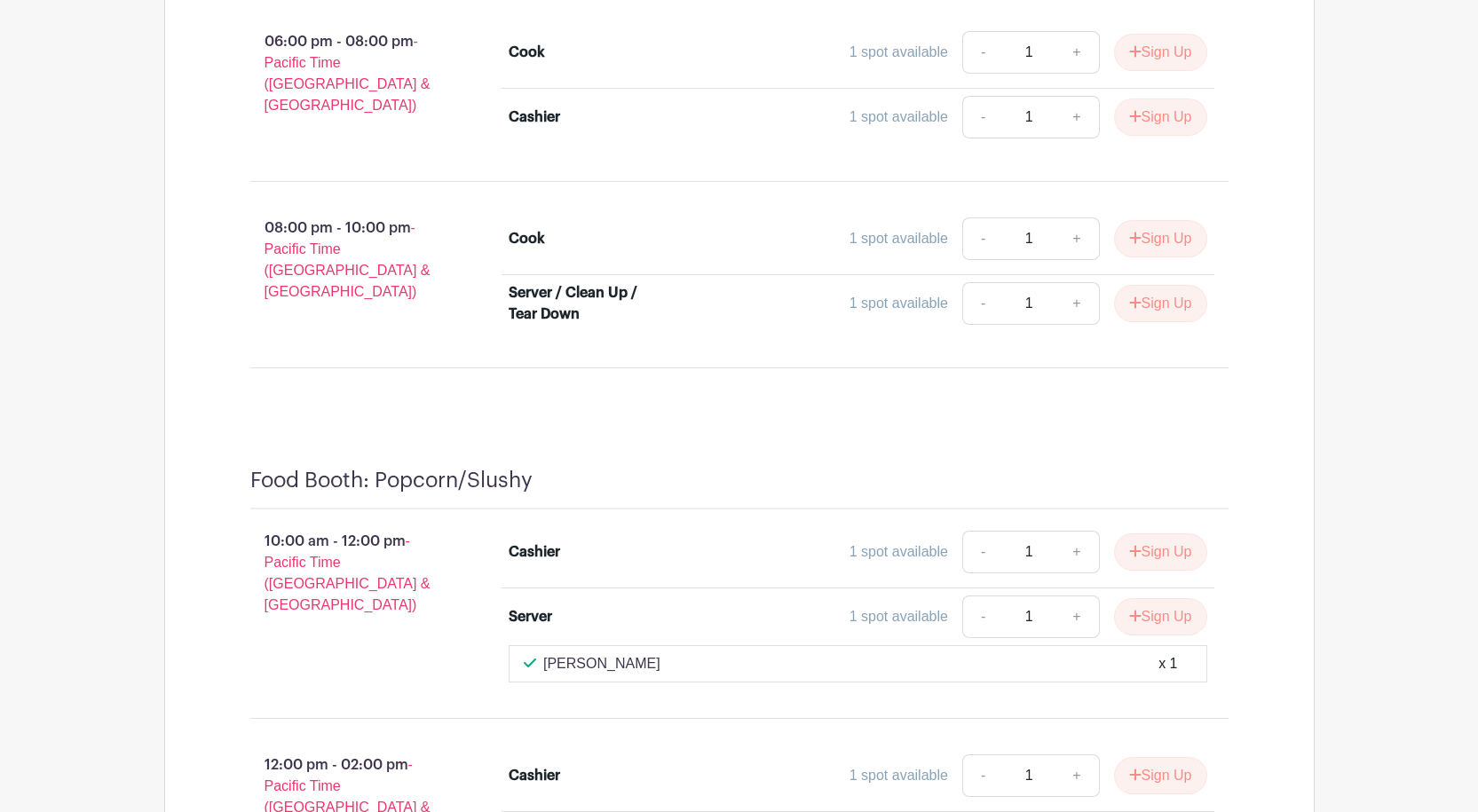
scroll to position [10983, 0]
